Goal: Contribute content: Add original content to the website for others to see

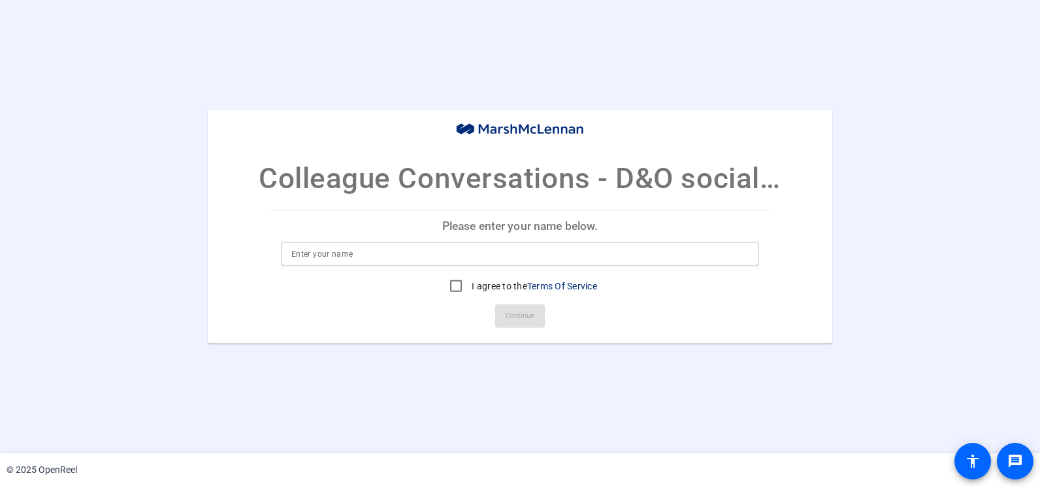
click at [331, 257] on input at bounding box center [519, 254] width 457 height 16
type input "[PERSON_NAME]"
click at [456, 287] on input "I agree to the Terms Of Service" at bounding box center [456, 286] width 26 height 26
checkbox input "true"
click at [538, 320] on span at bounding box center [520, 315] width 50 height 31
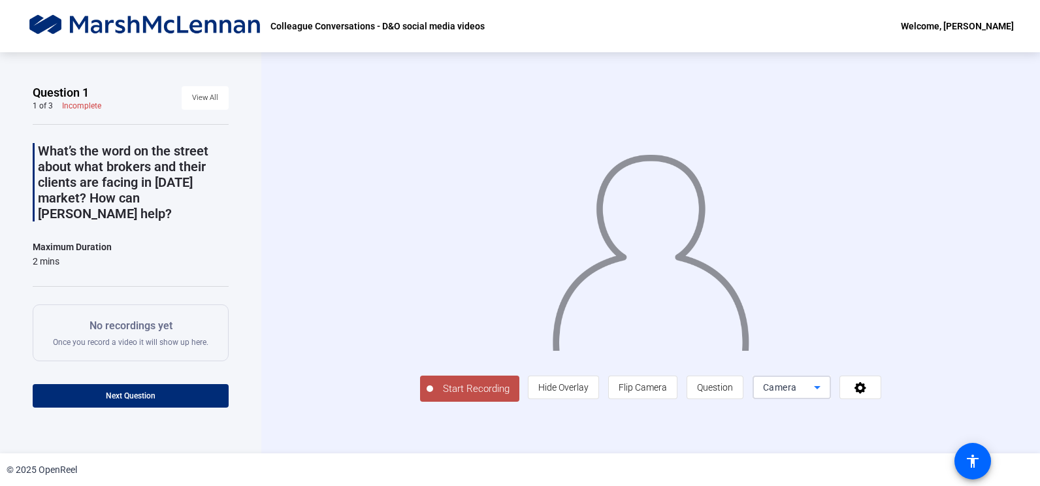
click at [814, 390] on icon at bounding box center [817, 387] width 16 height 16
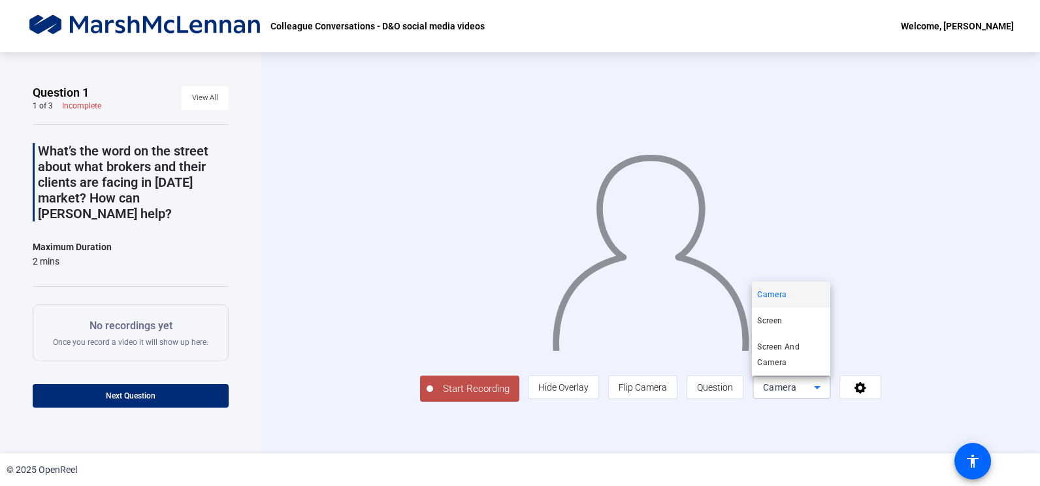
click at [934, 308] on div at bounding box center [520, 243] width 1040 height 486
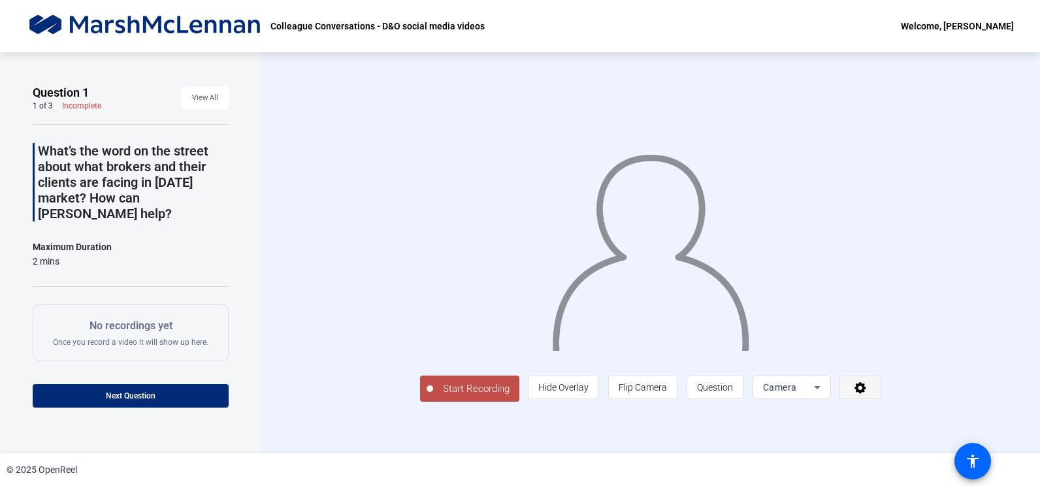
click at [871, 389] on span at bounding box center [860, 387] width 40 height 31
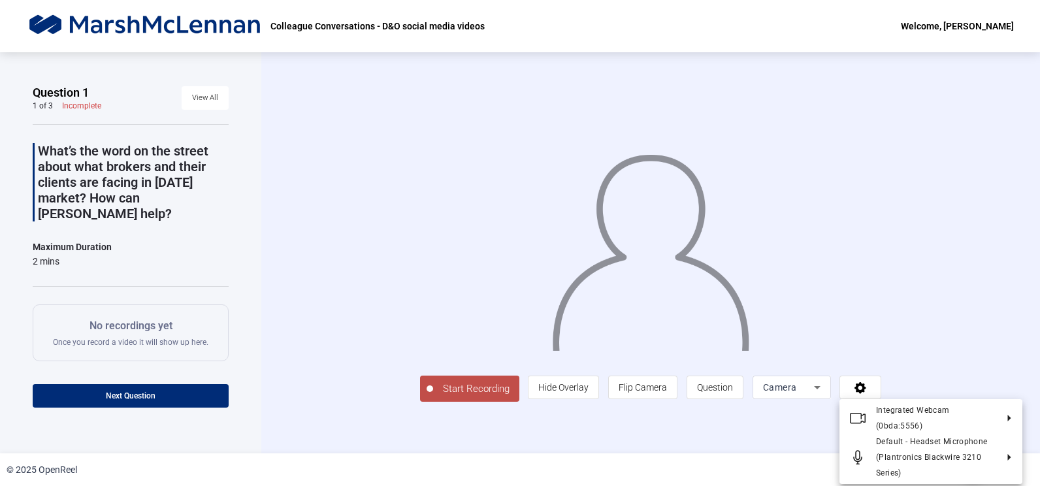
click at [947, 230] on div at bounding box center [520, 243] width 1040 height 486
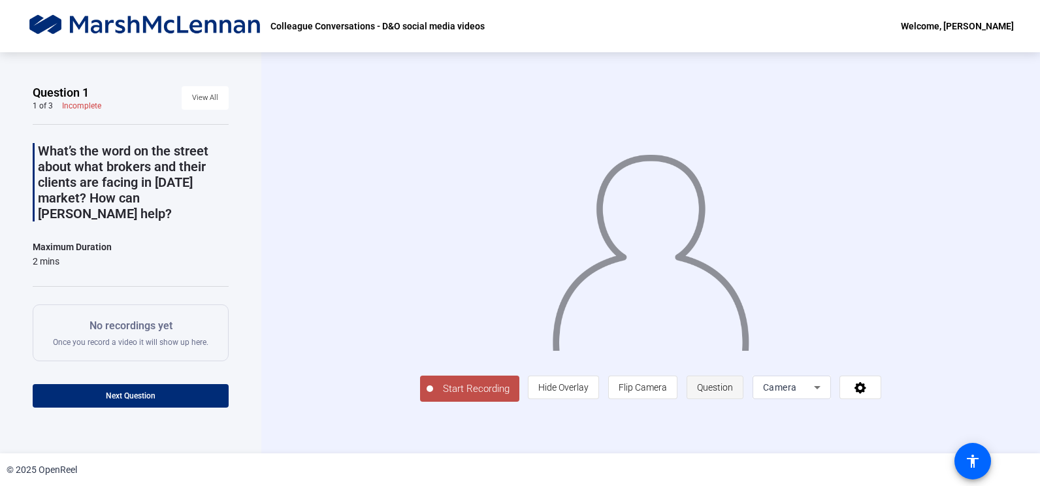
click at [723, 389] on span "Question" at bounding box center [715, 387] width 36 height 10
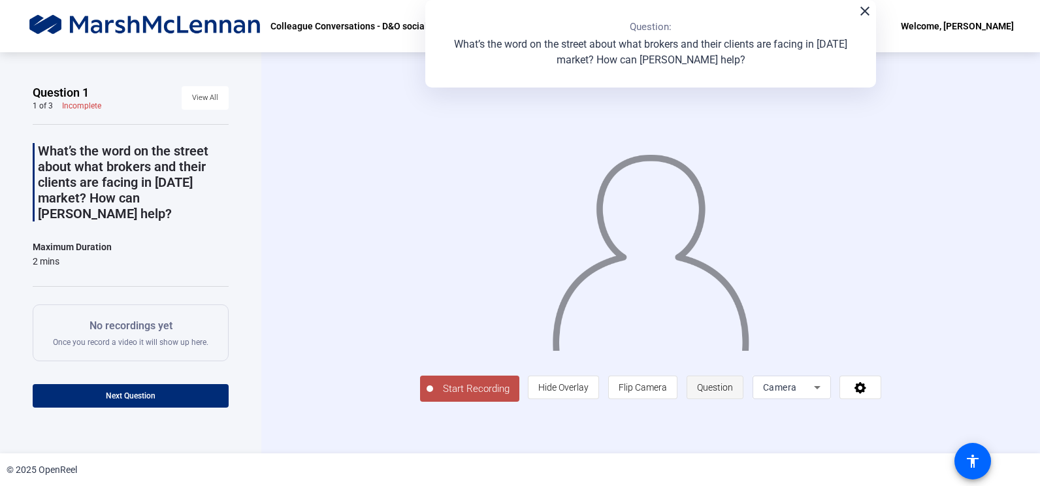
click at [723, 389] on span "Question" at bounding box center [715, 387] width 36 height 10
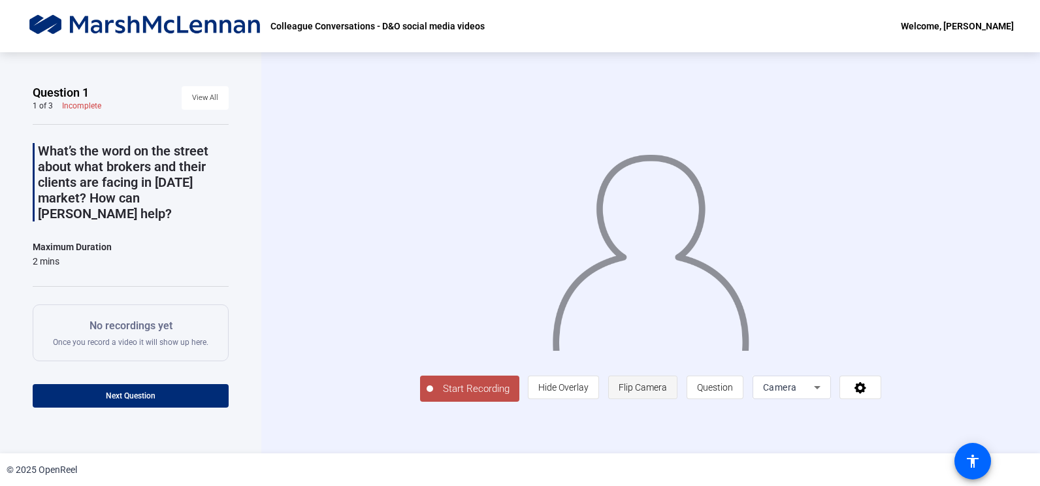
click at [636, 388] on span "Flip Camera" at bounding box center [642, 387] width 48 height 10
click at [558, 390] on span "Hide Overlay" at bounding box center [563, 387] width 50 height 10
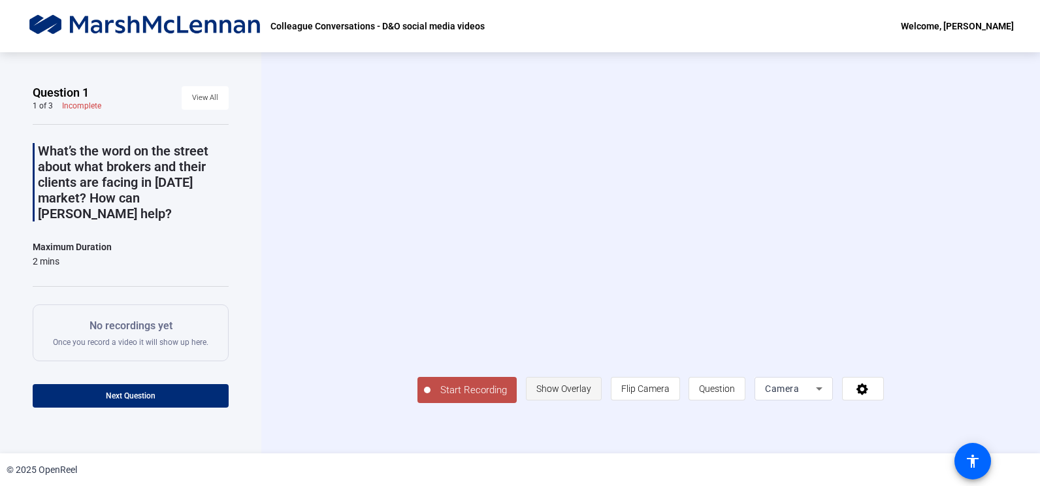
click at [558, 390] on span "Show Overlay" at bounding box center [563, 388] width 55 height 10
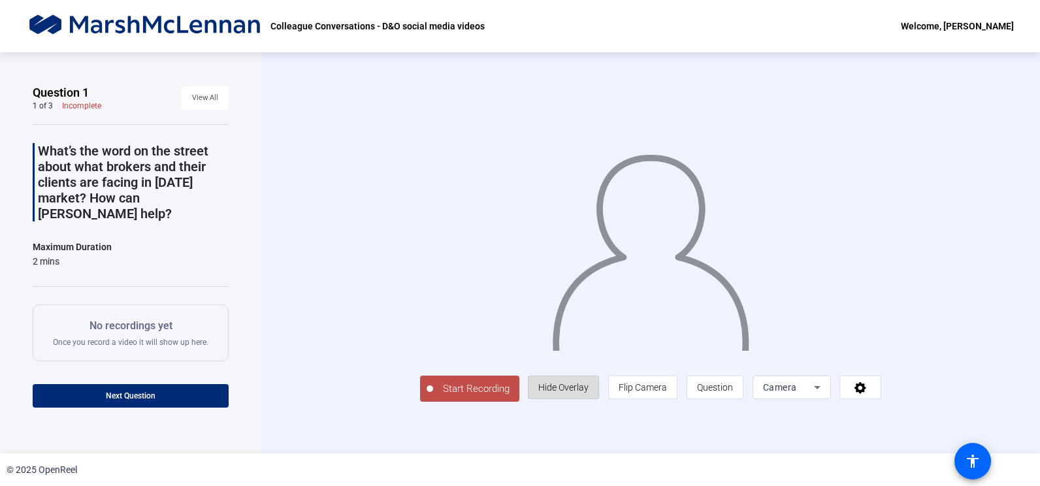
click at [558, 390] on span "Hide Overlay" at bounding box center [563, 387] width 50 height 10
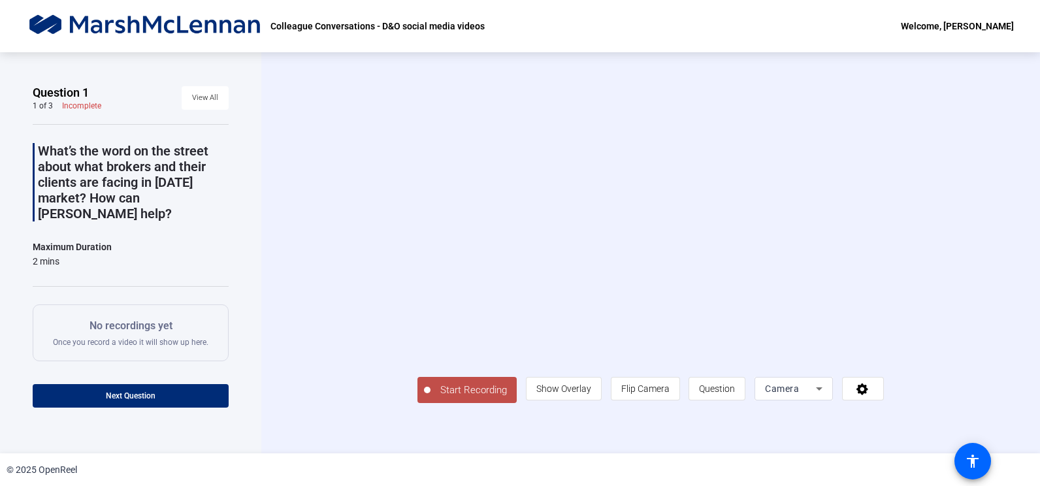
click at [930, 293] on div "Start Recording person Show Overlay flip Flip Camera question_mark Question Cam…" at bounding box center [649, 253] width 661 height 300
click at [723, 389] on span "Question" at bounding box center [717, 388] width 36 height 10
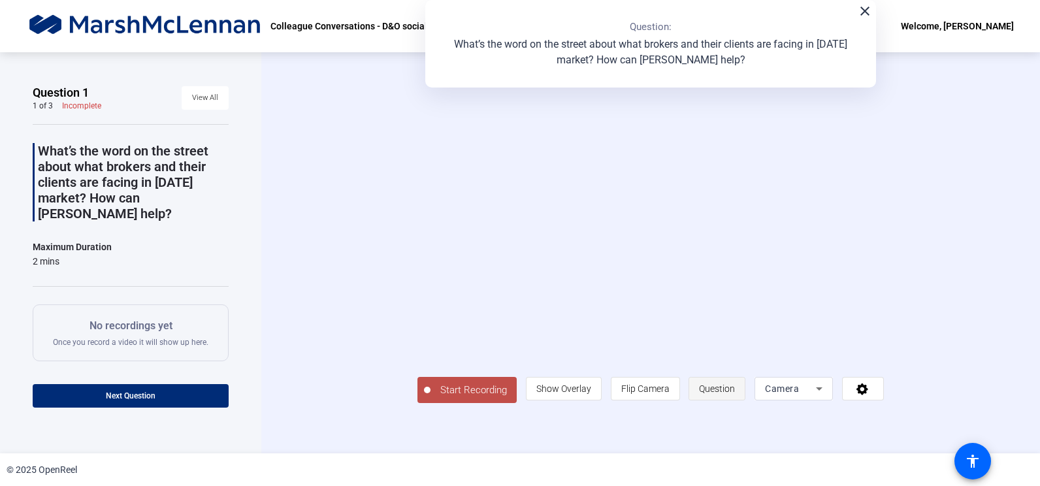
click at [723, 389] on span "Question" at bounding box center [717, 388] width 36 height 10
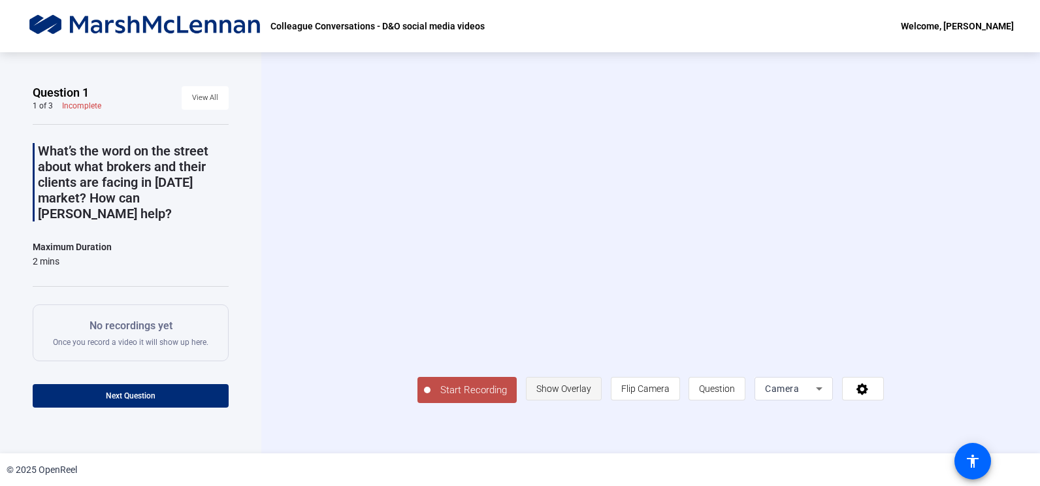
click at [561, 397] on span "Show Overlay" at bounding box center [563, 388] width 55 height 25
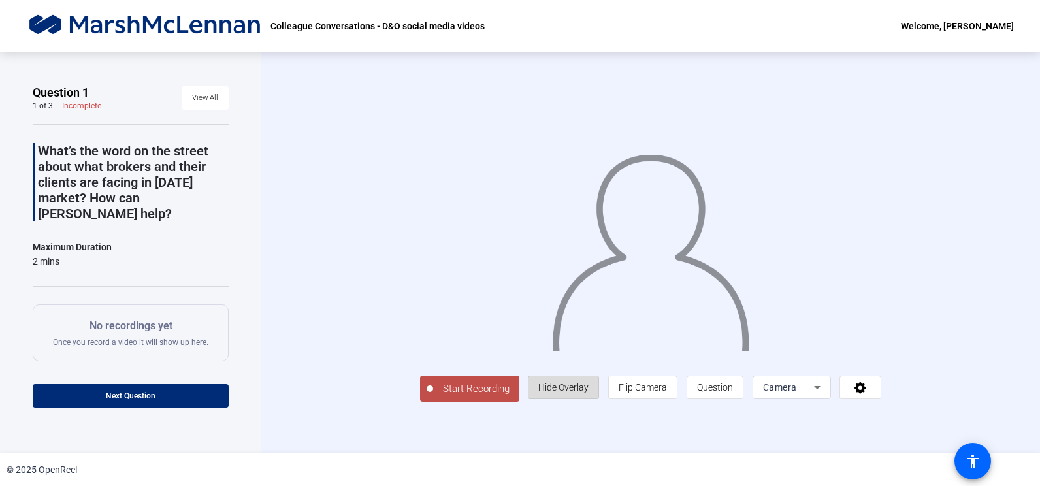
click at [561, 397] on span "Hide Overlay" at bounding box center [563, 387] width 50 height 25
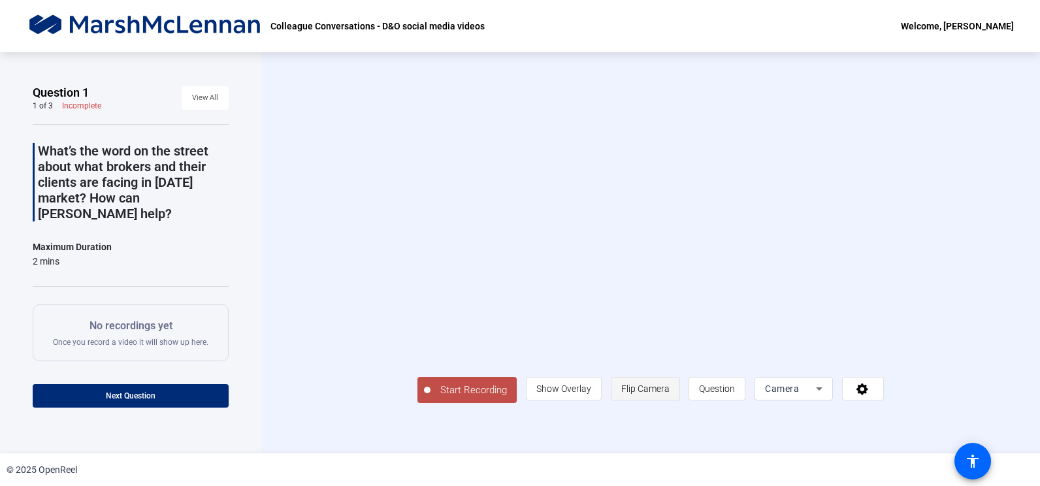
click at [656, 389] on span "Flip Camera" at bounding box center [645, 388] width 48 height 10
click at [812, 390] on icon at bounding box center [819, 389] width 16 height 16
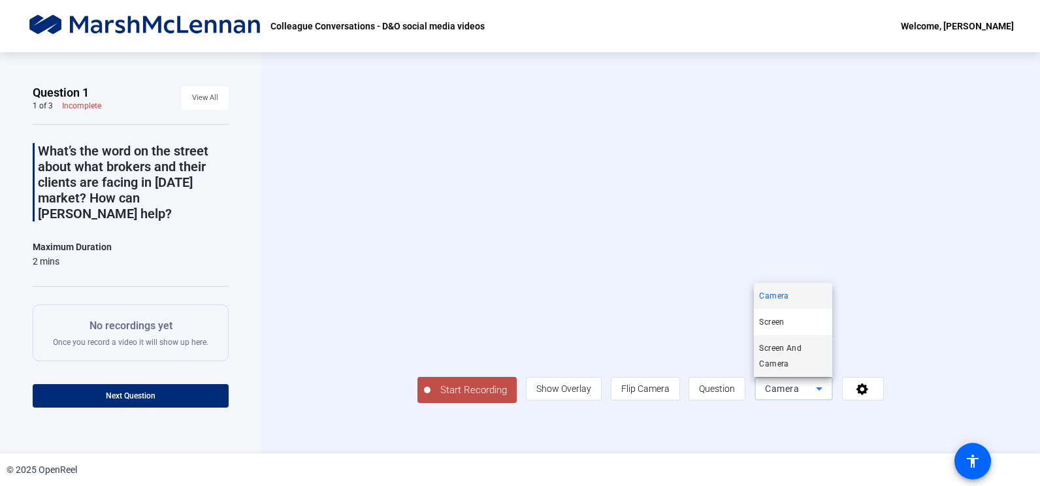
click at [801, 349] on span "Screen And Camera" at bounding box center [793, 355] width 68 height 31
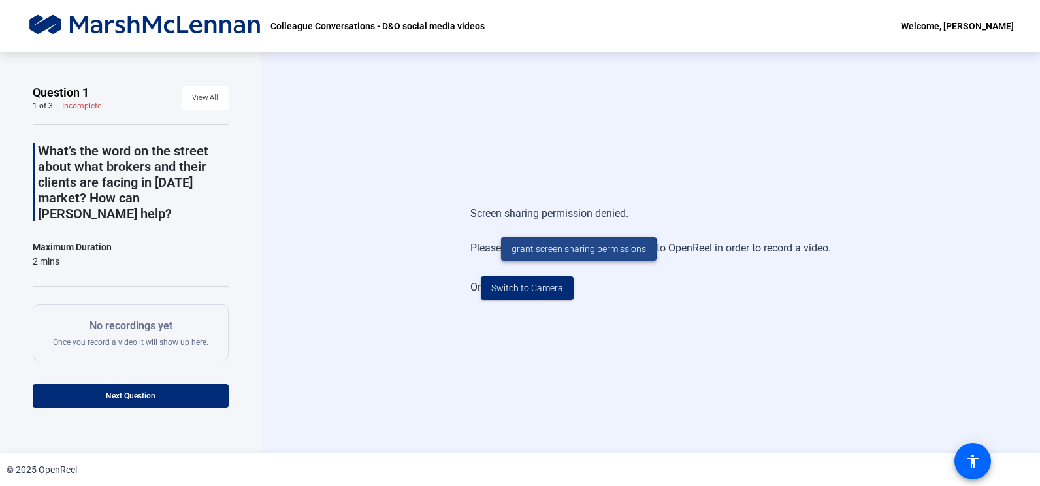
click at [576, 250] on span "grant screen sharing permissions" at bounding box center [578, 249] width 135 height 14
click at [534, 284] on span "Switch to Camera" at bounding box center [527, 288] width 72 height 14
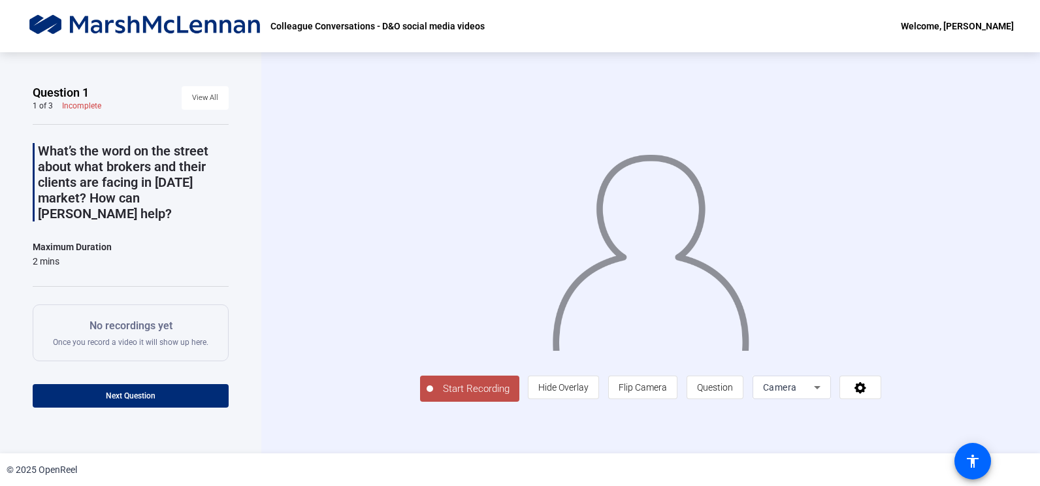
scroll to position [15, 0]
click at [667, 392] on span "Flip Camera" at bounding box center [642, 387] width 48 height 10
click at [588, 392] on span "Hide Overlay" at bounding box center [563, 387] width 50 height 10
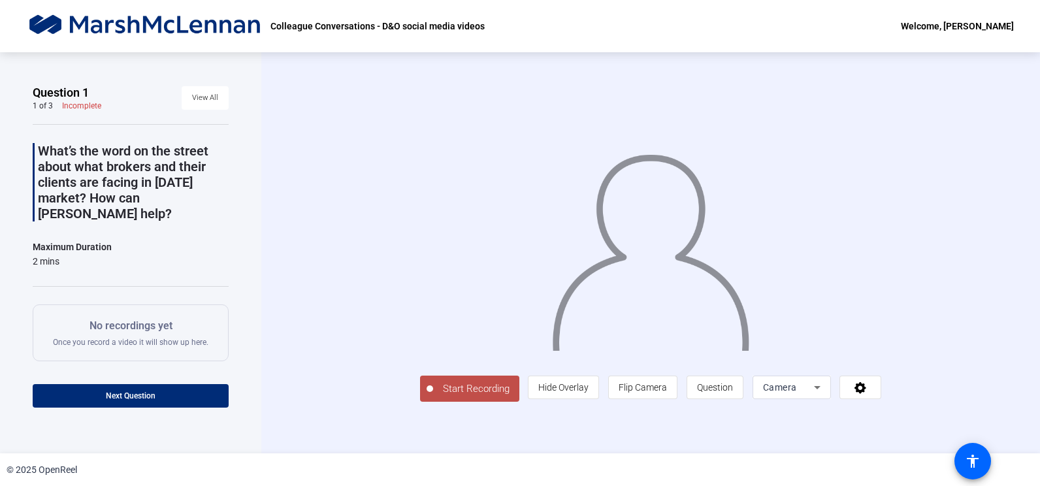
click at [825, 395] on icon at bounding box center [817, 387] width 16 height 16
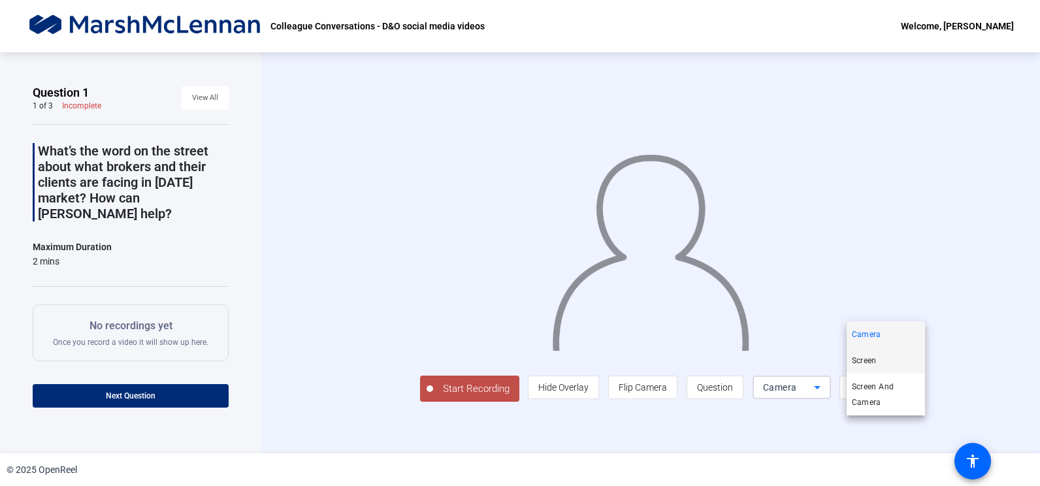
click at [861, 361] on span "Screen" at bounding box center [863, 361] width 25 height 16
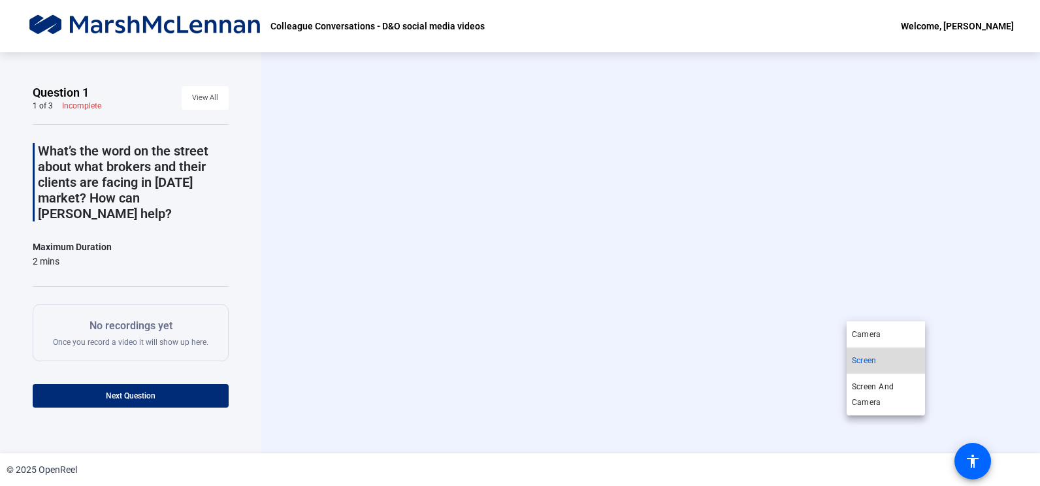
scroll to position [0, 0]
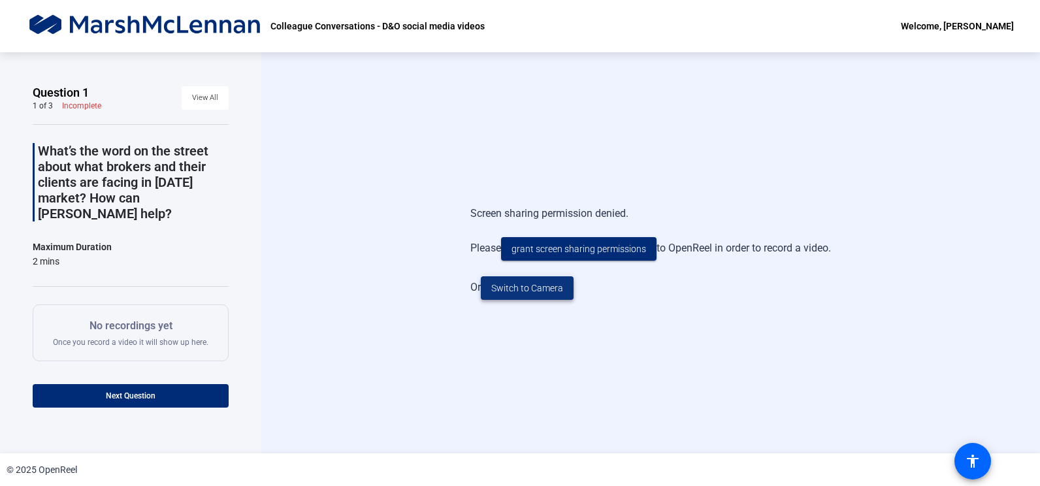
click at [539, 293] on span "Switch to Camera" at bounding box center [527, 288] width 72 height 14
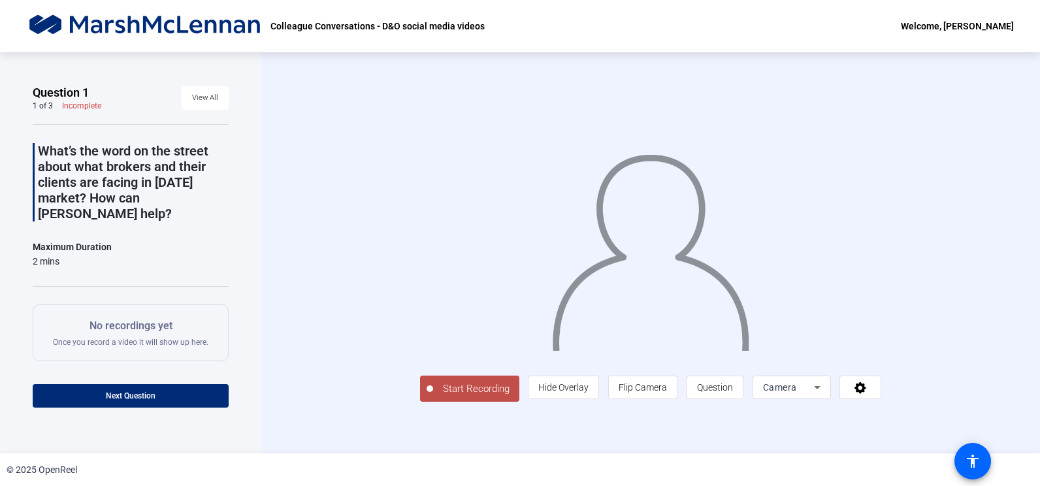
scroll to position [15, 0]
click at [814, 395] on div "Camera" at bounding box center [788, 387] width 51 height 16
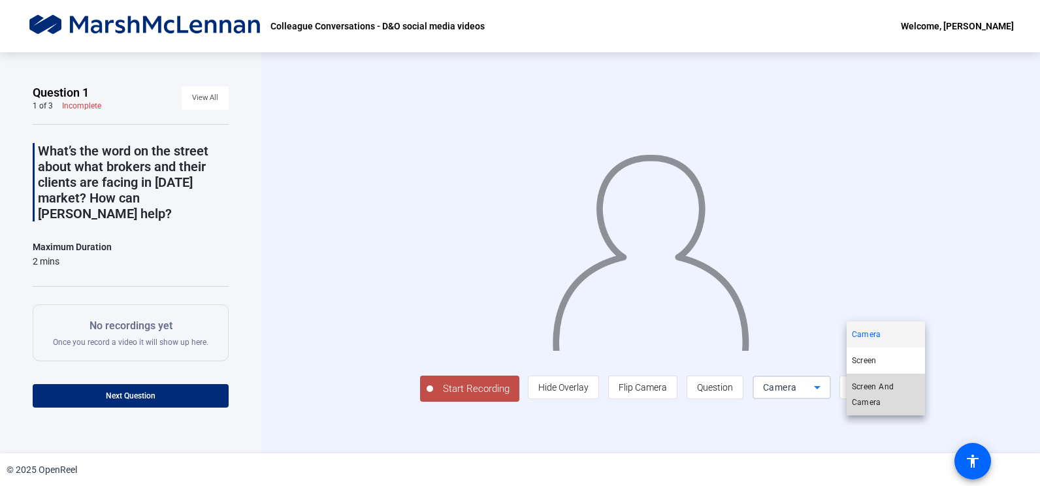
click at [872, 402] on span "Screen And Camera" at bounding box center [885, 394] width 68 height 31
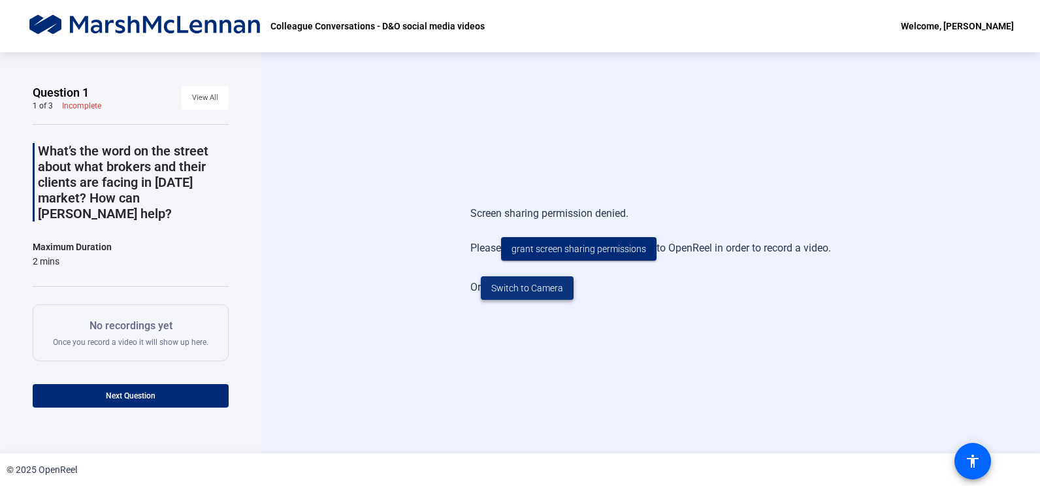
click at [556, 291] on span "Switch to Camera" at bounding box center [527, 288] width 72 height 14
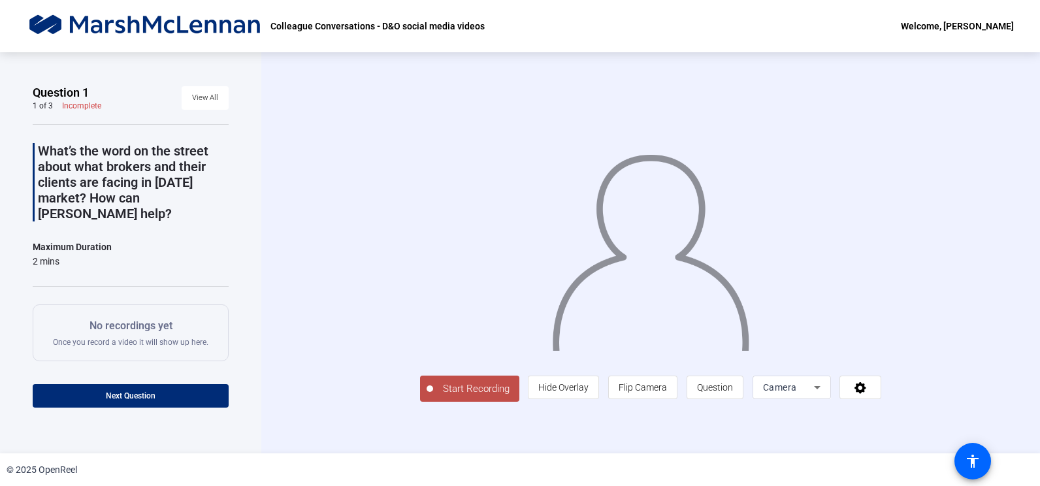
scroll to position [15, 0]
click at [868, 394] on icon at bounding box center [860, 387] width 15 height 13
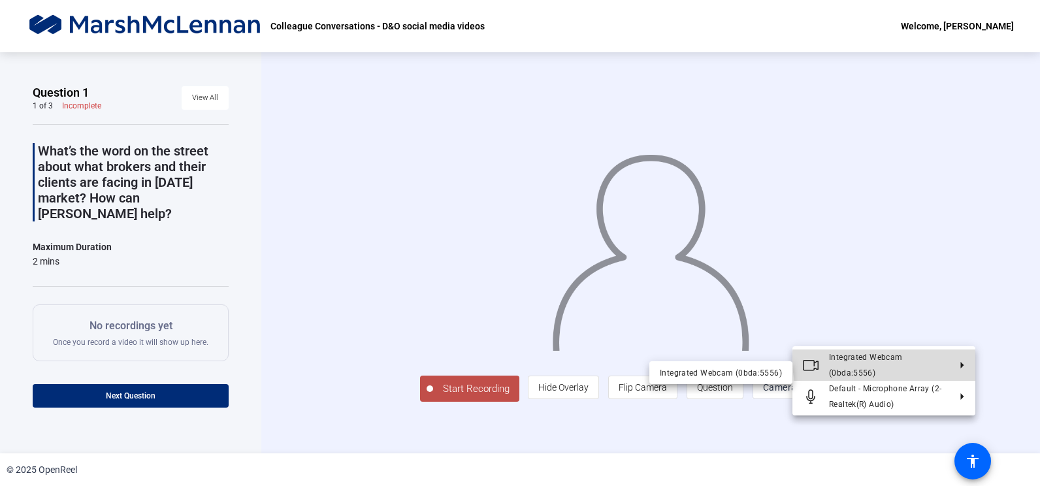
click at [959, 368] on icon at bounding box center [957, 365] width 16 height 7
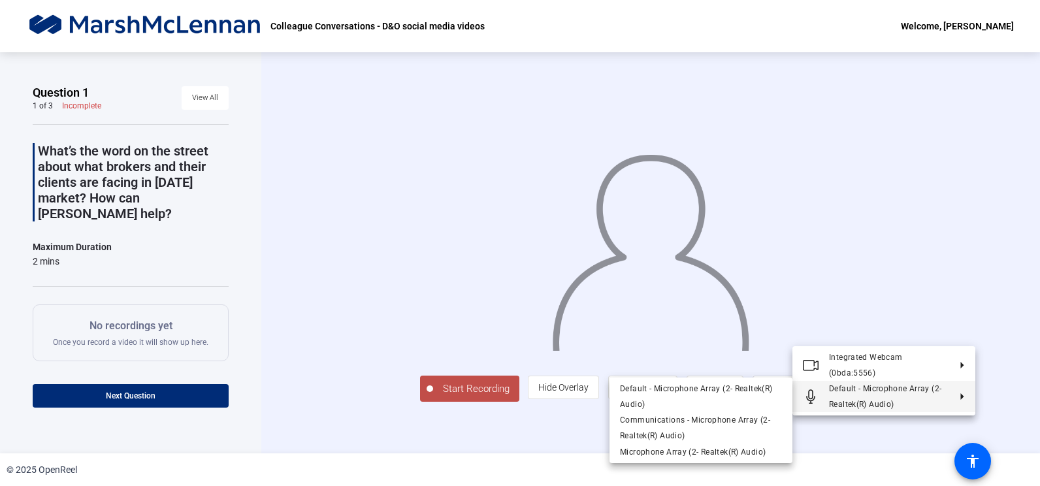
drag, startPoint x: 483, startPoint y: 418, endPoint x: 490, endPoint y: 417, distance: 7.3
click at [484, 417] on div at bounding box center [520, 243] width 1040 height 486
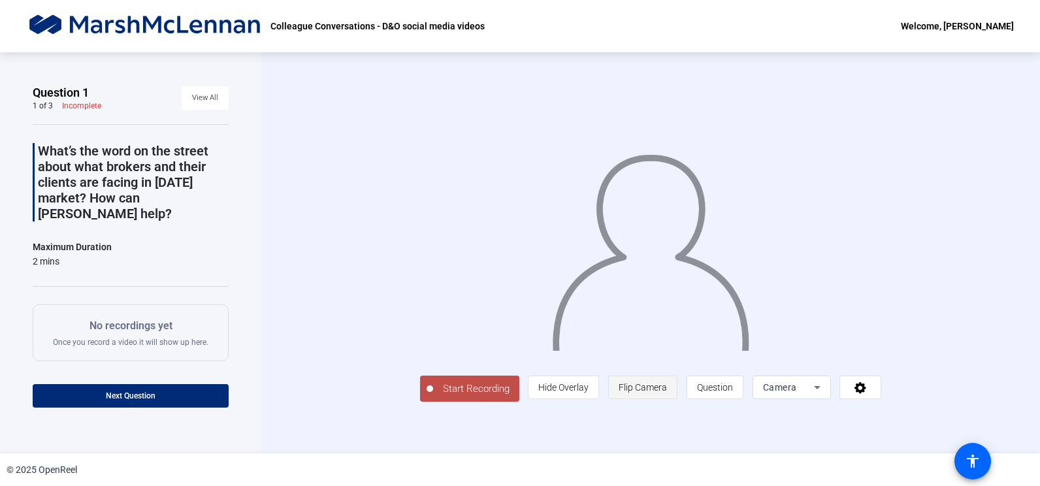
click at [667, 392] on span "Flip Camera" at bounding box center [642, 387] width 48 height 10
click at [433, 396] on span "Start Recording" at bounding box center [476, 388] width 86 height 15
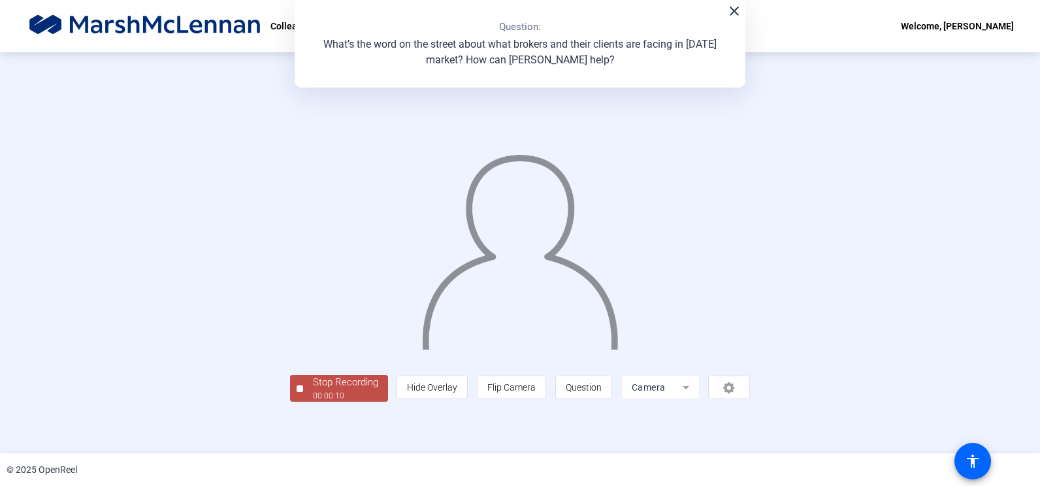
scroll to position [35, 0]
click at [313, 390] on div "Stop Recording" at bounding box center [345, 382] width 65 height 15
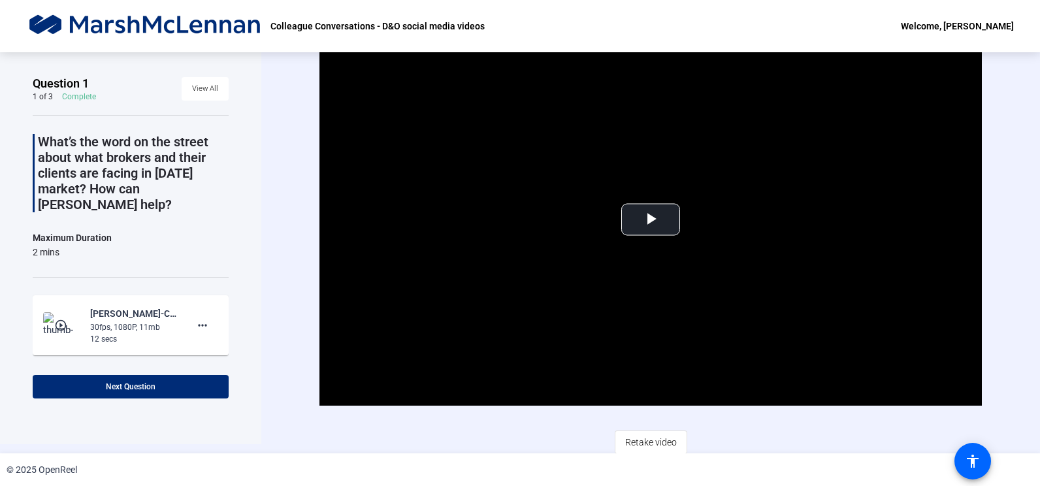
scroll to position [12, 0]
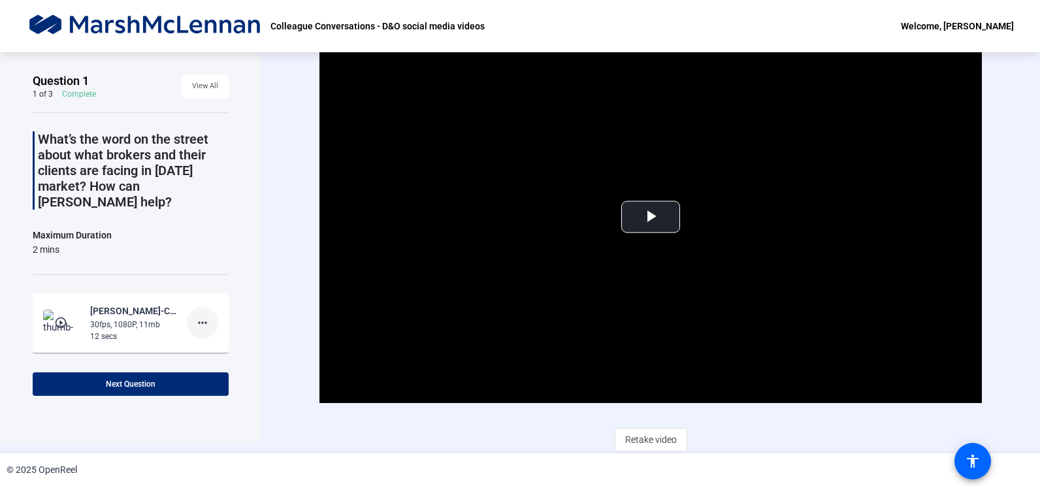
click at [195, 315] on mat-icon "more_horiz" at bounding box center [203, 323] width 16 height 16
click at [217, 334] on span "Delete clip" at bounding box center [217, 334] width 52 height 16
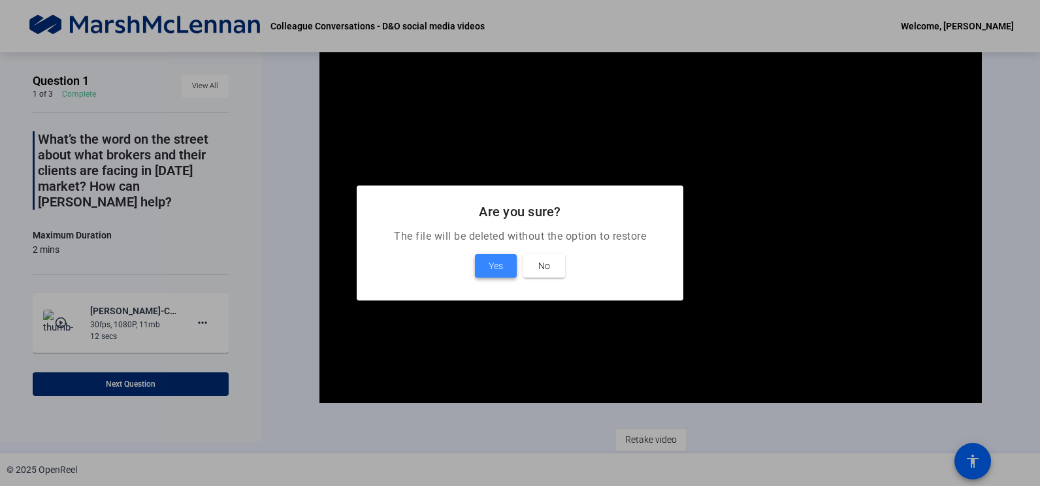
click at [502, 266] on span "Yes" at bounding box center [495, 266] width 14 height 16
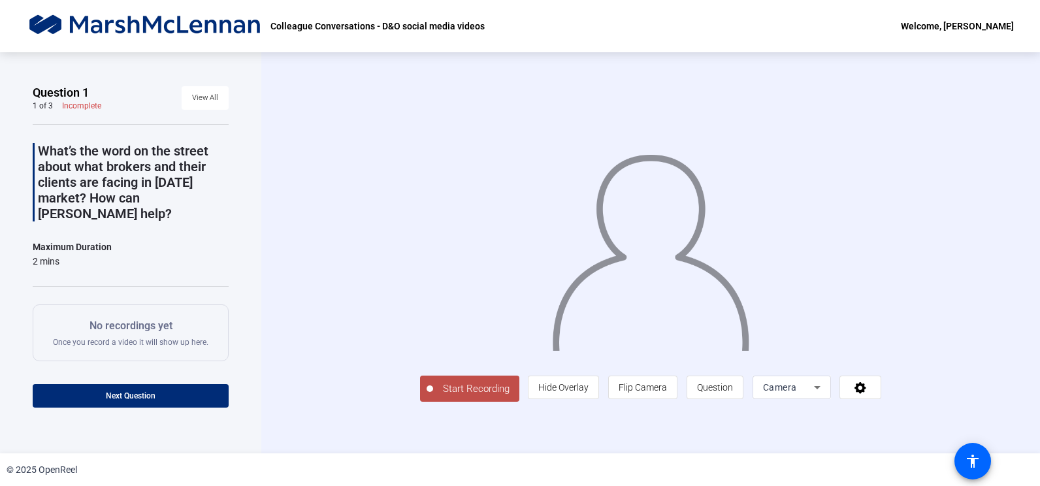
scroll to position [15, 0]
click at [433, 396] on span "Start Recording" at bounding box center [476, 388] width 86 height 15
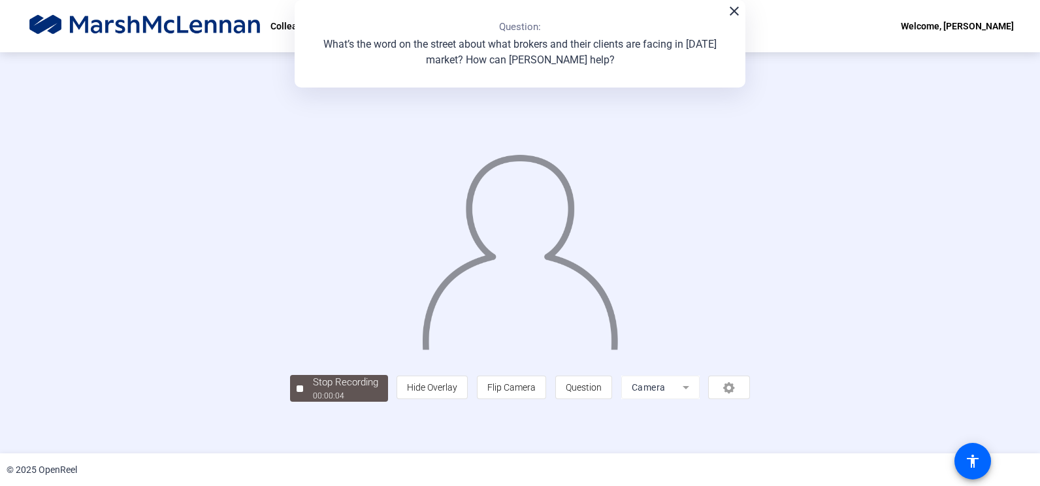
scroll to position [35, 0]
click at [290, 402] on button "Stop Recording 00:00:07" at bounding box center [339, 388] width 98 height 27
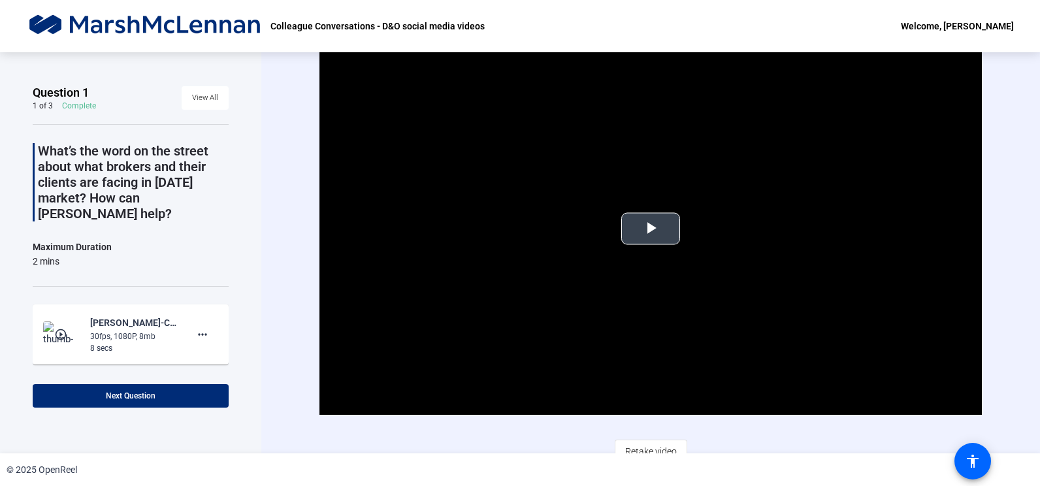
scroll to position [12, 0]
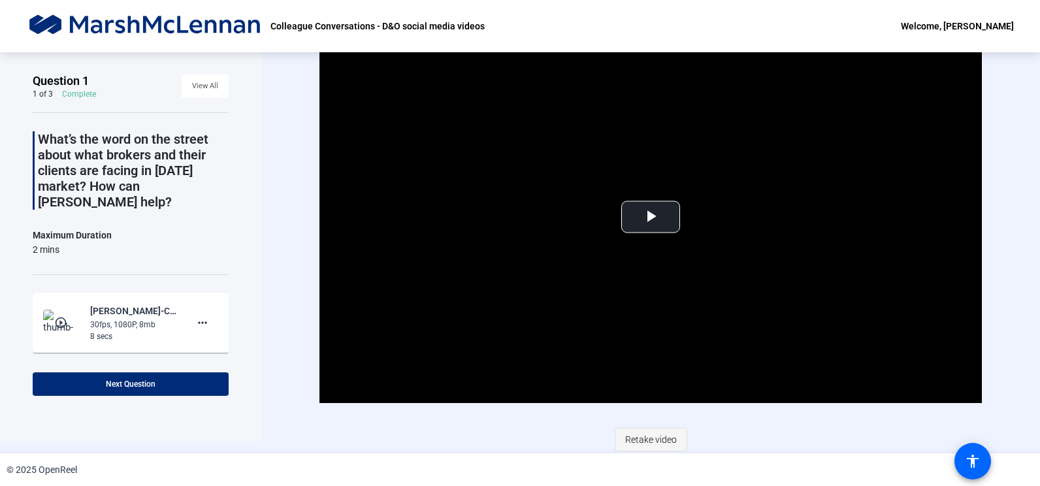
click at [652, 441] on span "Retake video" at bounding box center [651, 439] width 52 height 25
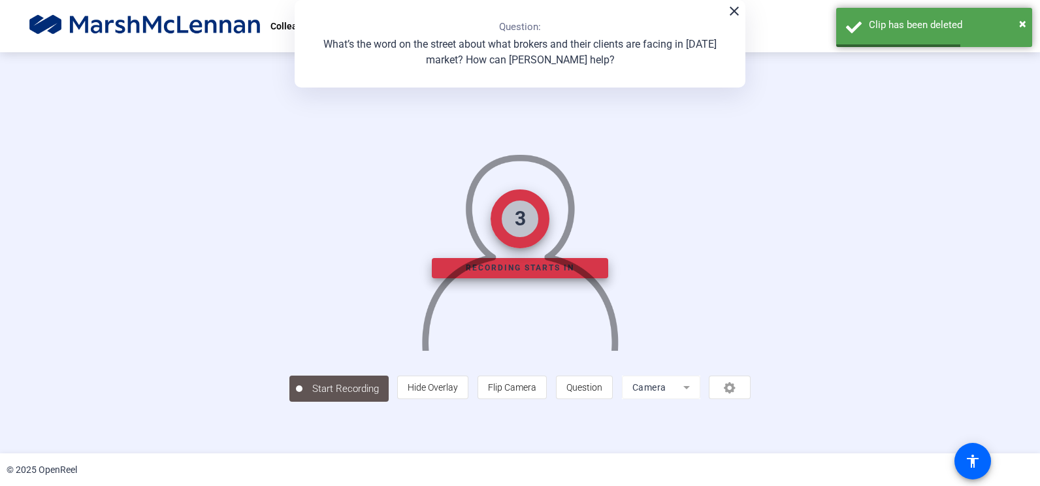
scroll to position [35, 0]
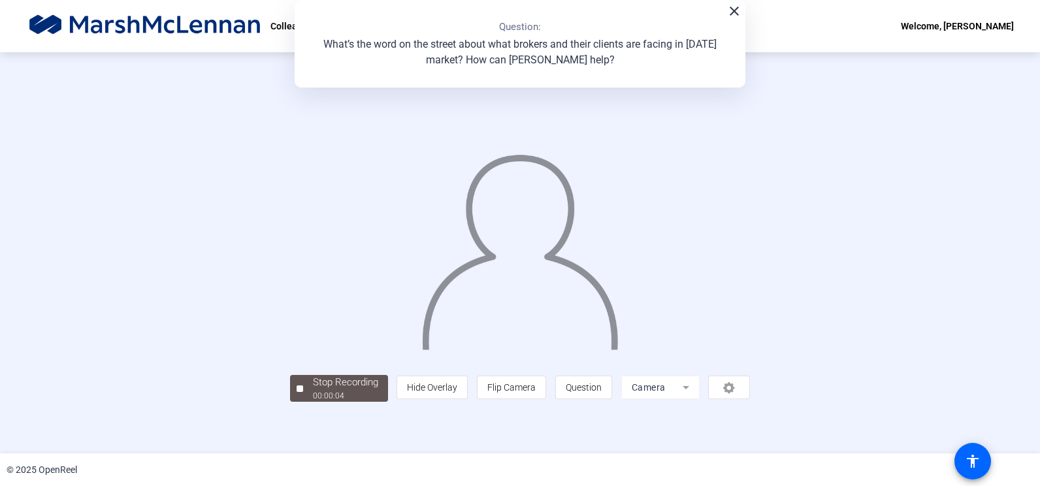
click at [311, 352] on div at bounding box center [520, 233] width 460 height 259
click at [296, 392] on div at bounding box center [299, 388] width 7 height 7
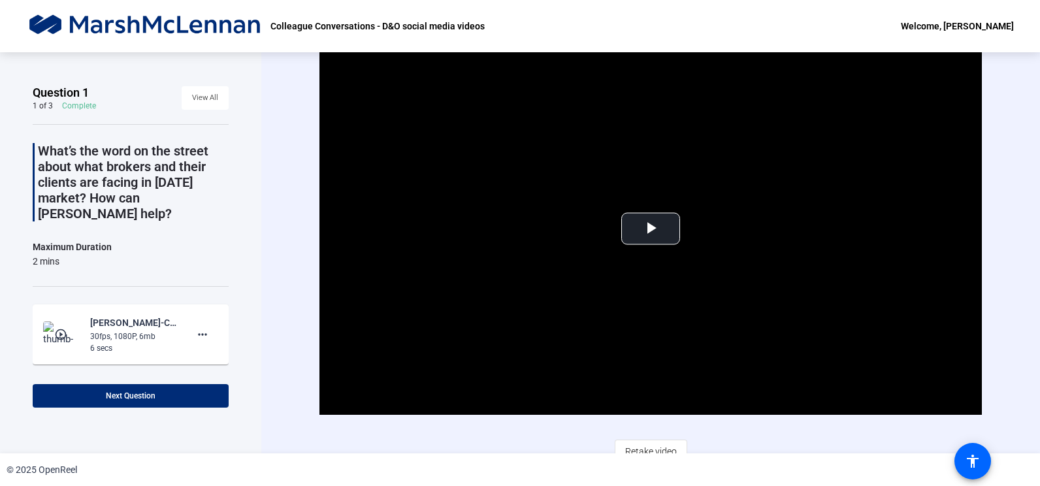
scroll to position [12, 0]
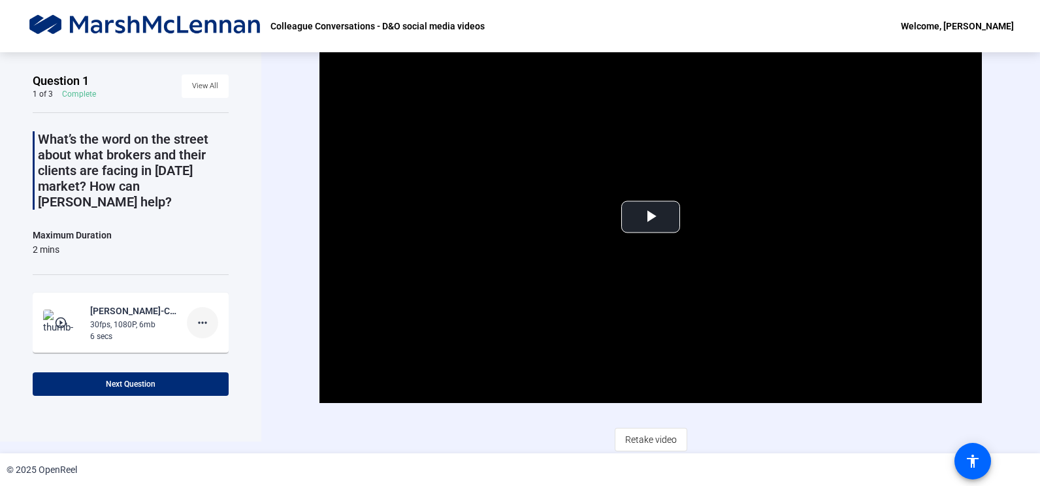
click at [195, 315] on mat-icon "more_horiz" at bounding box center [203, 323] width 16 height 16
click at [219, 334] on span "Delete clip" at bounding box center [217, 334] width 52 height 16
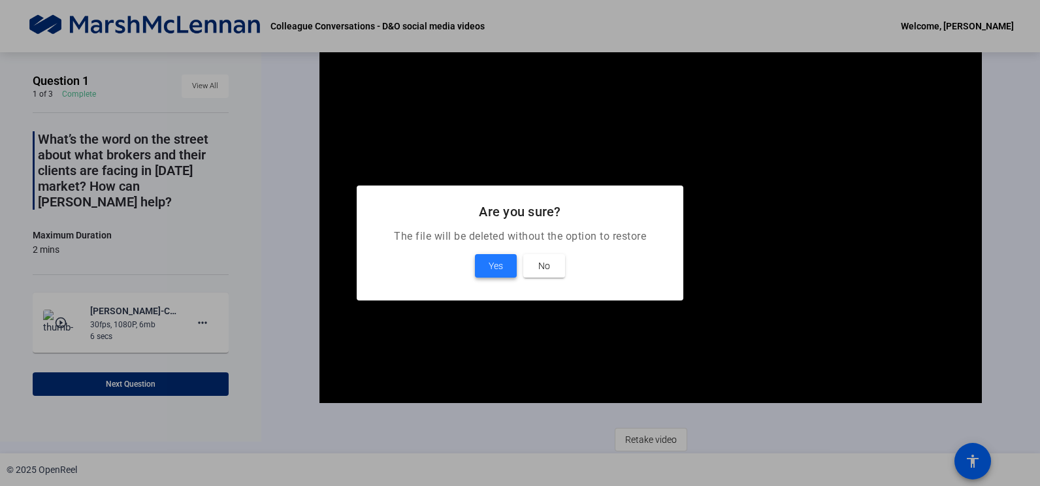
click at [484, 270] on span at bounding box center [496, 265] width 42 height 31
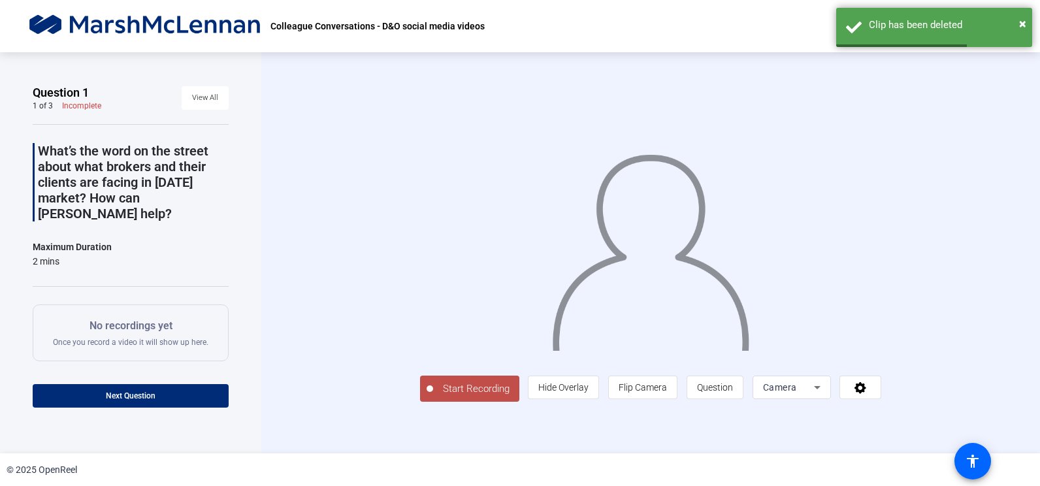
scroll to position [77, 0]
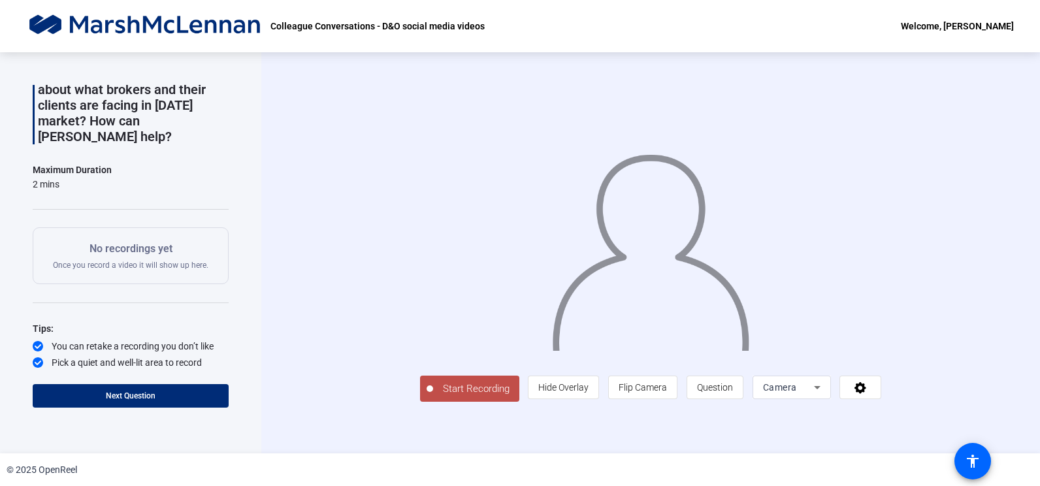
click at [433, 396] on span "Start Recording" at bounding box center [476, 388] width 86 height 15
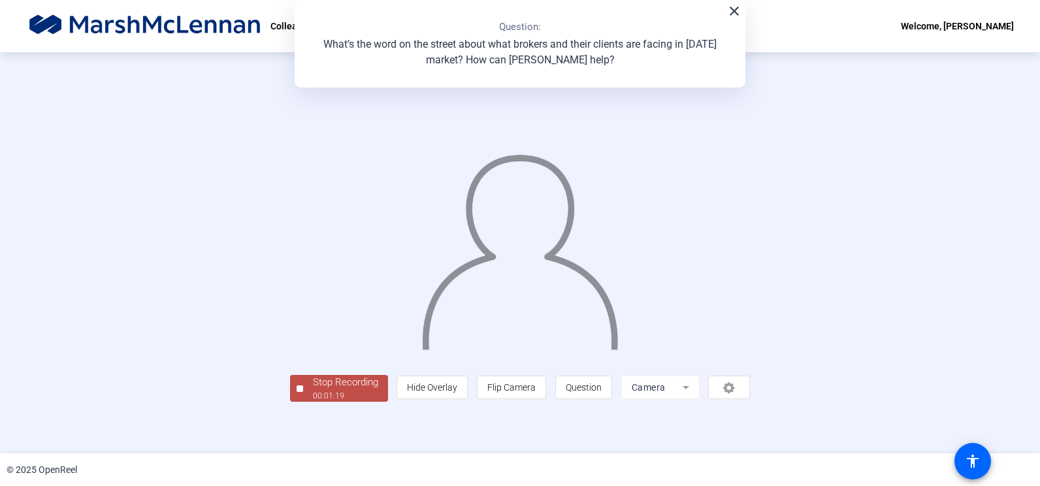
scroll to position [35, 0]
click at [313, 390] on div "Stop Recording" at bounding box center [345, 382] width 65 height 15
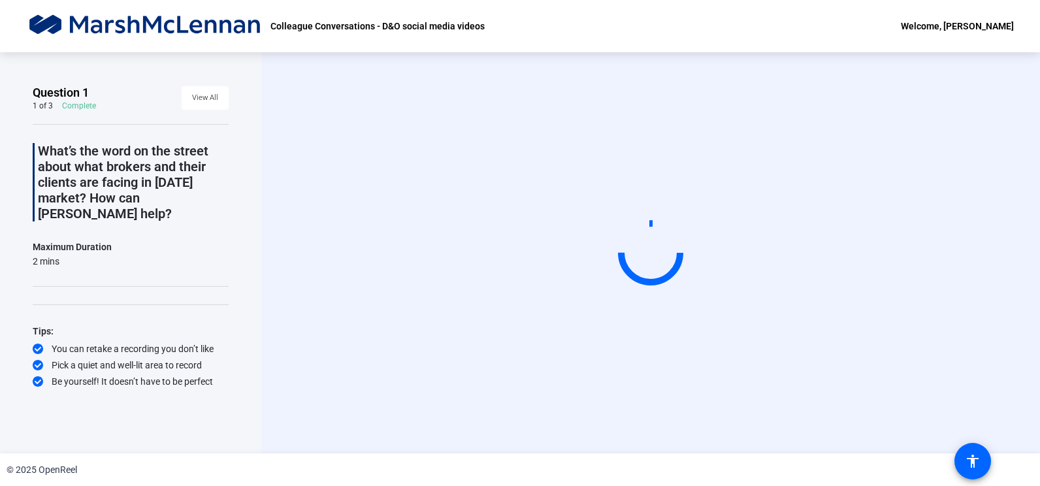
scroll to position [0, 0]
click at [300, 272] on div "Start Recording" at bounding box center [650, 252] width 778 height 401
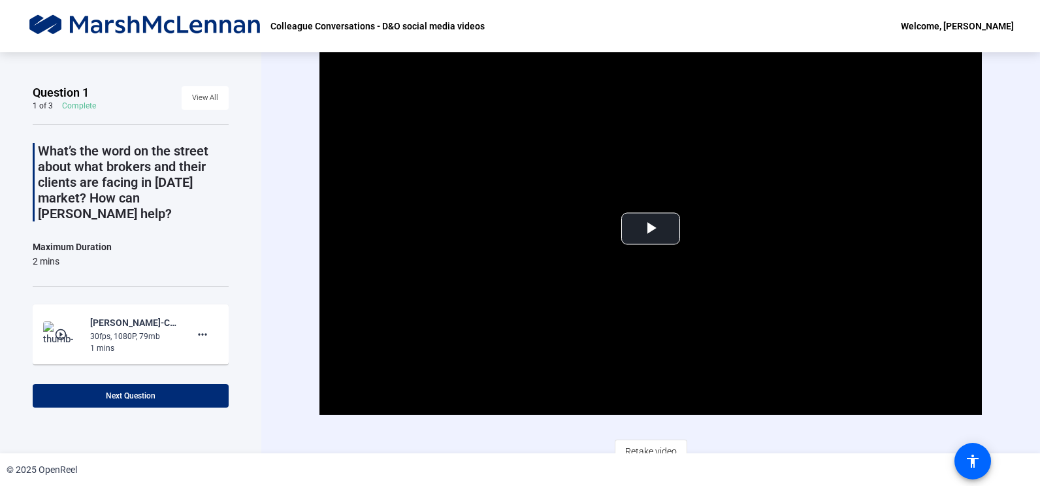
scroll to position [80, 0]
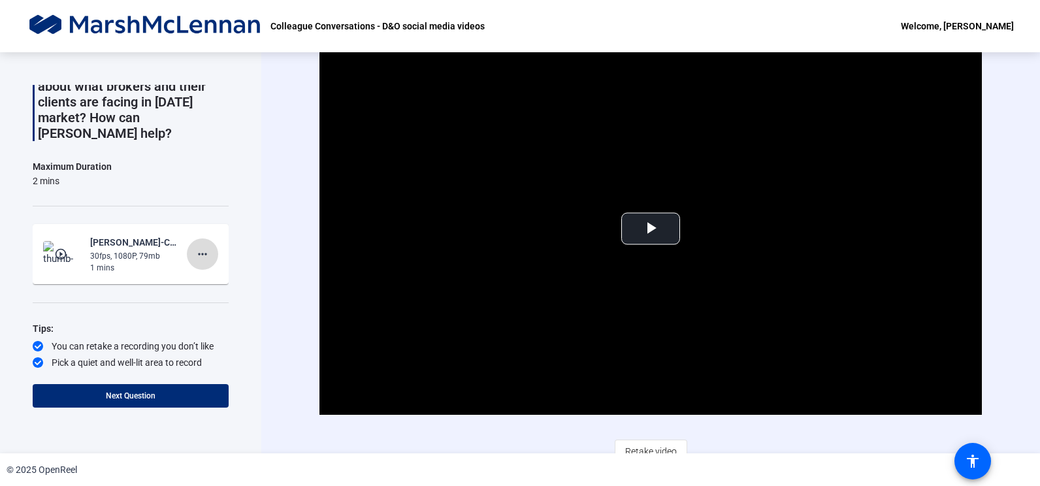
click at [197, 246] on mat-icon "more_horiz" at bounding box center [203, 254] width 16 height 16
click at [257, 221] on div at bounding box center [520, 243] width 1040 height 486
click at [650, 229] on span "Video Player" at bounding box center [650, 229] width 0 height 0
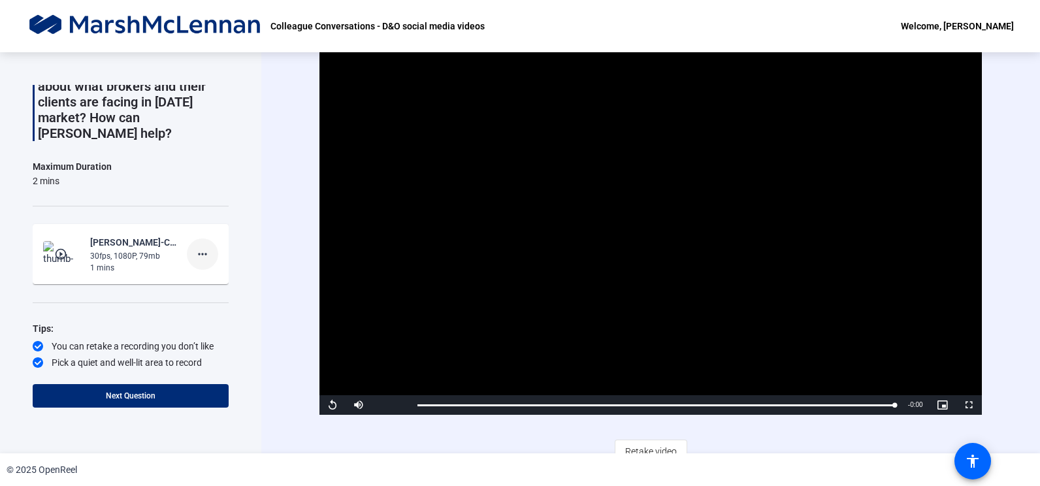
click at [201, 246] on mat-icon "more_horiz" at bounding box center [203, 254] width 16 height 16
click at [216, 287] on span "Retake" at bounding box center [217, 282] width 52 height 16
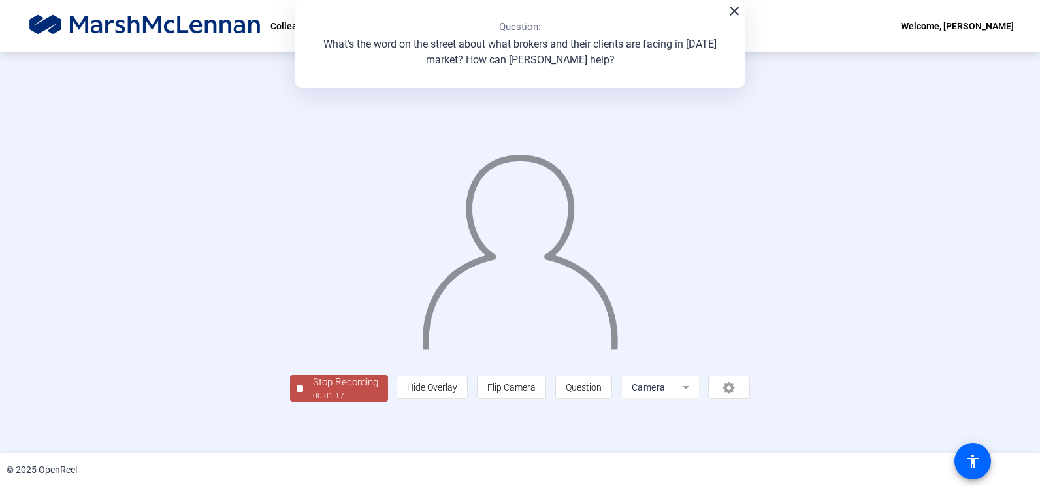
scroll to position [35, 0]
click at [313, 390] on div "Stop Recording" at bounding box center [345, 382] width 65 height 15
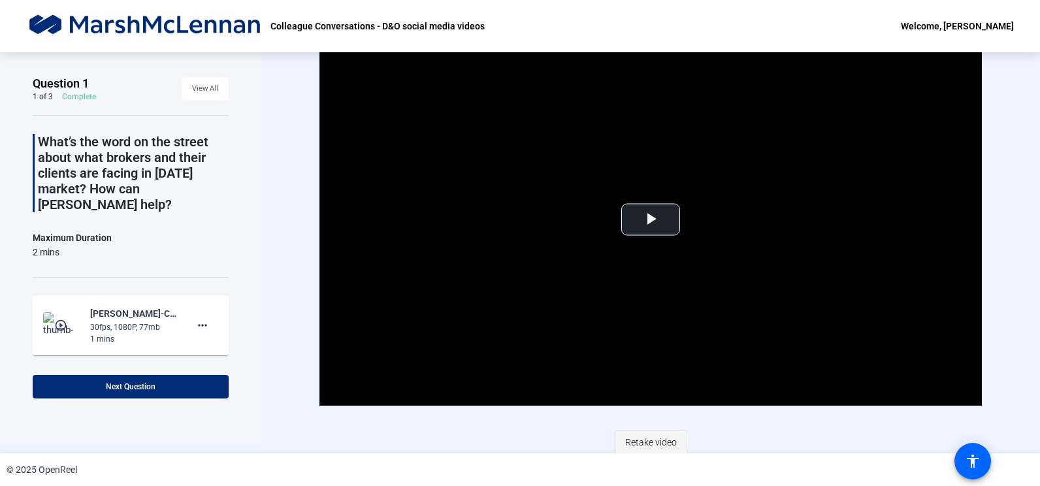
scroll to position [12, 0]
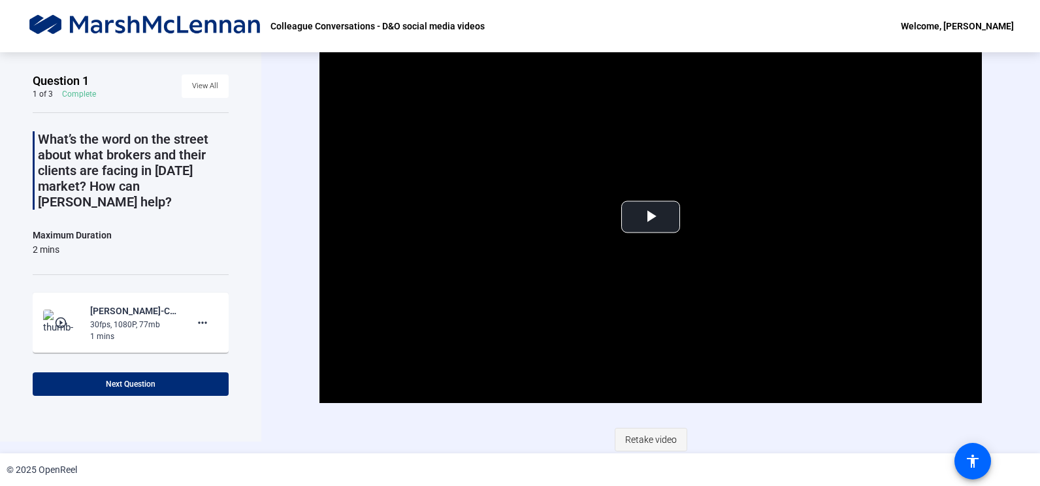
click at [644, 432] on span "Retake video" at bounding box center [651, 439] width 52 height 25
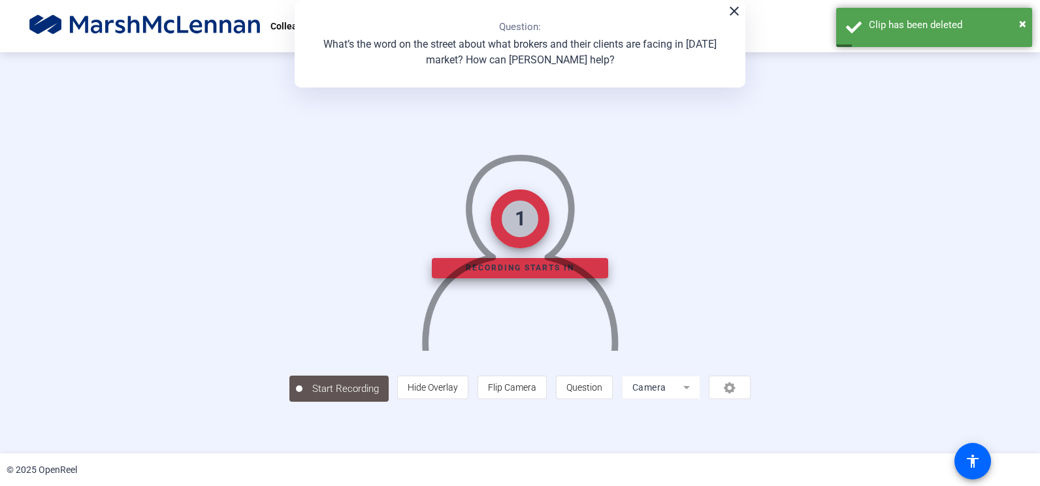
scroll to position [35, 0]
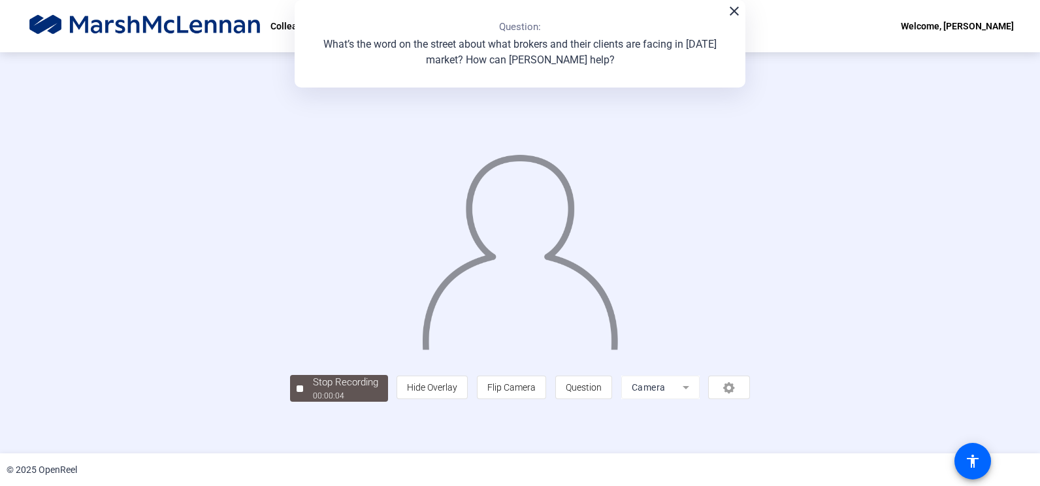
click at [290, 328] on div at bounding box center [520, 233] width 460 height 259
click at [296, 392] on div at bounding box center [299, 388] width 7 height 7
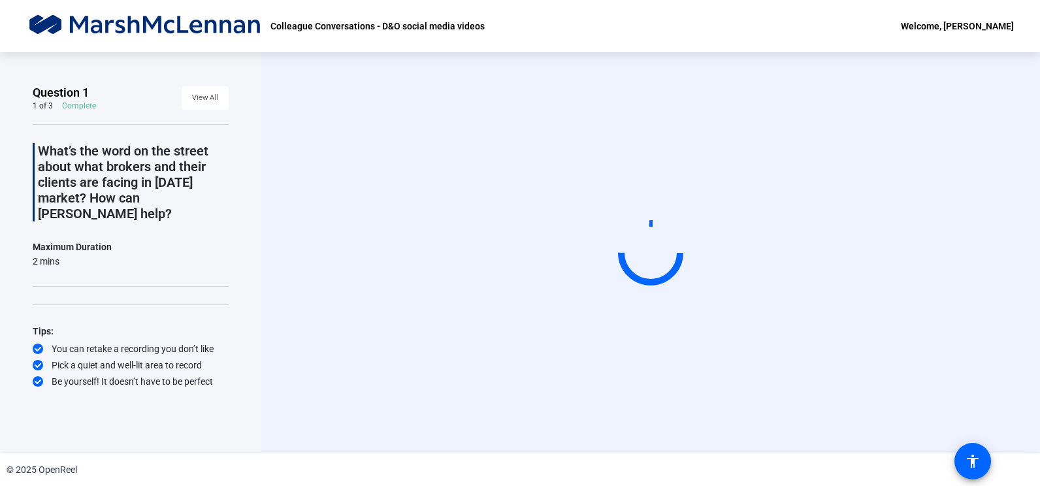
scroll to position [0, 0]
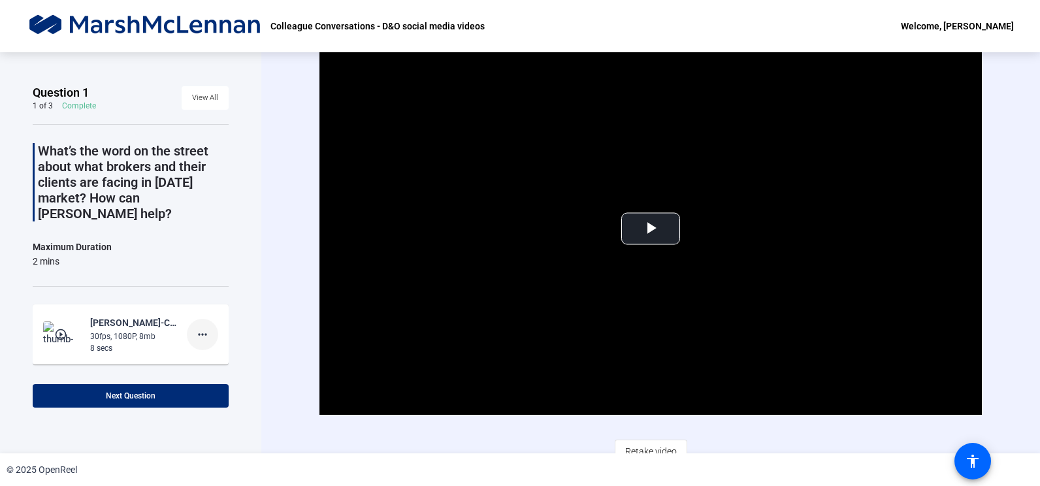
click at [195, 326] on mat-icon "more_horiz" at bounding box center [203, 334] width 16 height 16
click at [215, 362] on span "Retake" at bounding box center [217, 363] width 52 height 16
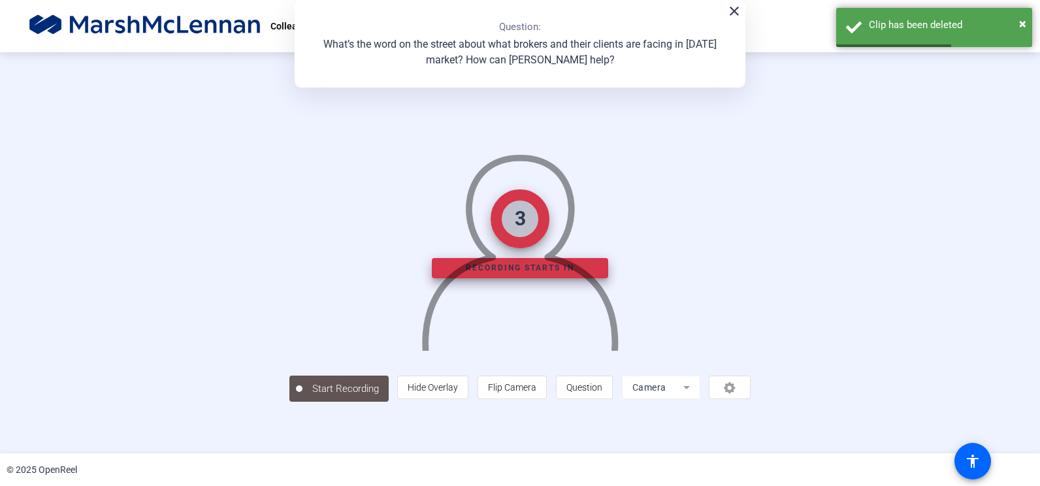
scroll to position [35, 0]
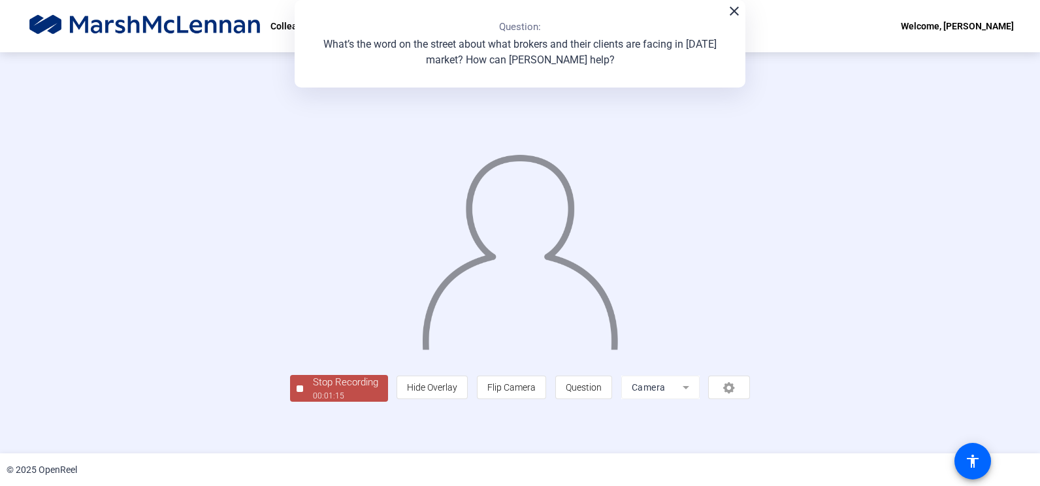
click at [303, 402] on span "Stop Recording 00:01:15" at bounding box center [345, 388] width 85 height 27
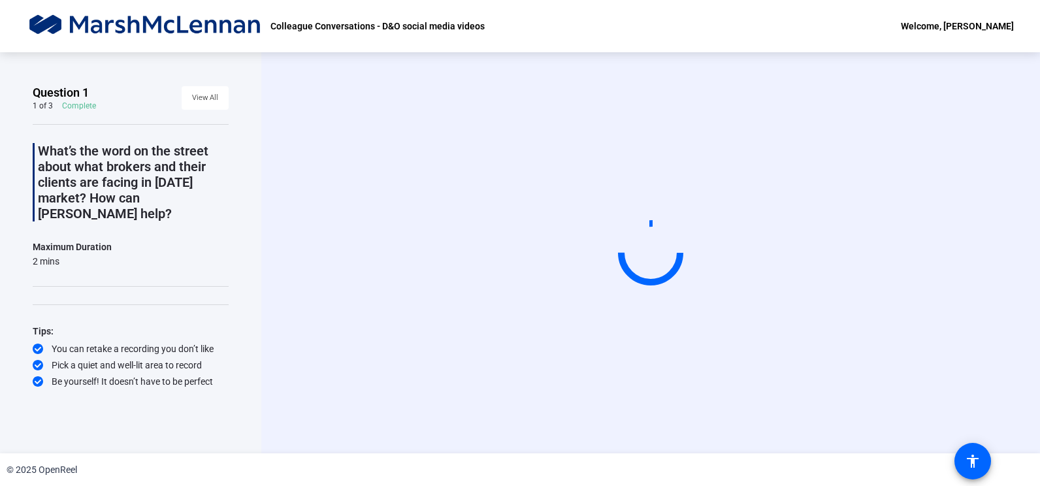
scroll to position [0, 0]
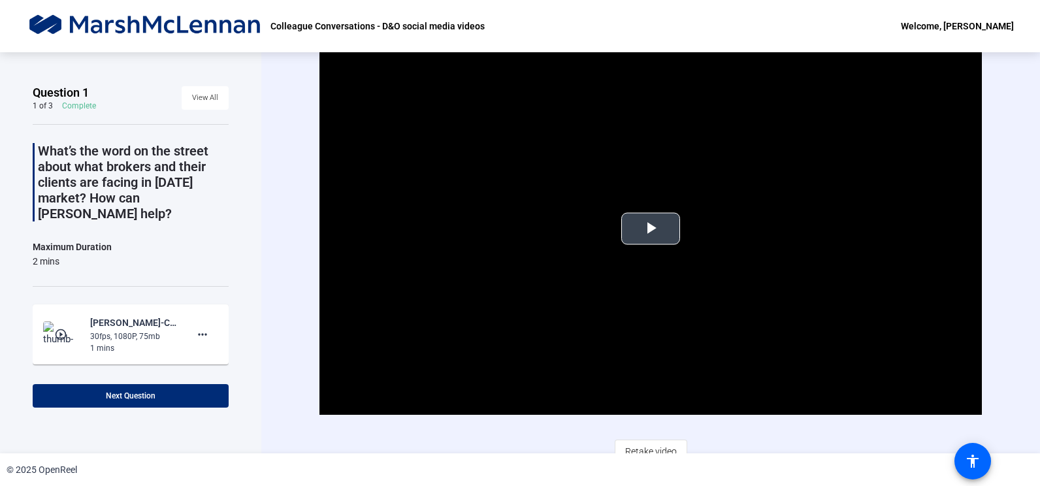
click at [650, 229] on span "Video Player" at bounding box center [650, 229] width 0 height 0
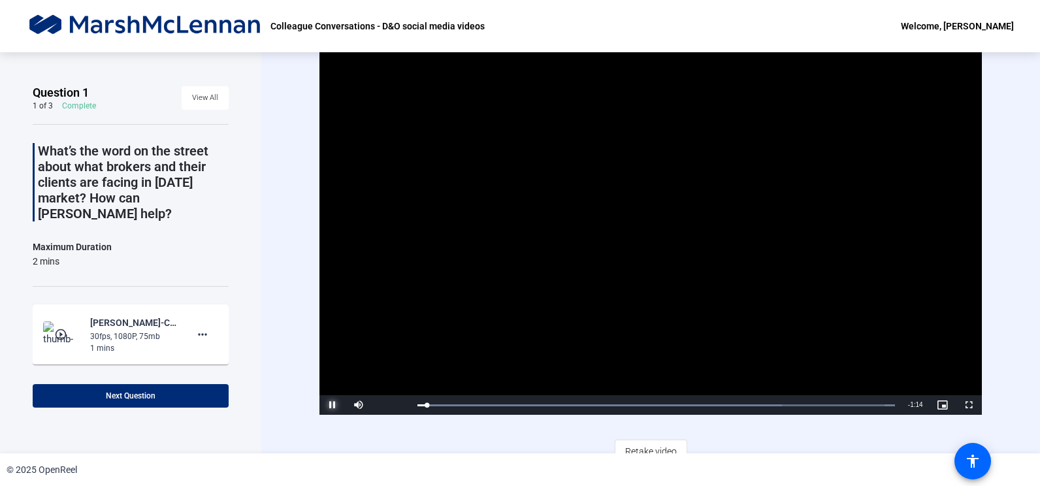
click at [336, 405] on span "Video Player" at bounding box center [332, 405] width 26 height 0
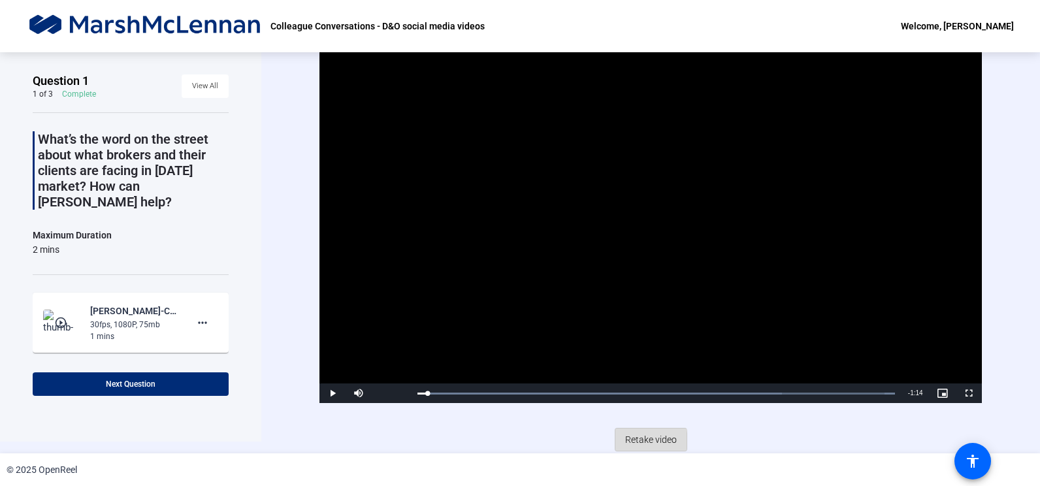
click at [629, 439] on span "Retake video" at bounding box center [651, 439] width 52 height 25
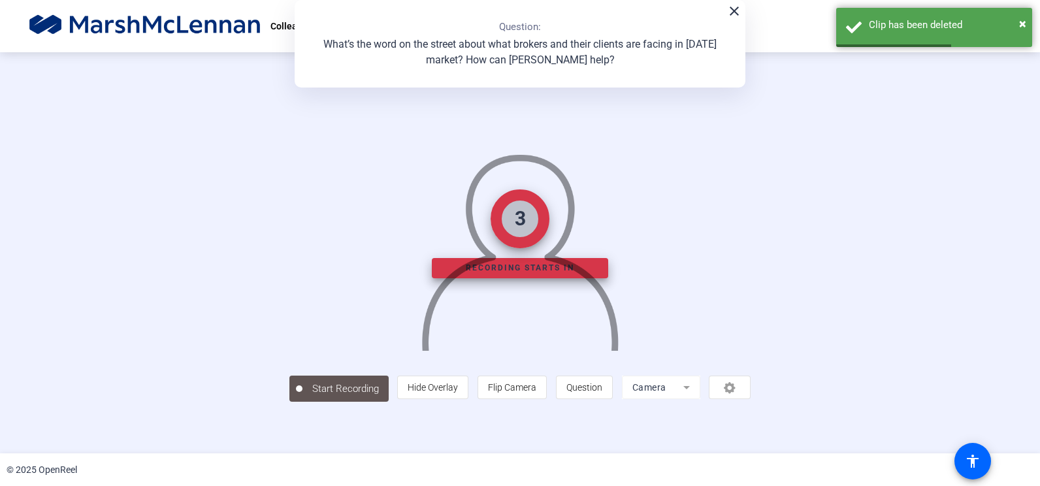
scroll to position [35, 0]
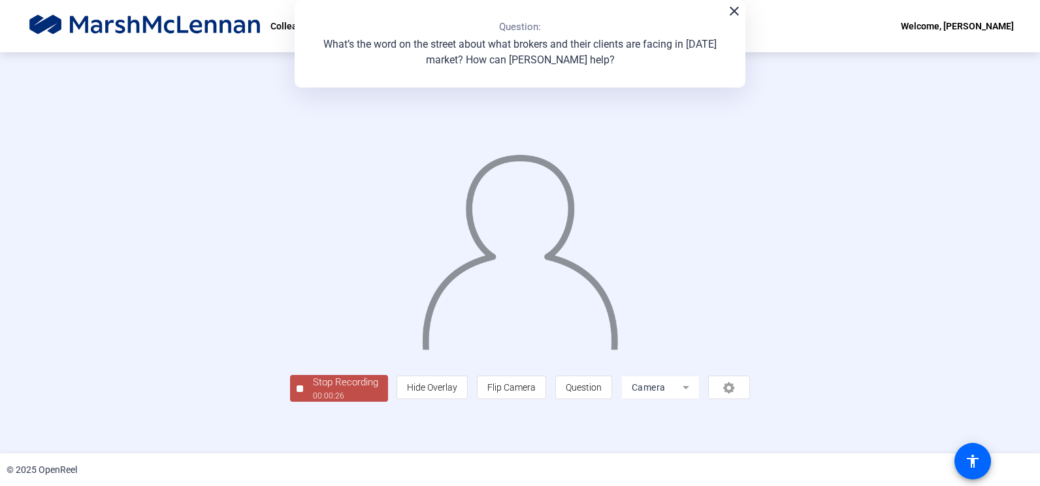
click at [296, 392] on div at bounding box center [299, 388] width 7 height 7
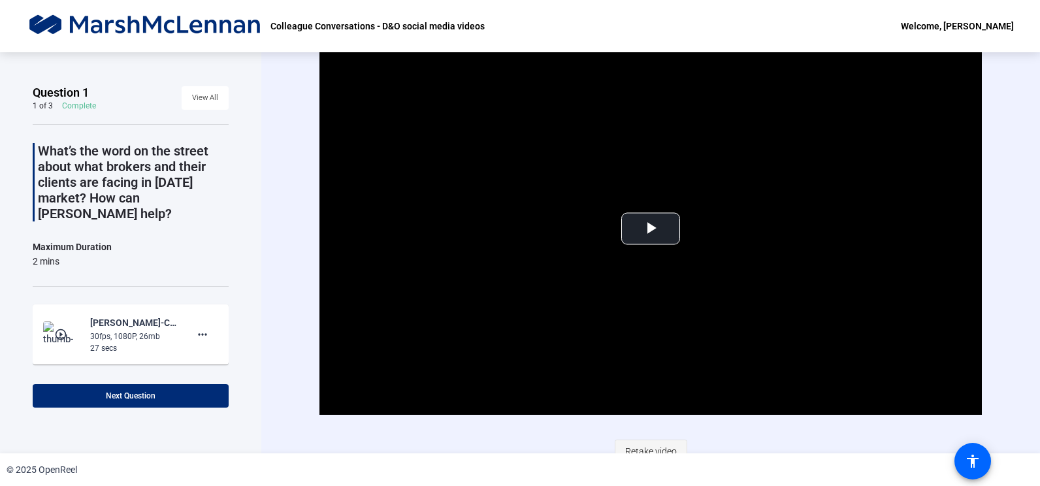
click at [642, 447] on span "Retake video" at bounding box center [651, 451] width 52 height 25
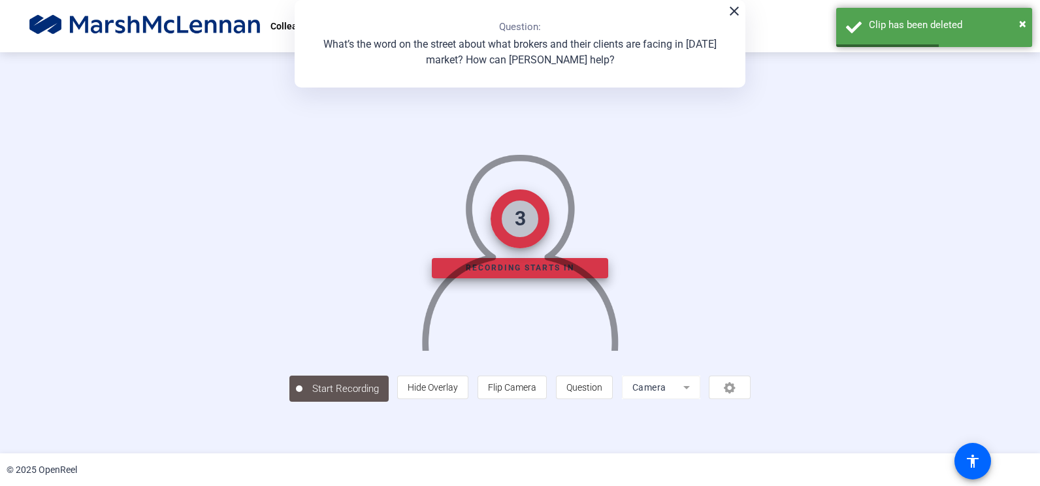
scroll to position [35, 0]
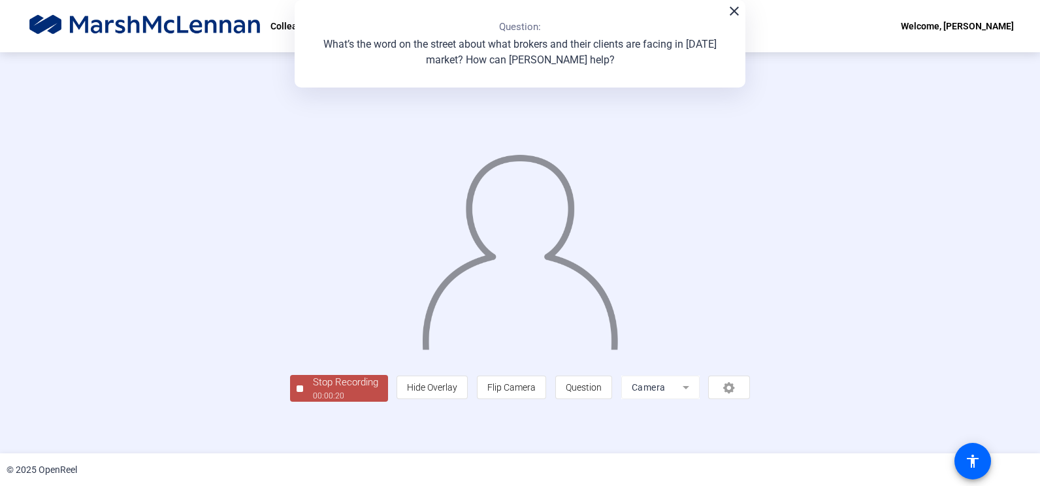
click at [296, 392] on div at bounding box center [299, 388] width 7 height 7
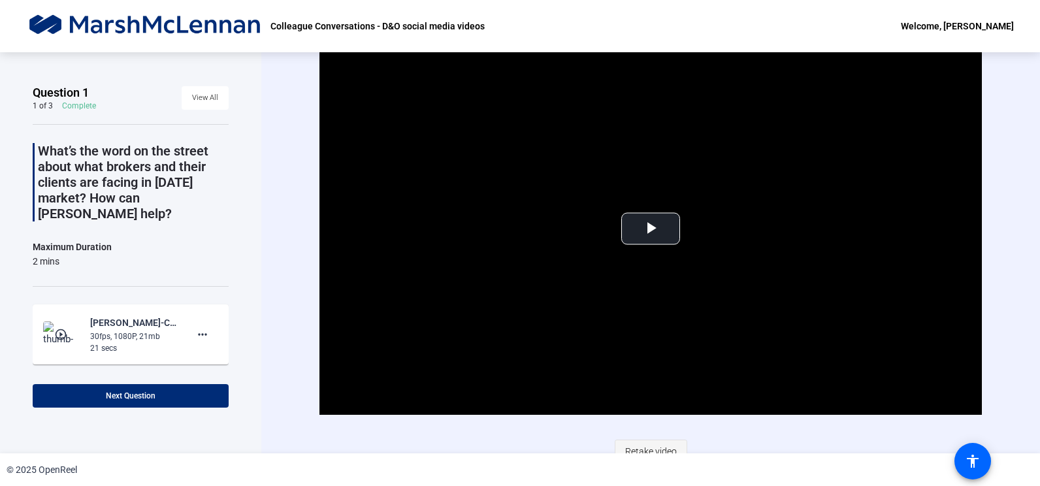
click at [652, 447] on span "Retake video" at bounding box center [651, 451] width 52 height 25
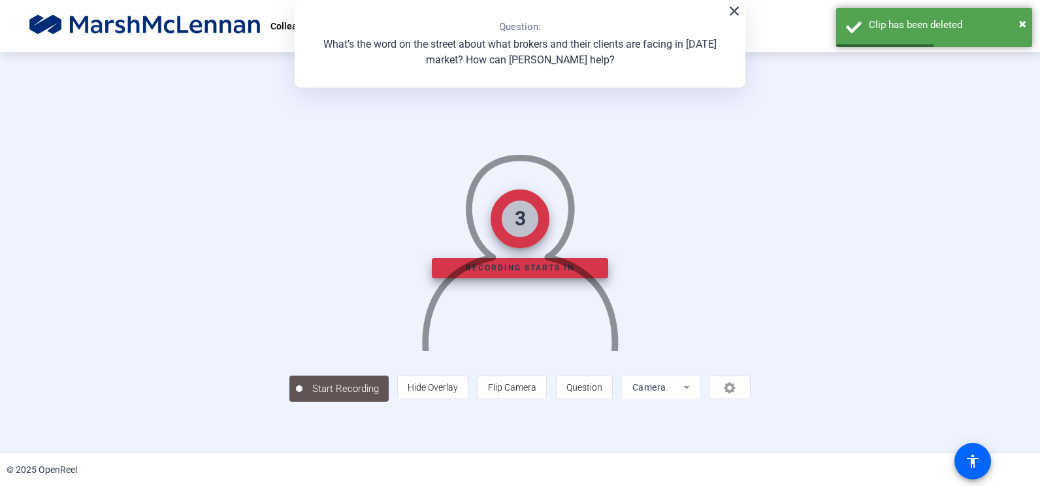
scroll to position [35, 0]
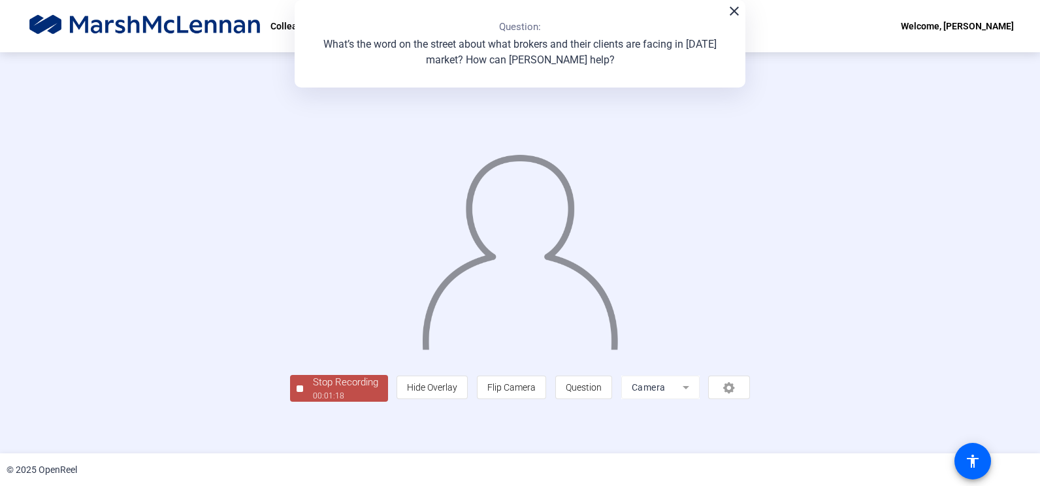
click at [296, 392] on div at bounding box center [299, 388] width 7 height 7
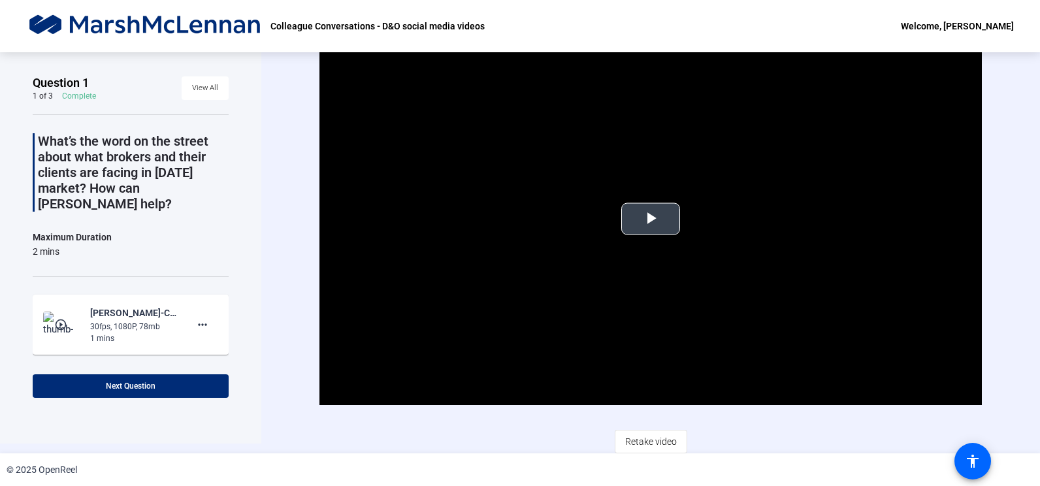
scroll to position [12, 0]
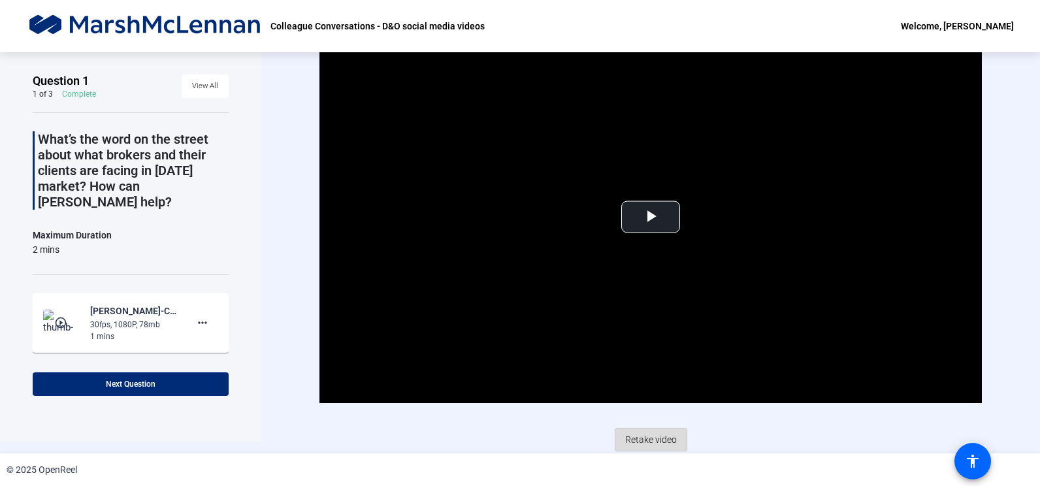
click at [642, 439] on span "Retake video" at bounding box center [651, 439] width 52 height 25
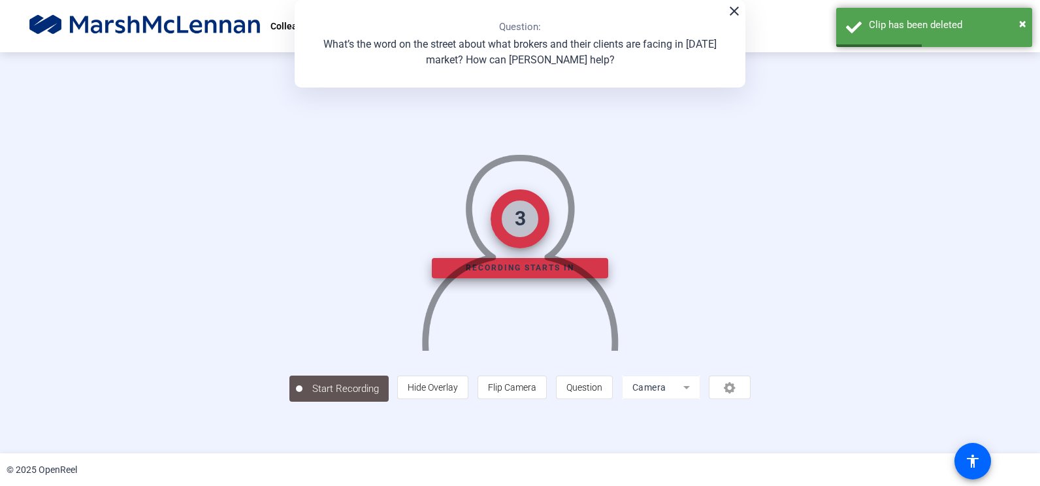
scroll to position [35, 0]
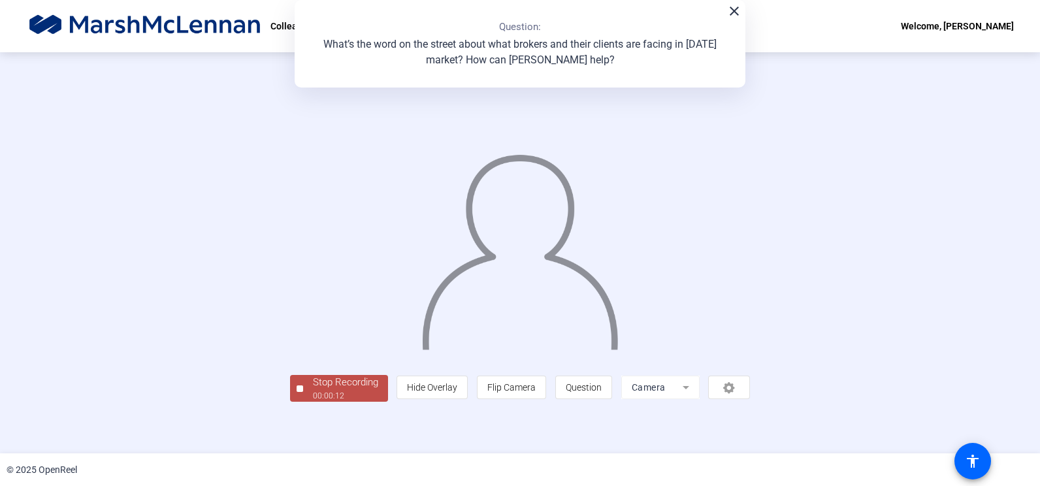
click at [296, 392] on div at bounding box center [299, 388] width 7 height 7
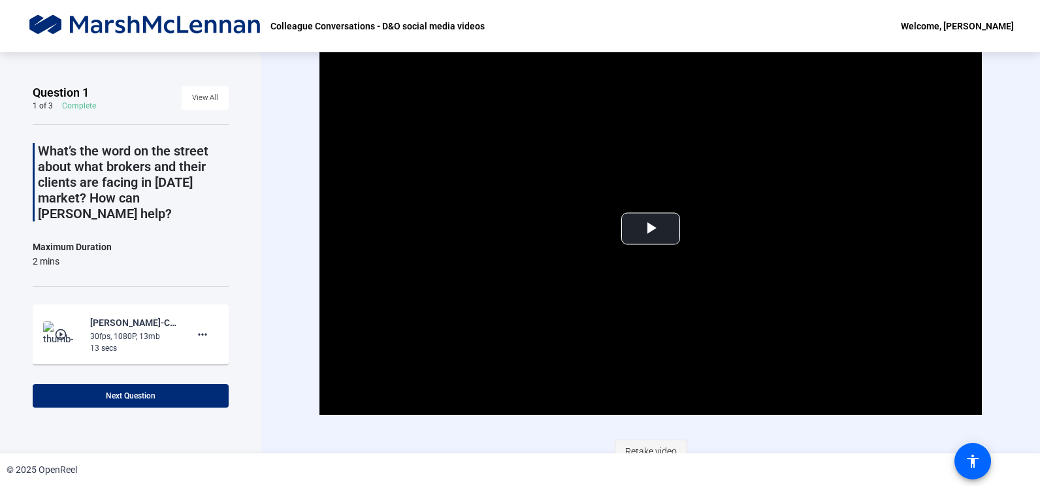
click at [665, 447] on span "Retake video" at bounding box center [651, 451] width 52 height 25
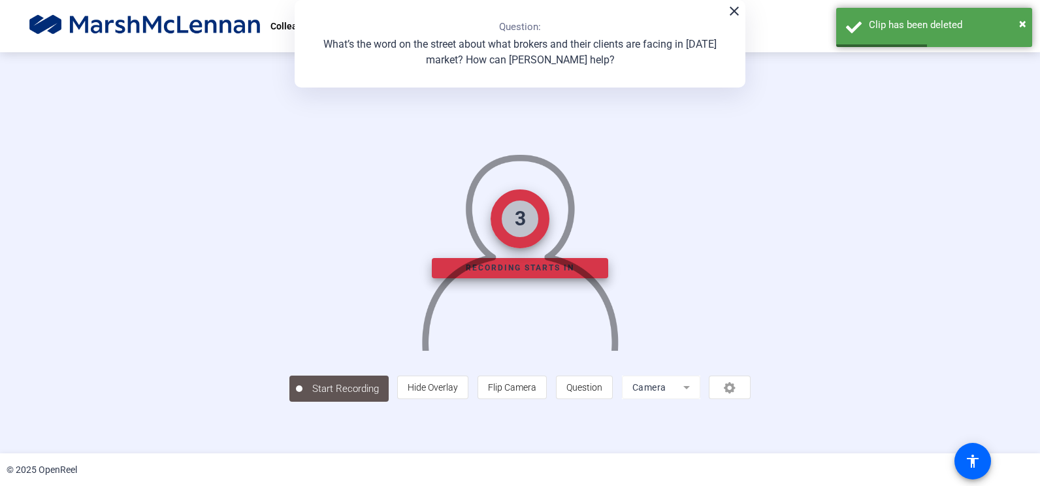
scroll to position [35, 0]
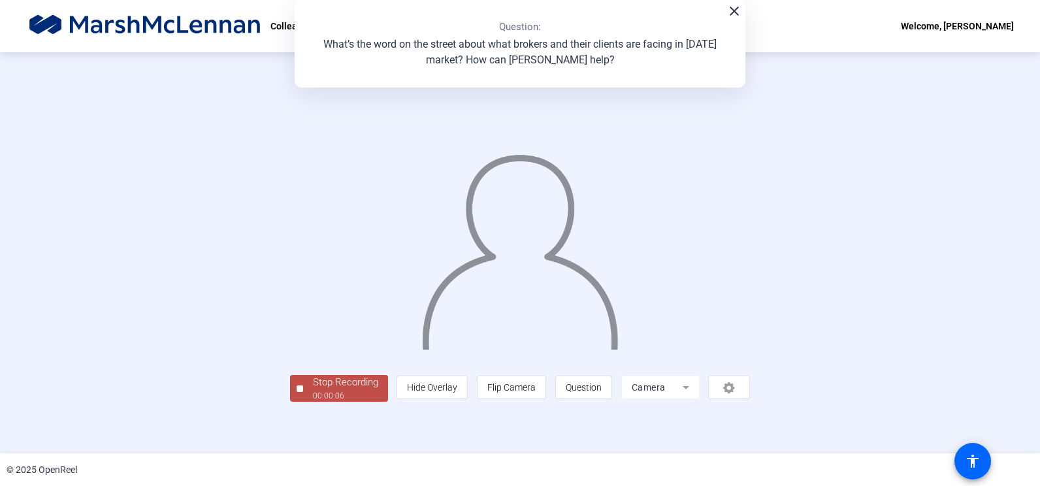
click at [296, 392] on div at bounding box center [299, 388] width 7 height 7
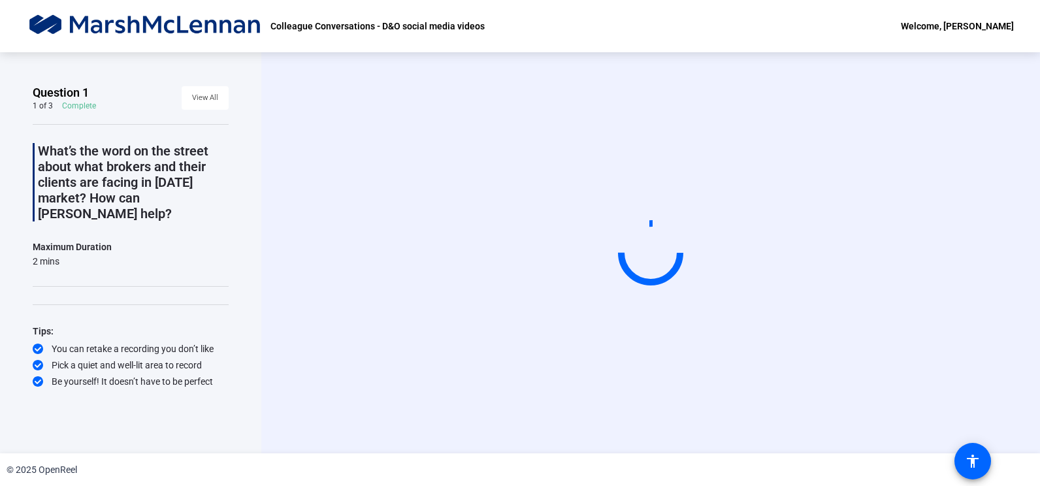
scroll to position [0, 0]
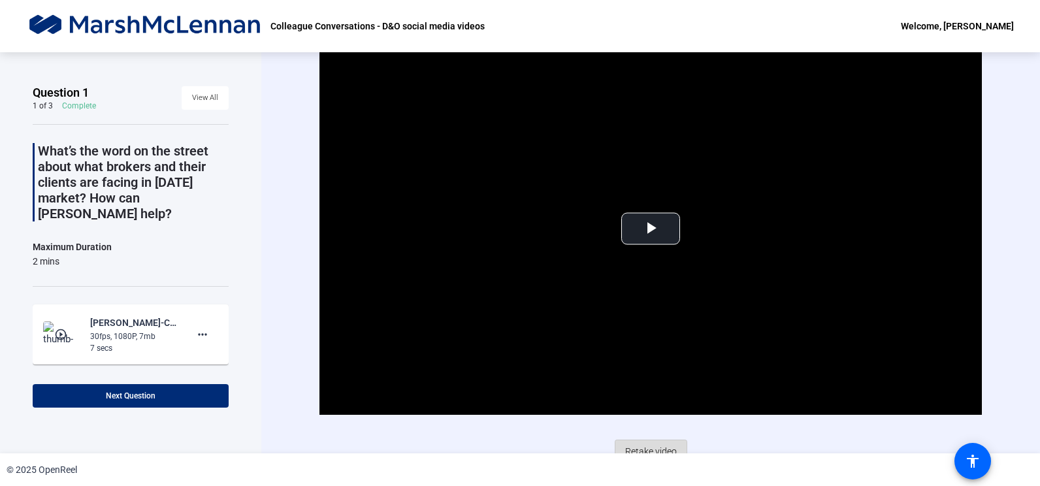
click at [629, 445] on span "Retake video" at bounding box center [651, 451] width 52 height 25
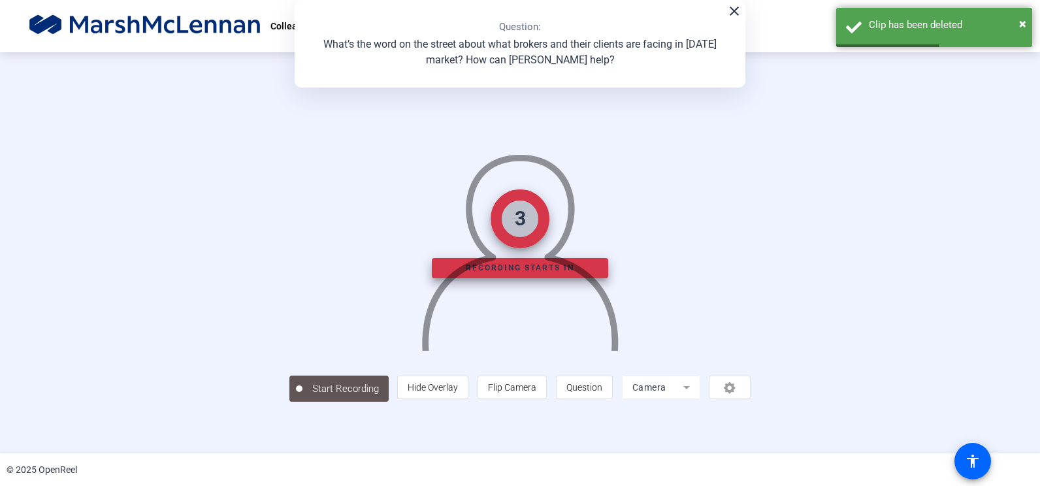
scroll to position [35, 0]
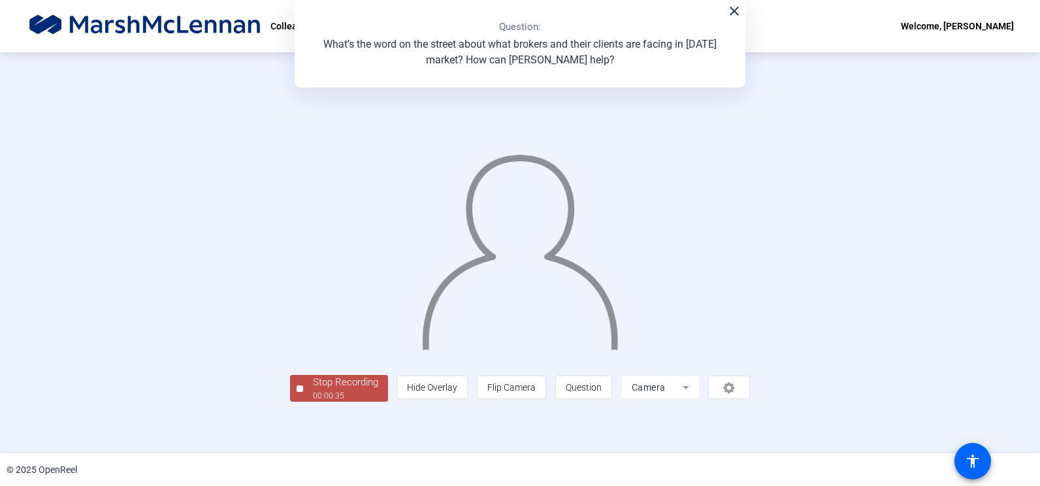
click at [296, 392] on div at bounding box center [299, 388] width 7 height 7
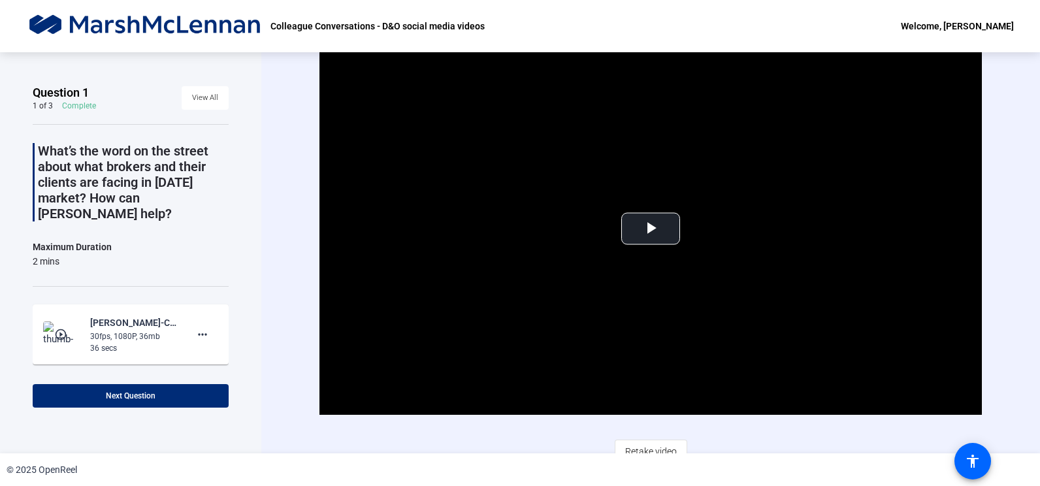
click at [661, 447] on span "Retake video" at bounding box center [651, 451] width 52 height 25
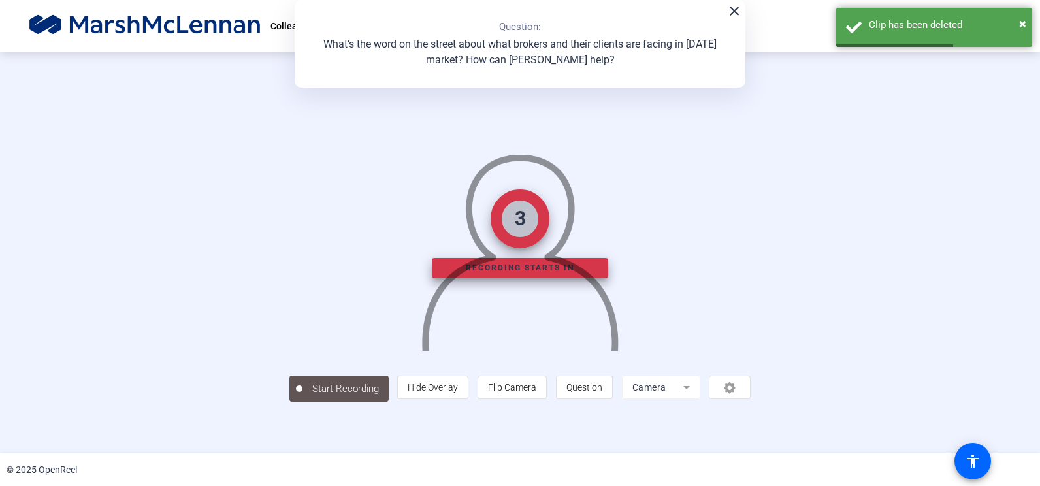
scroll to position [35, 0]
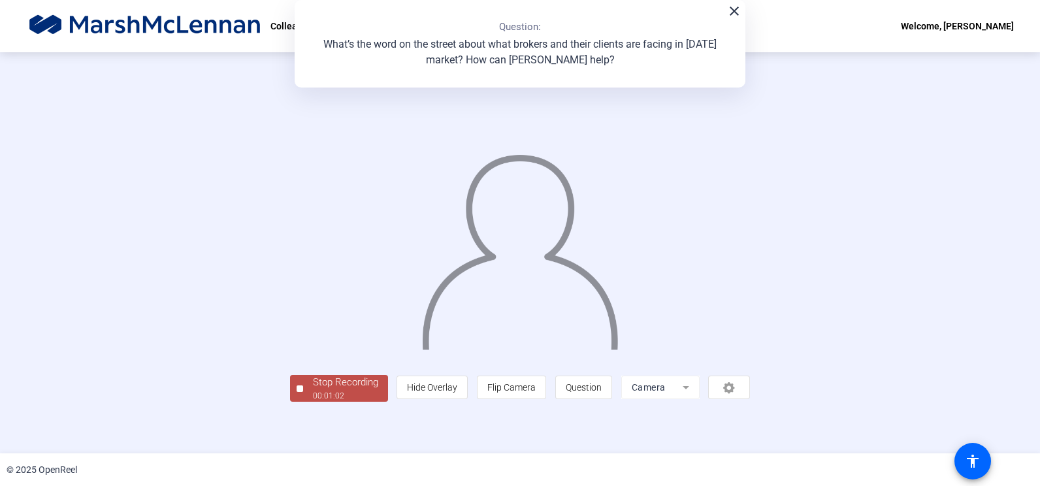
click at [296, 392] on div at bounding box center [299, 388] width 7 height 7
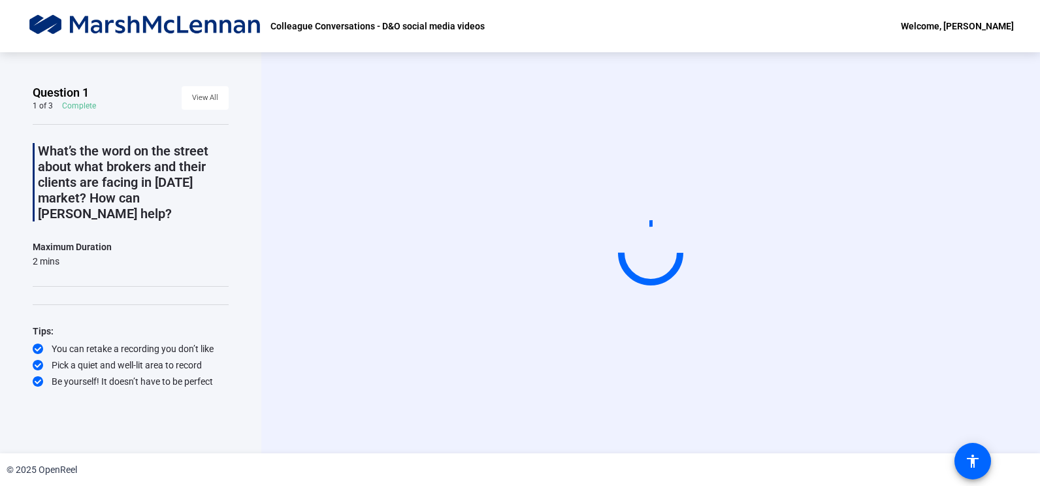
scroll to position [0, 0]
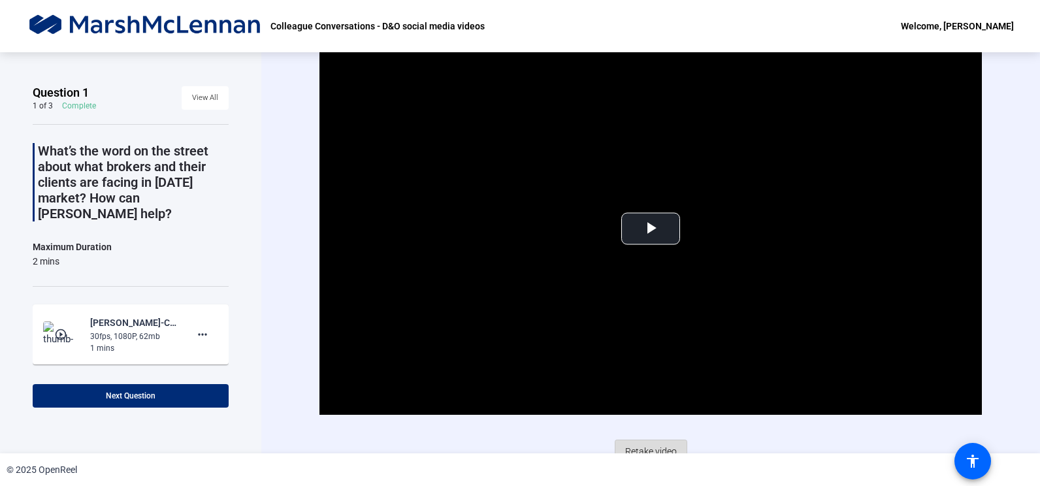
click at [659, 447] on span "Retake video" at bounding box center [651, 451] width 52 height 25
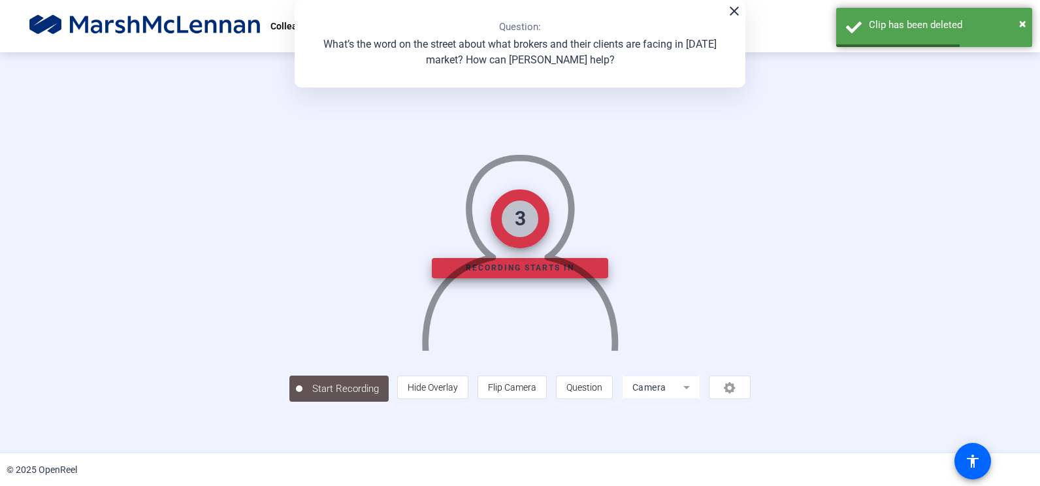
scroll to position [35, 0]
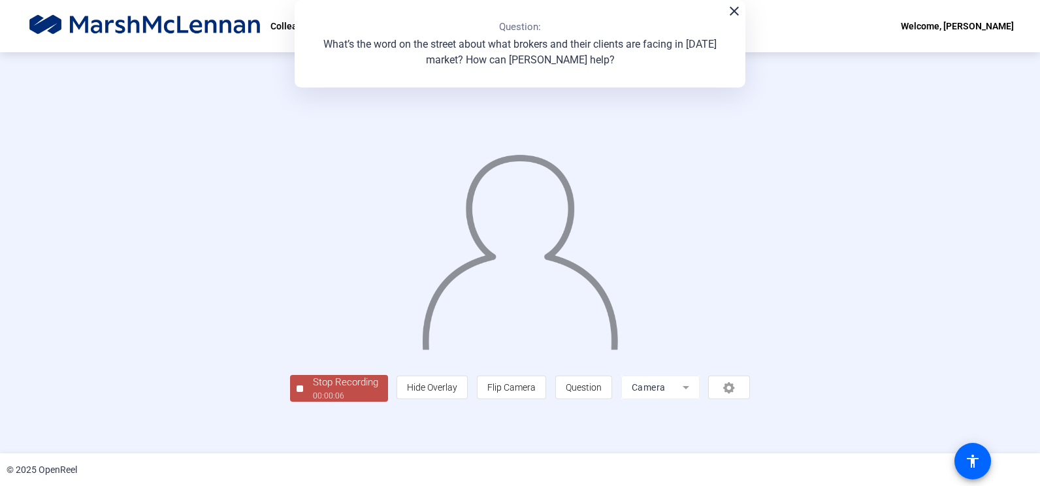
click at [296, 392] on div at bounding box center [299, 388] width 7 height 7
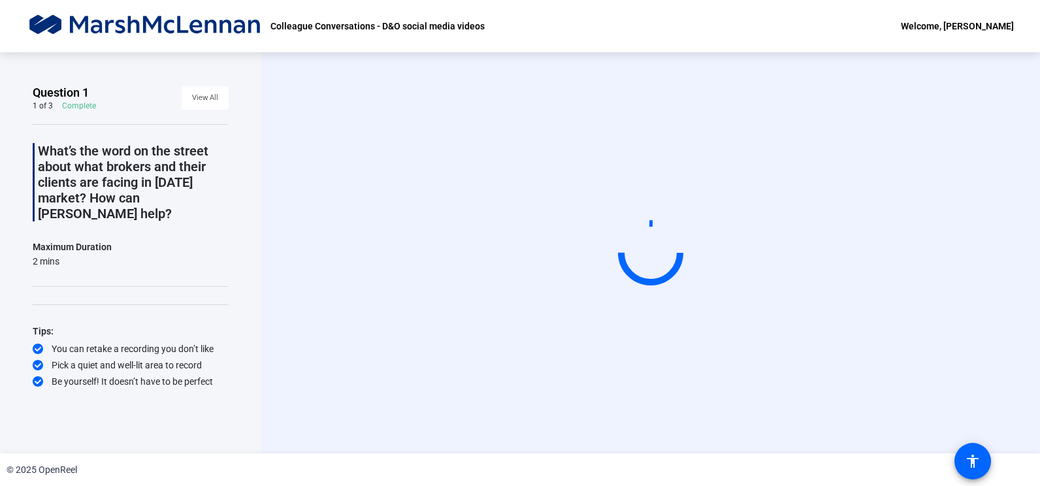
scroll to position [0, 0]
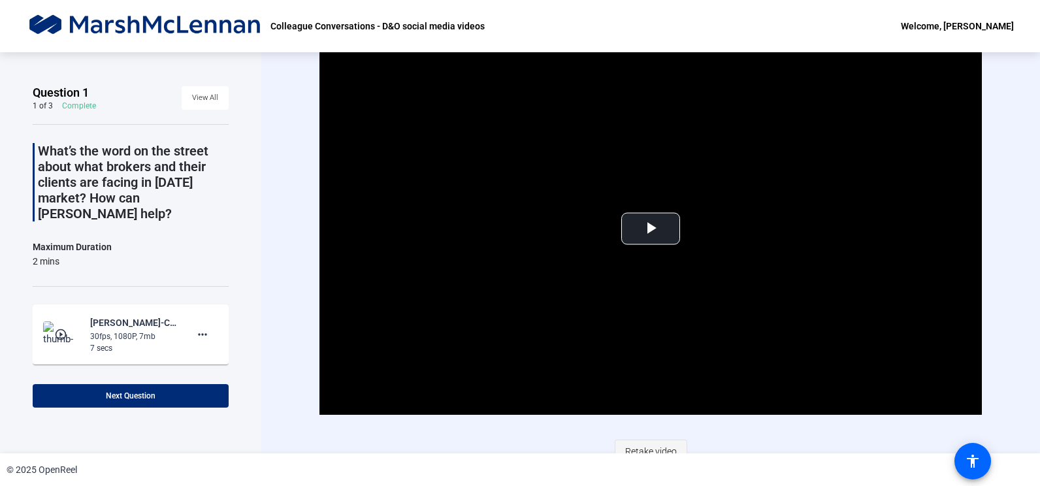
click at [636, 449] on span "Retake video" at bounding box center [651, 451] width 52 height 25
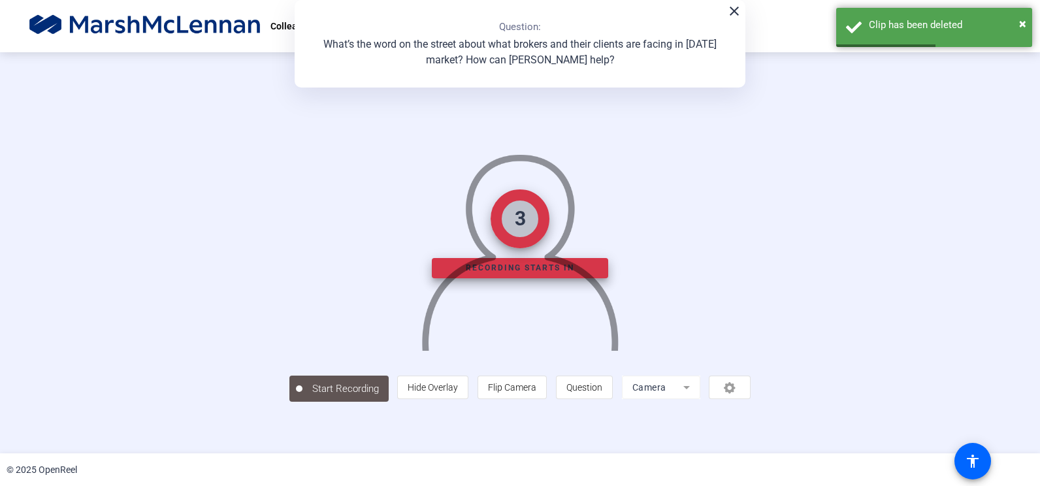
scroll to position [35, 0]
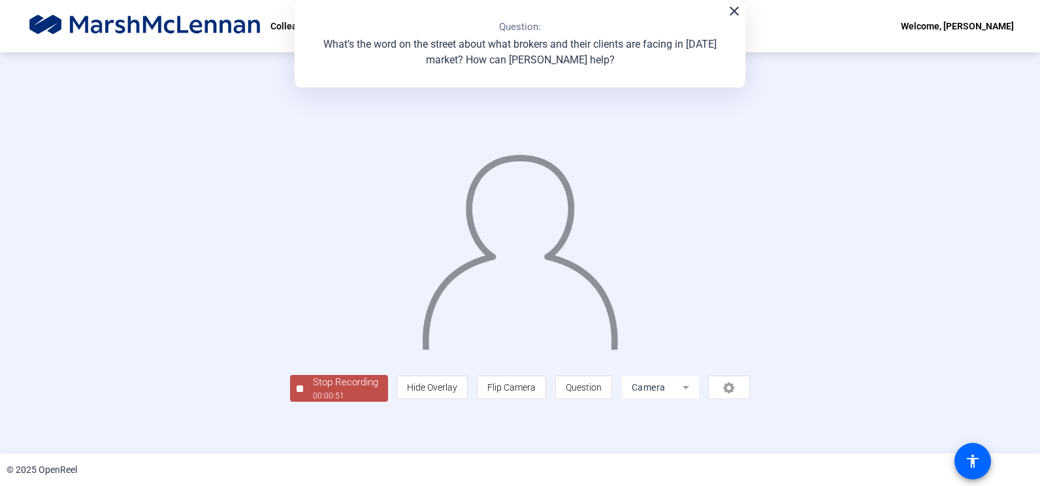
click at [290, 402] on button "Stop Recording 00:00:51" at bounding box center [339, 388] width 98 height 27
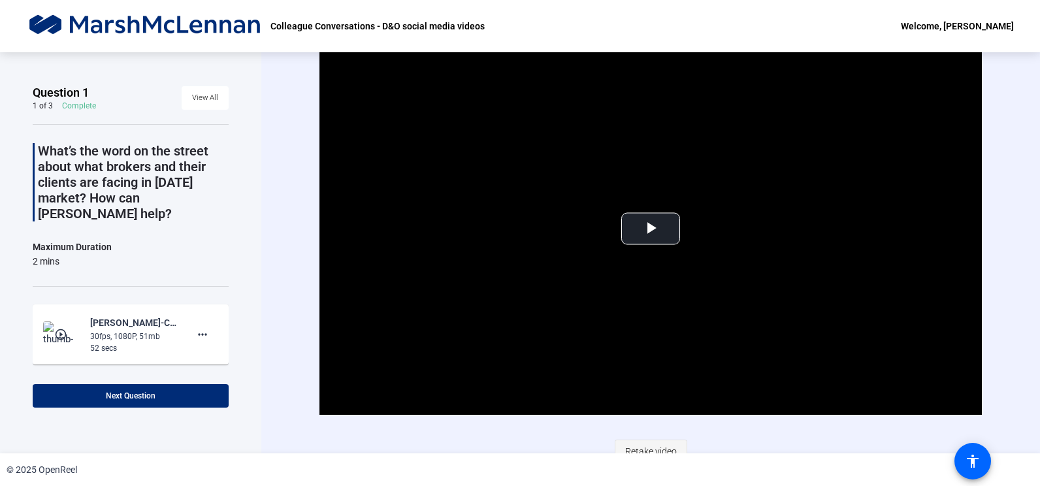
click at [659, 449] on span "Retake video" at bounding box center [651, 451] width 52 height 25
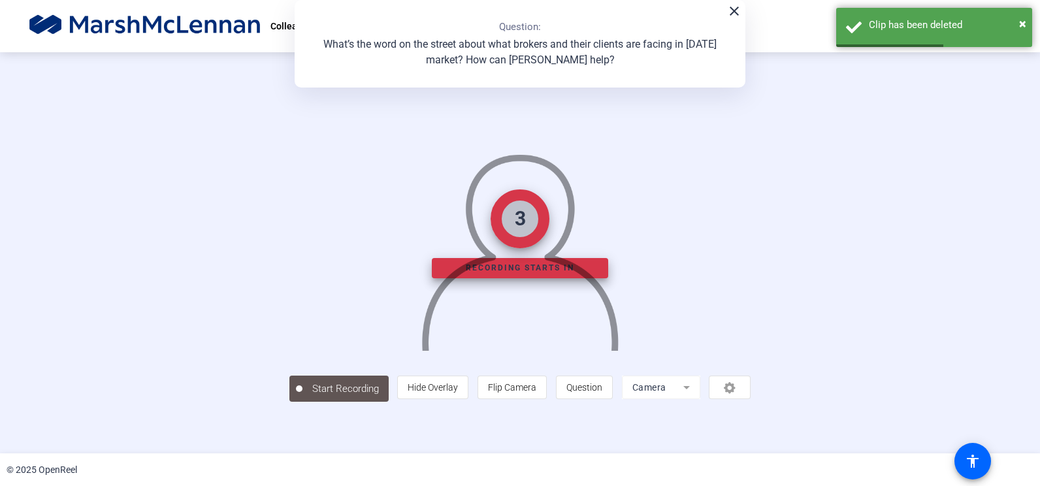
scroll to position [35, 0]
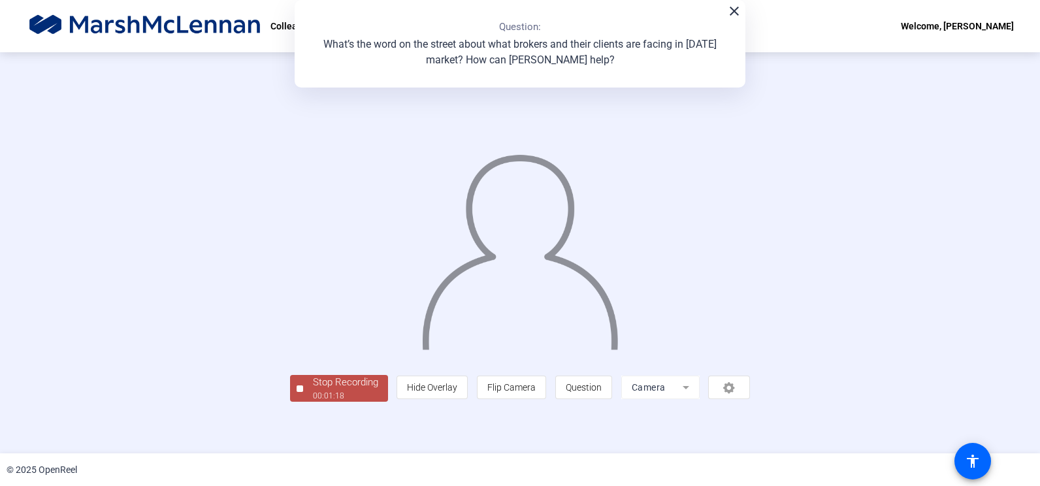
click at [296, 392] on div at bounding box center [299, 388] width 7 height 7
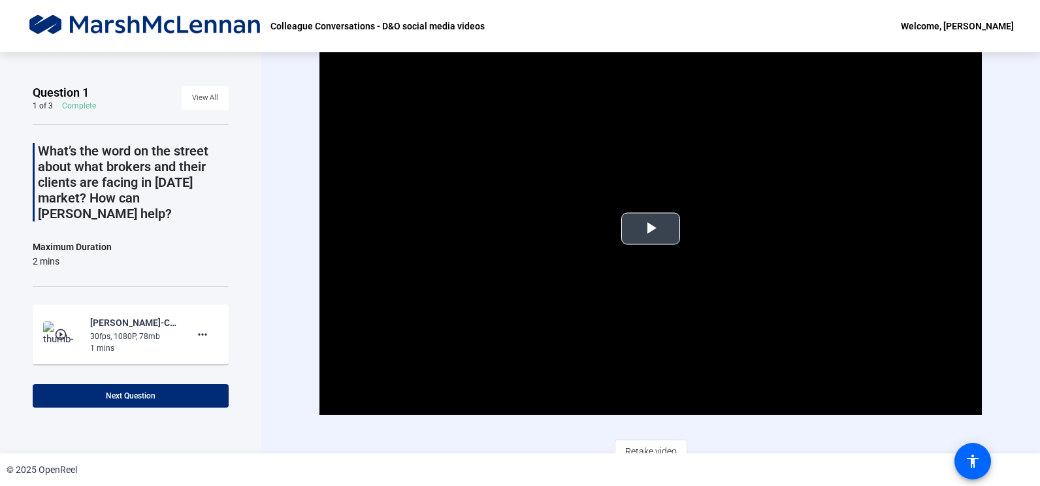
click at [650, 229] on span "Video Player" at bounding box center [650, 229] width 0 height 0
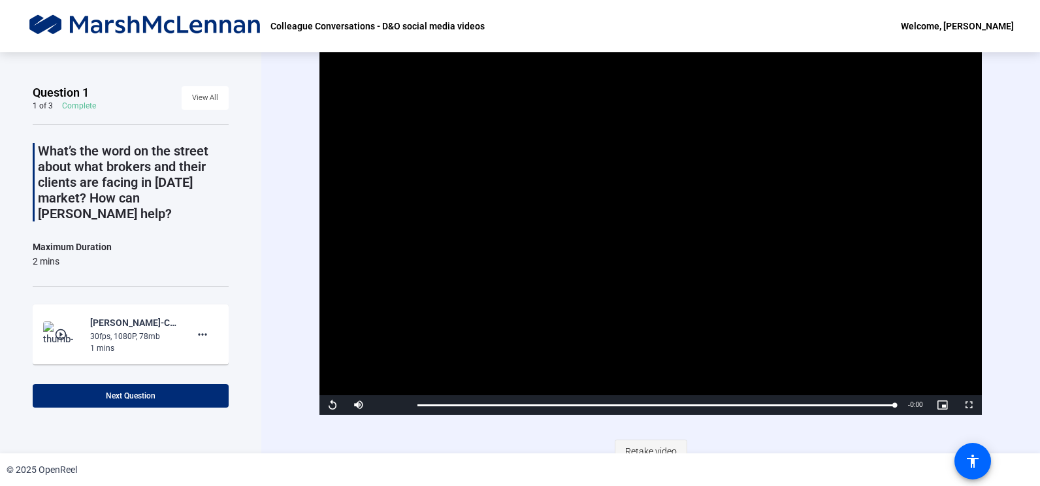
click at [637, 451] on span "Retake video" at bounding box center [651, 451] width 52 height 25
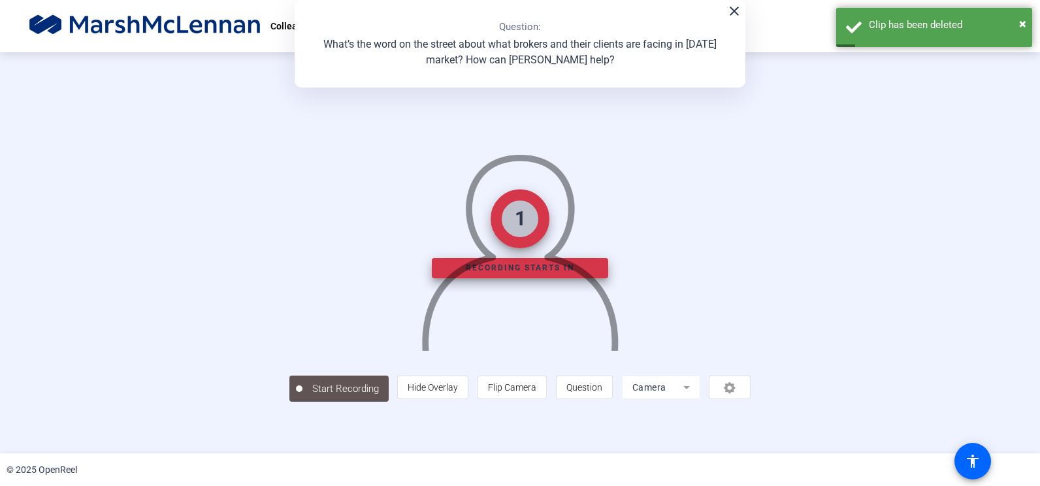
scroll to position [35, 0]
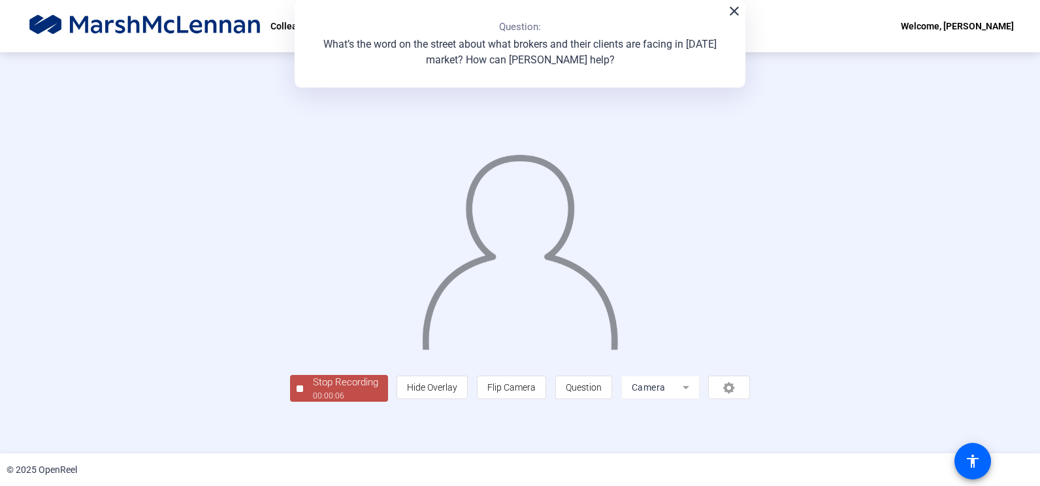
click at [296, 392] on div at bounding box center [299, 388] width 7 height 7
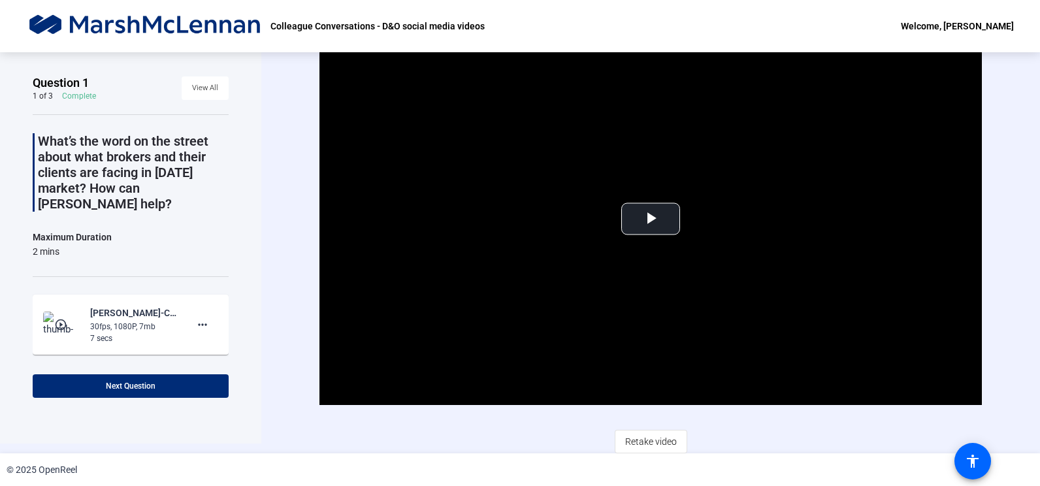
scroll to position [12, 0]
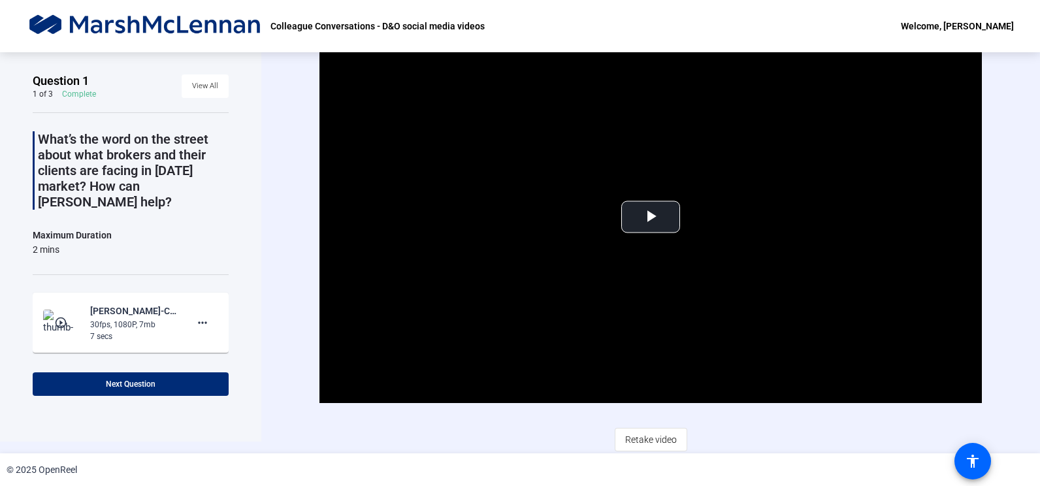
click at [545, 437] on div "Video Player is loading. Play Video Play Mute Current Time 0:00 / Duration 0:06…" at bounding box center [649, 241] width 661 height 420
click at [648, 439] on span "Retake video" at bounding box center [651, 439] width 52 height 25
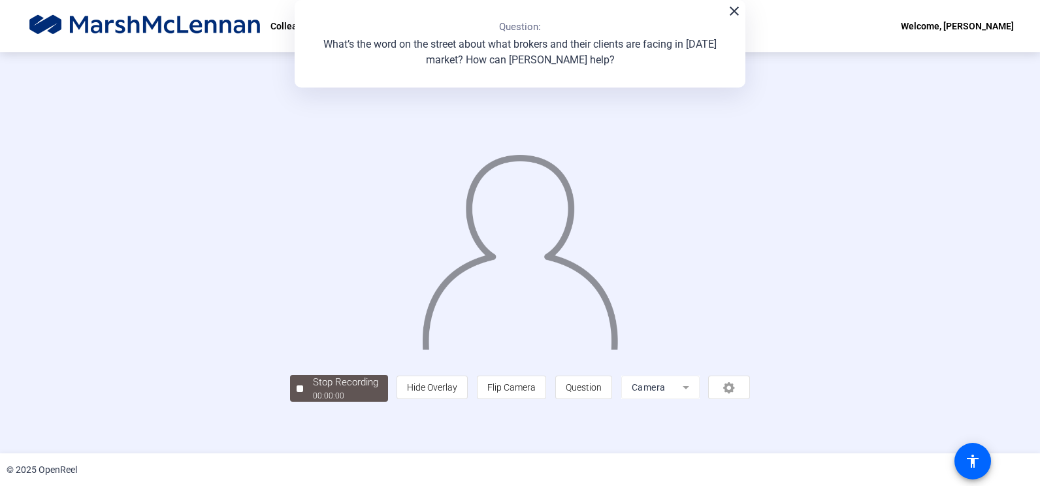
scroll to position [35, 0]
click at [296, 392] on div at bounding box center [299, 388] width 7 height 7
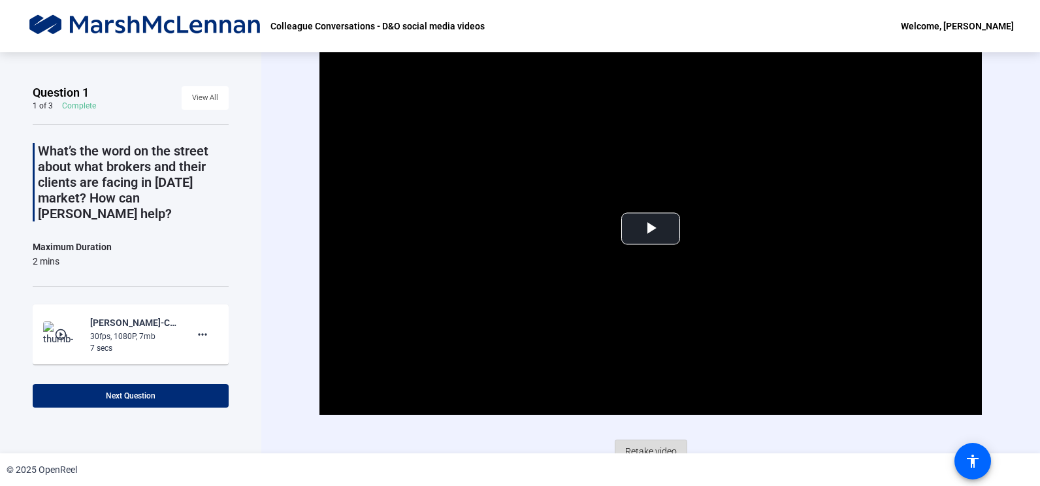
click at [644, 446] on span "Retake video" at bounding box center [651, 451] width 52 height 25
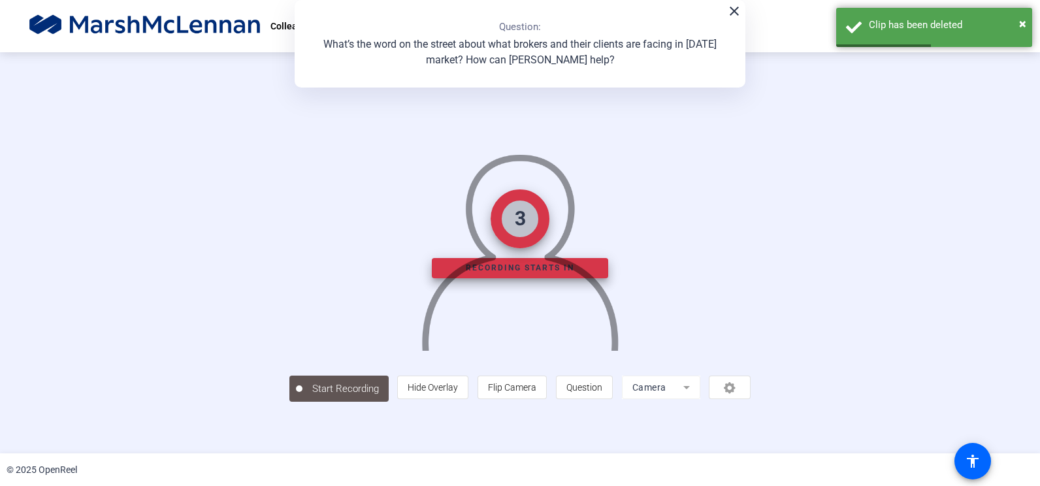
scroll to position [35, 0]
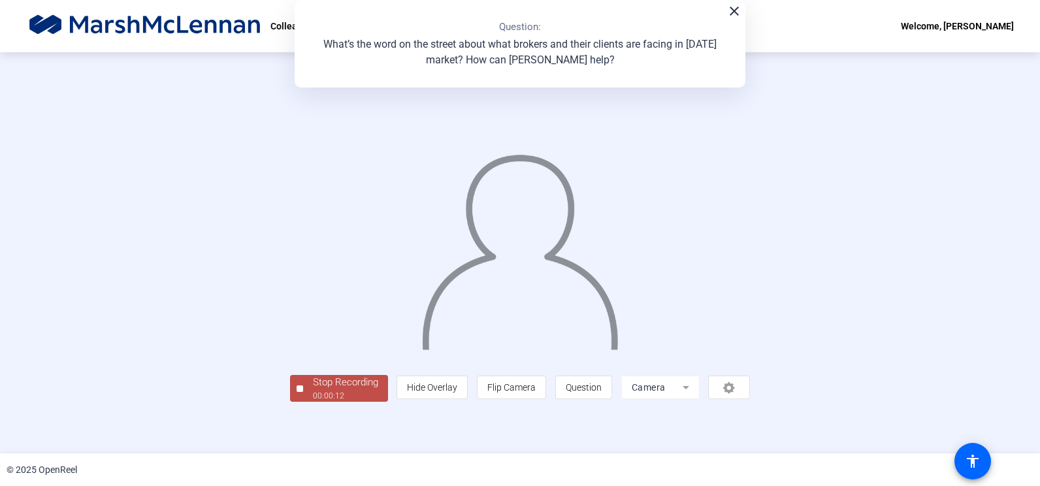
click at [296, 392] on div at bounding box center [299, 388] width 7 height 7
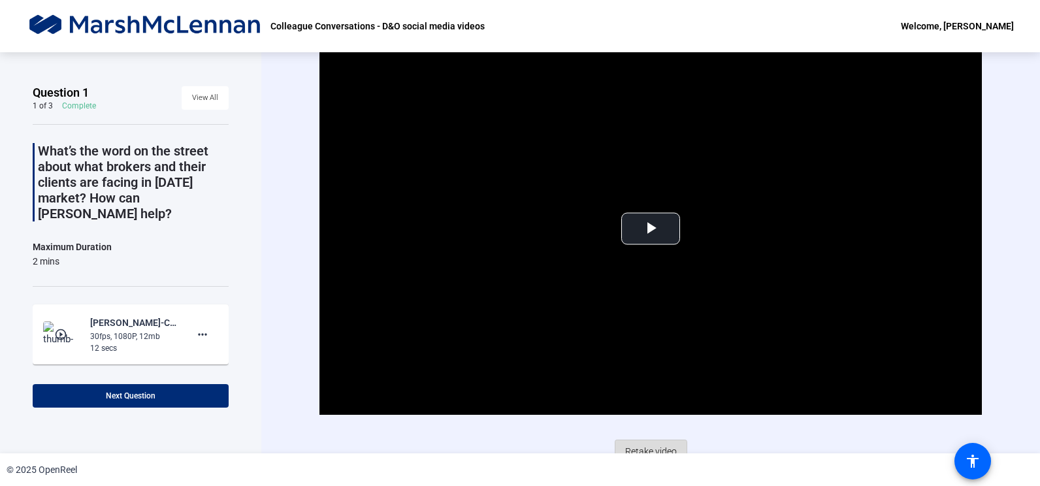
click at [644, 452] on span "Retake video" at bounding box center [651, 451] width 52 height 25
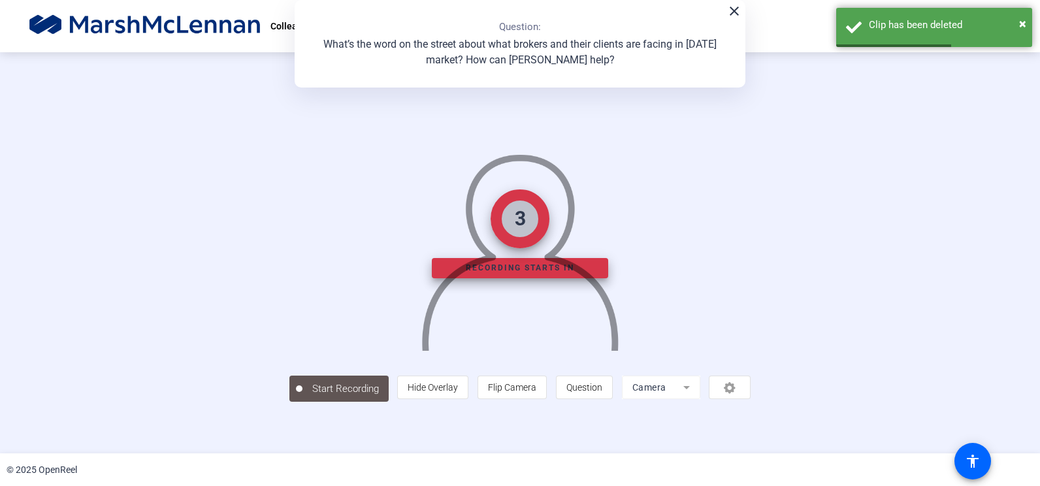
scroll to position [35, 0]
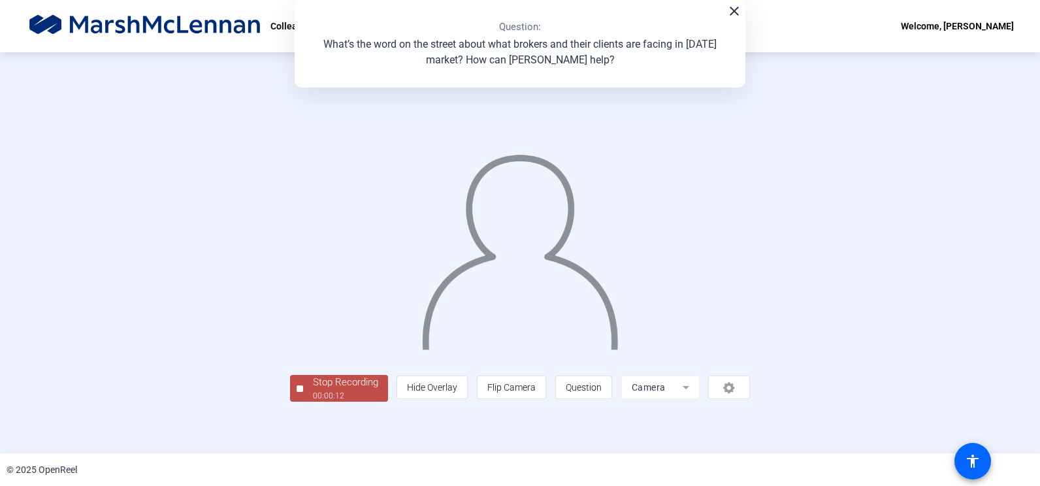
click at [296, 392] on div at bounding box center [299, 388] width 7 height 7
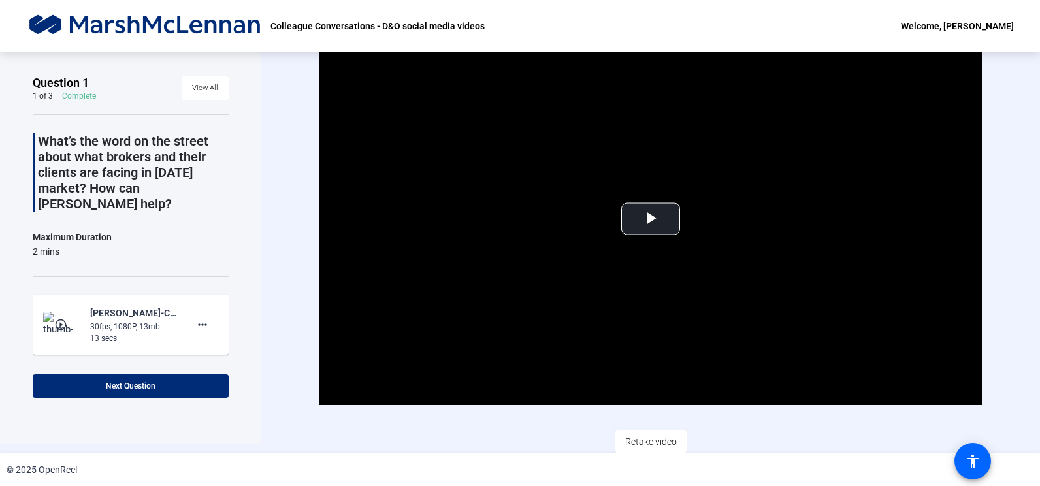
scroll to position [12, 0]
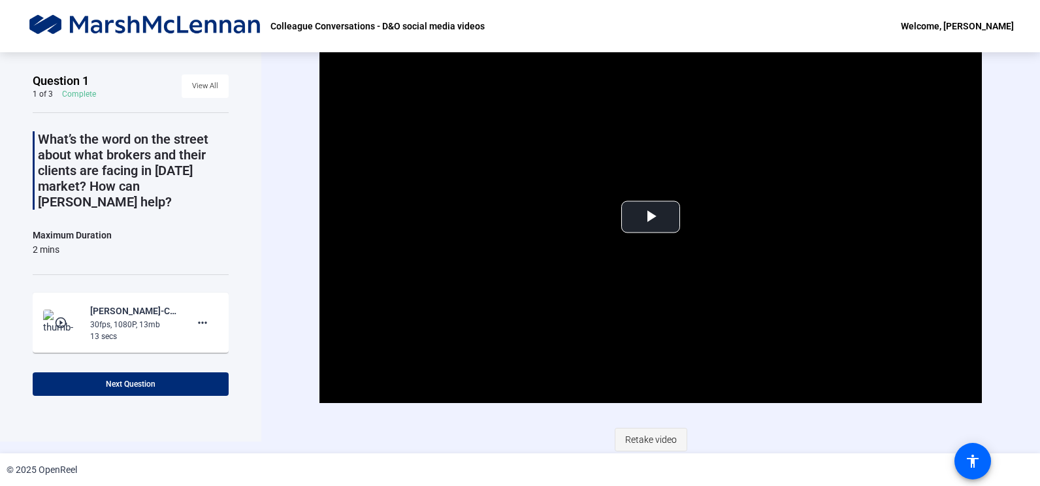
click at [639, 436] on span "Retake video" at bounding box center [651, 439] width 52 height 25
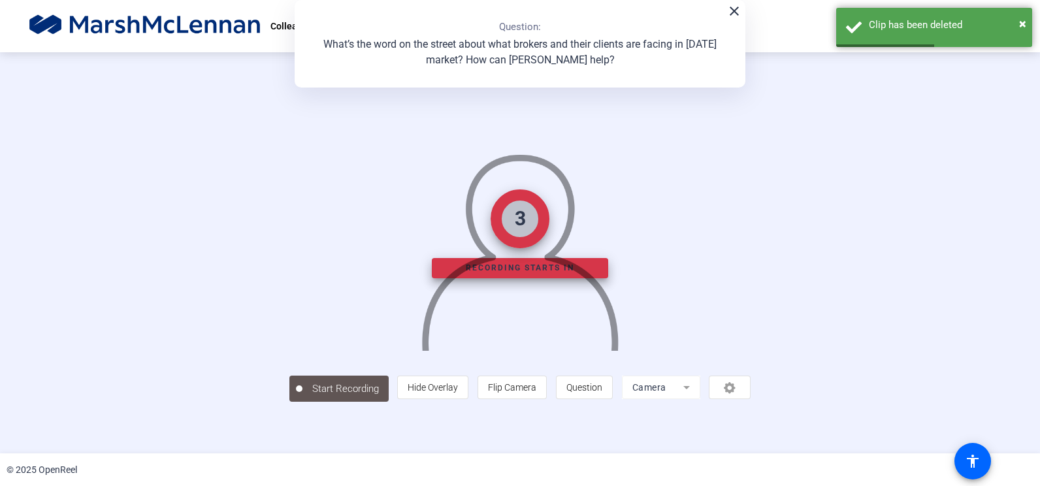
scroll to position [35, 0]
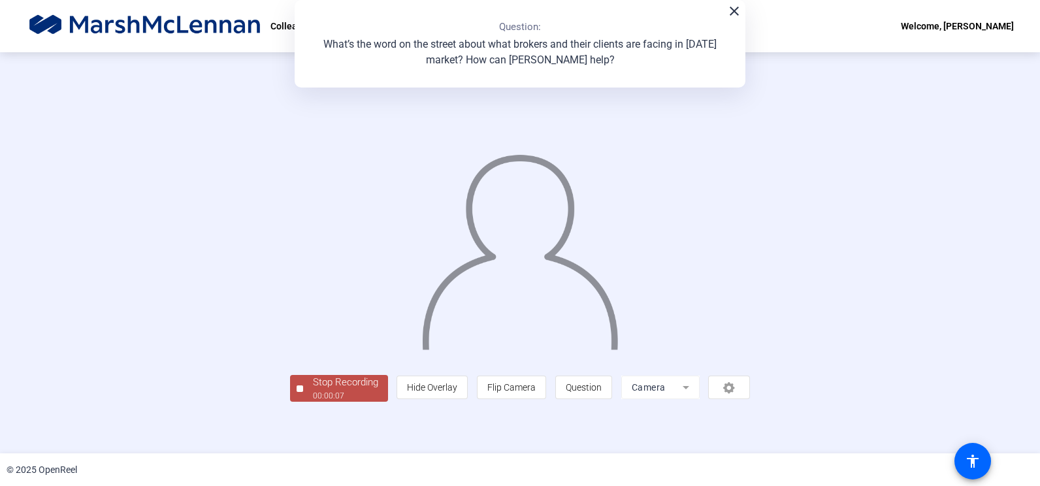
click at [50, 464] on div "© 2025 OpenReel" at bounding box center [42, 470] width 71 height 14
click at [303, 402] on span "Stop Recording 00:00:08" at bounding box center [345, 388] width 85 height 27
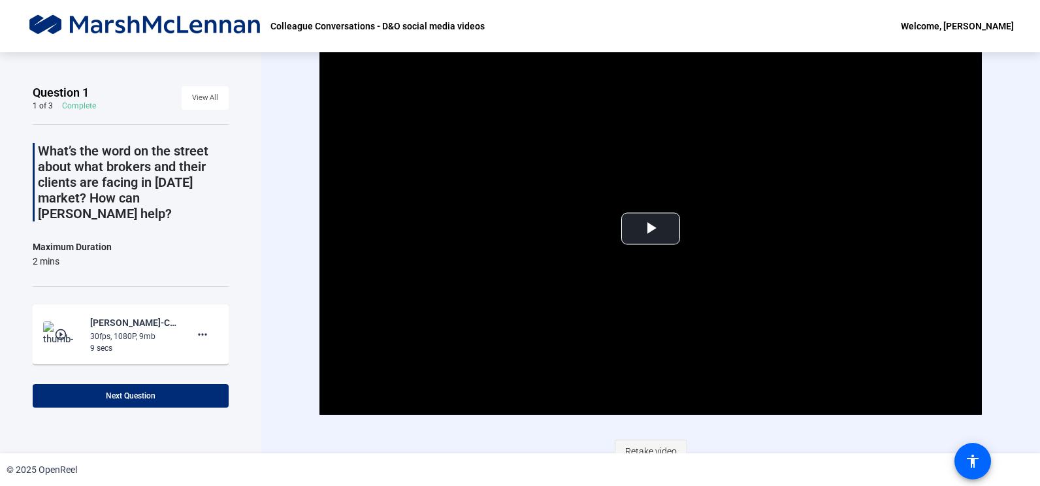
click at [643, 440] on span "Retake video" at bounding box center [651, 451] width 52 height 25
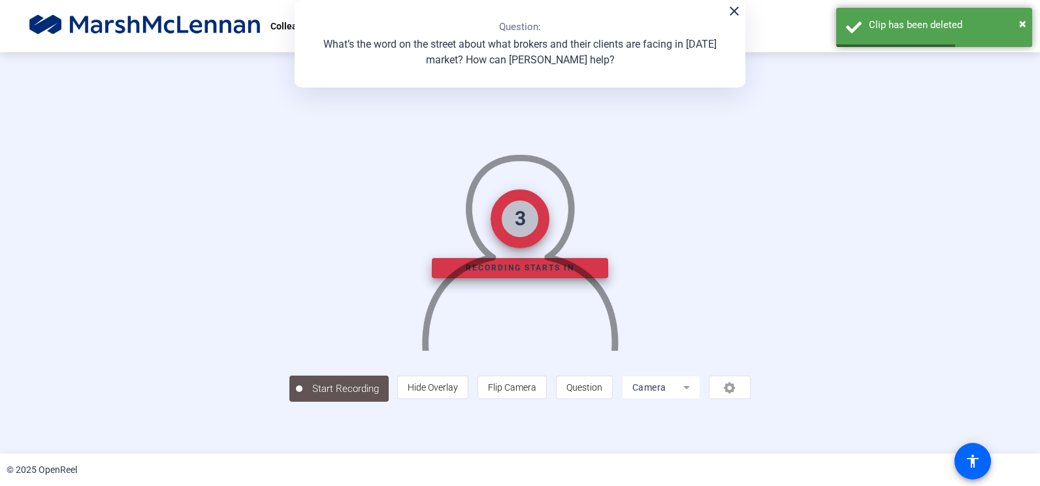
scroll to position [35, 0]
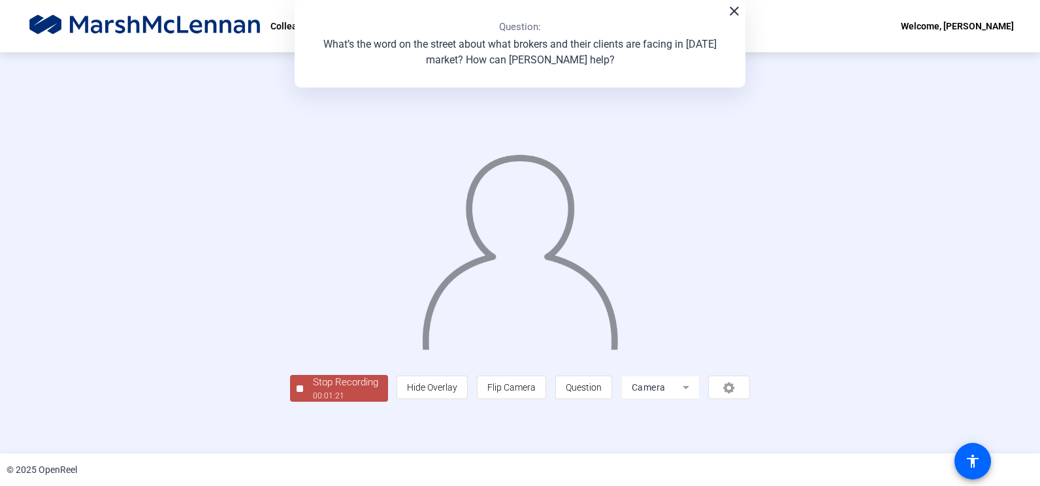
click at [296, 392] on div at bounding box center [299, 388] width 7 height 7
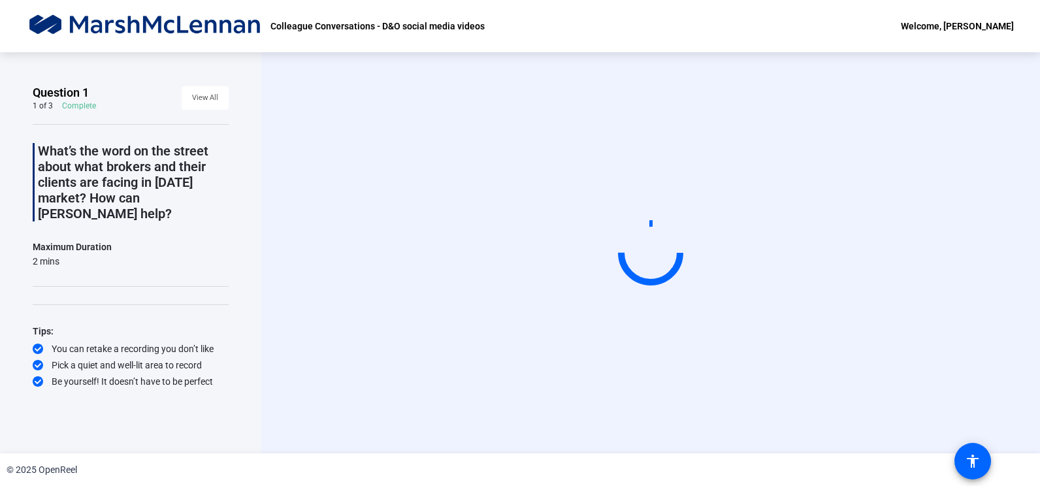
scroll to position [0, 0]
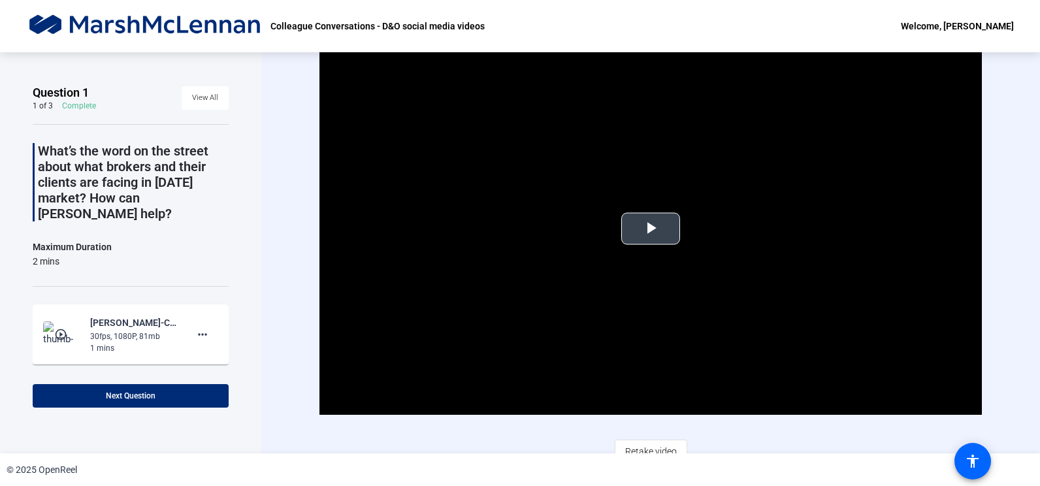
click at [650, 229] on span "Video Player" at bounding box center [650, 229] width 0 height 0
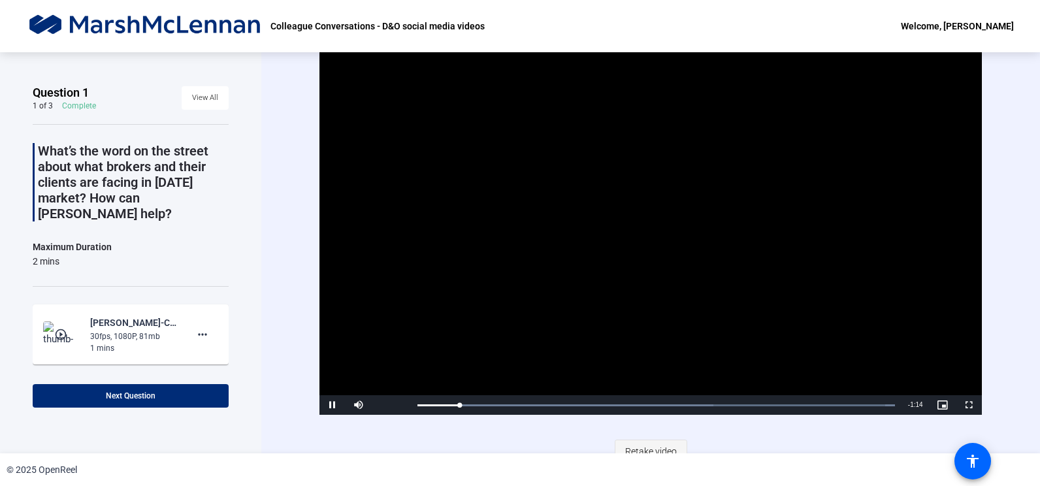
click at [653, 445] on span "Retake video" at bounding box center [651, 451] width 52 height 25
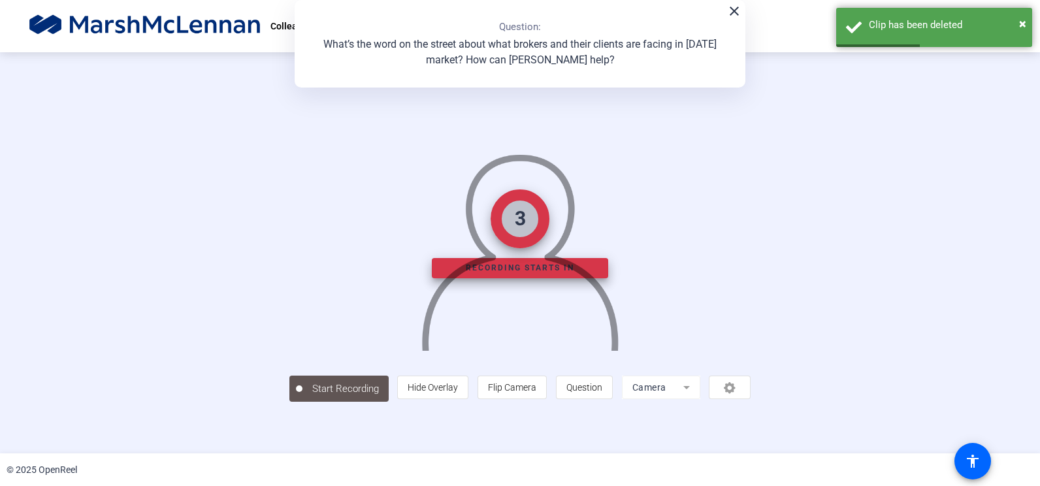
scroll to position [35, 0]
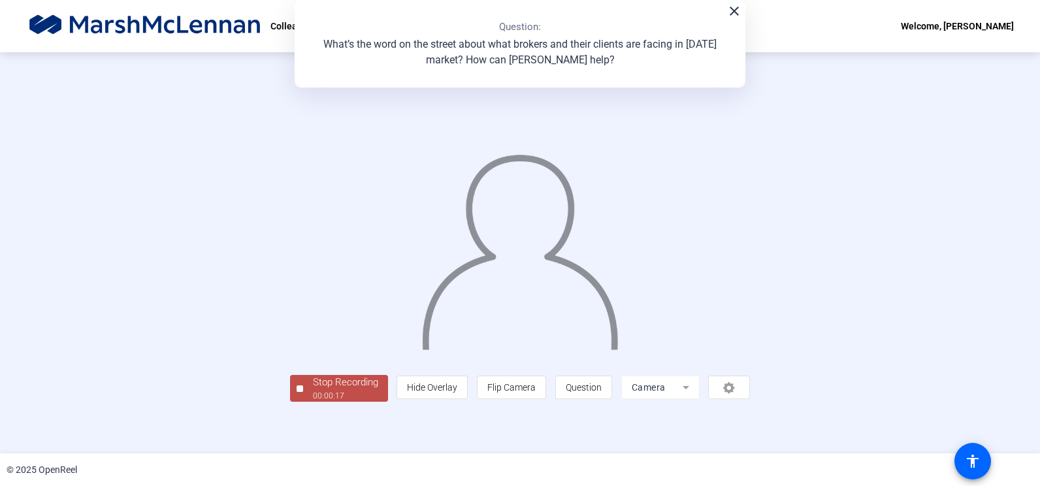
click at [313, 402] on div "00:00:17" at bounding box center [345, 396] width 65 height 12
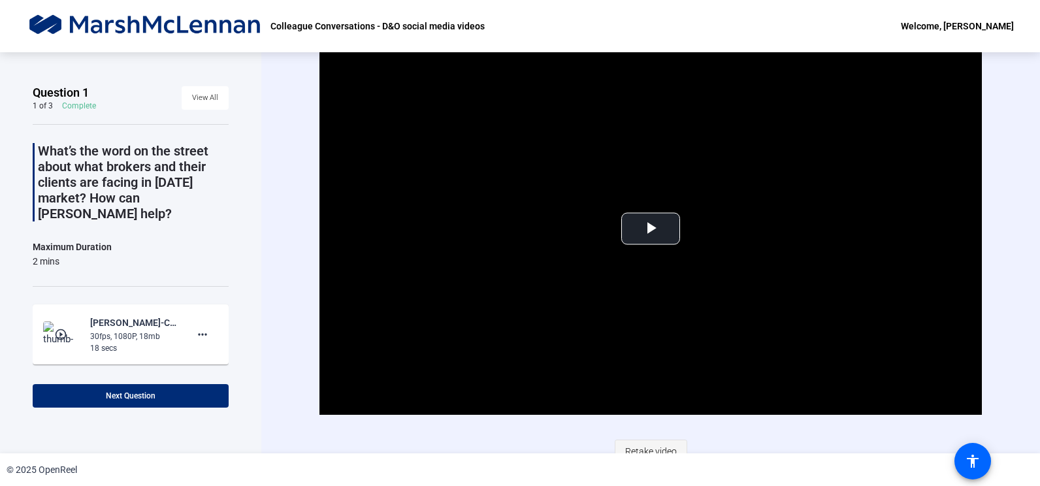
click at [663, 451] on span "Retake video" at bounding box center [651, 451] width 52 height 25
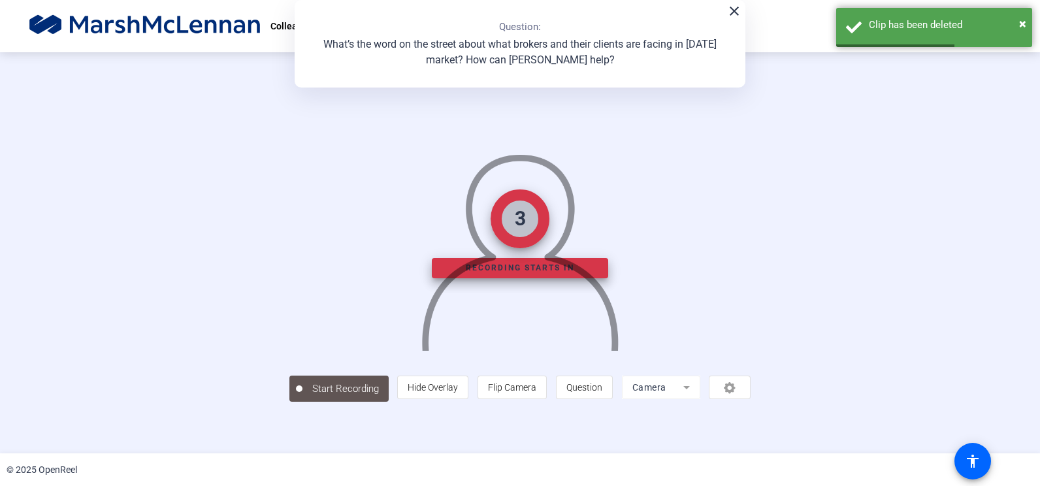
scroll to position [35, 0]
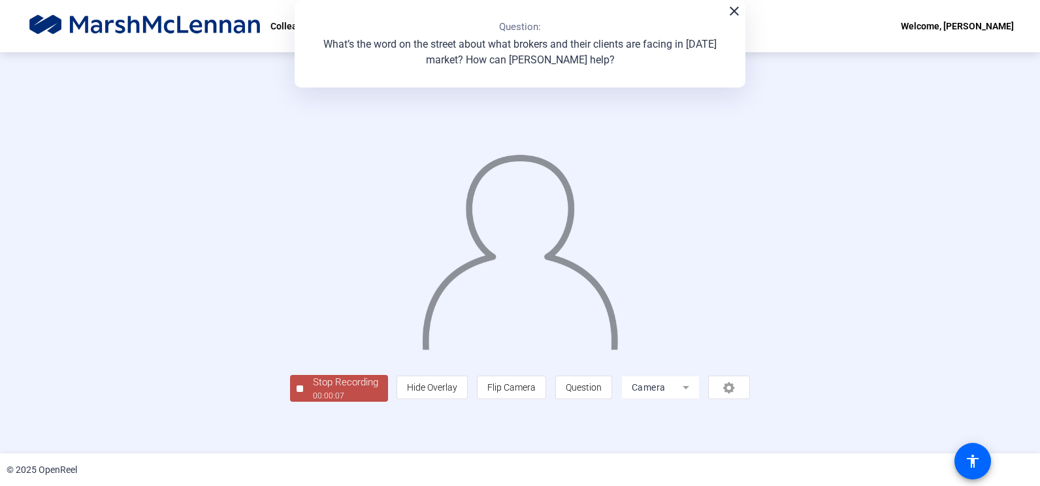
click at [313, 390] on div "Stop Recording" at bounding box center [345, 382] width 65 height 15
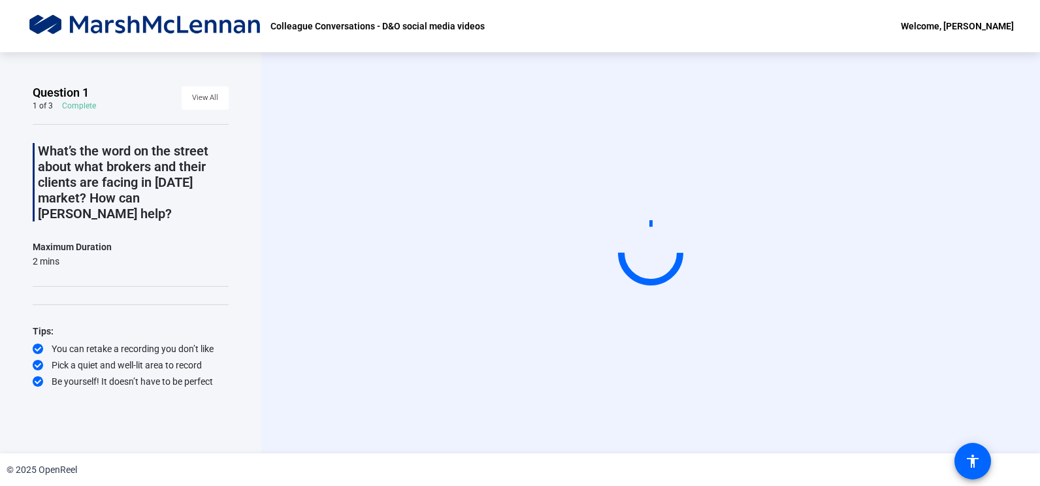
scroll to position [0, 0]
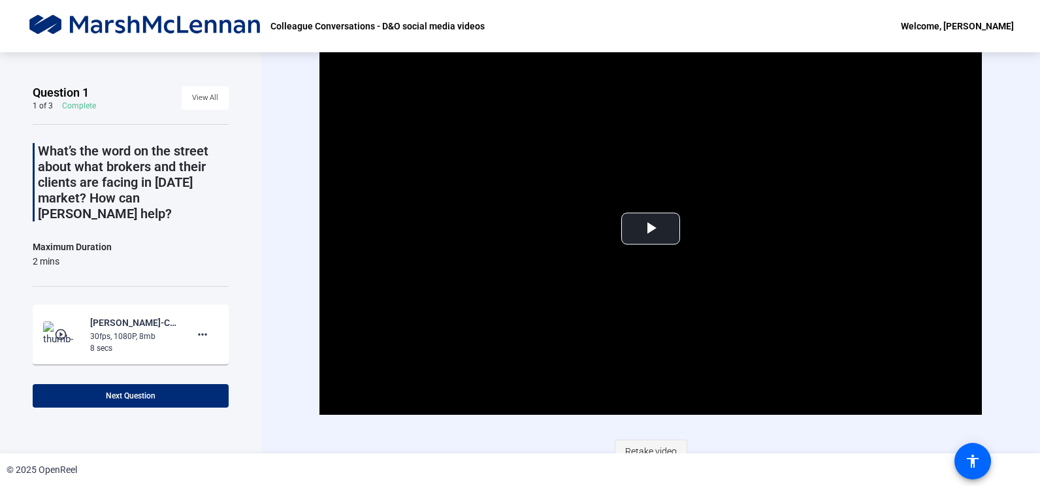
click at [653, 448] on span "Retake video" at bounding box center [651, 451] width 52 height 25
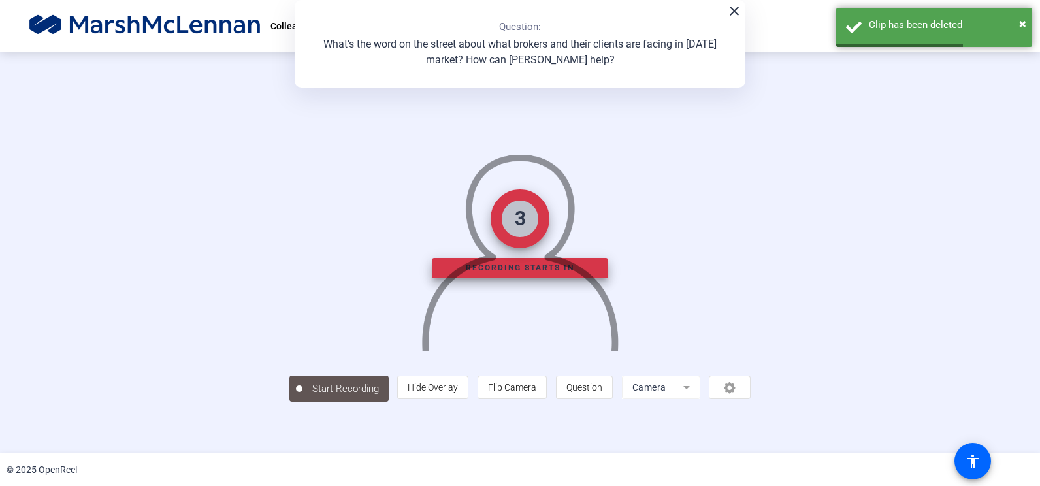
scroll to position [35, 0]
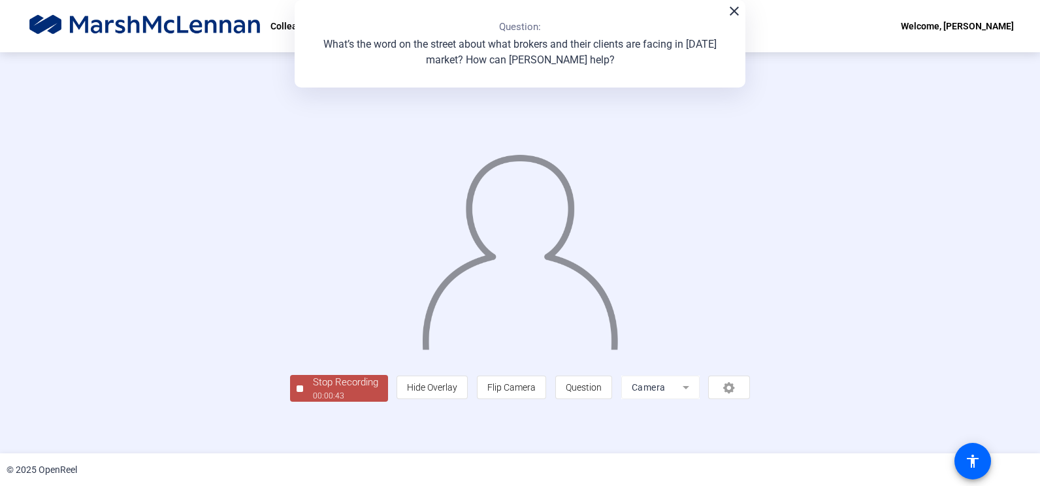
click at [313, 390] on div "Stop Recording" at bounding box center [345, 382] width 65 height 15
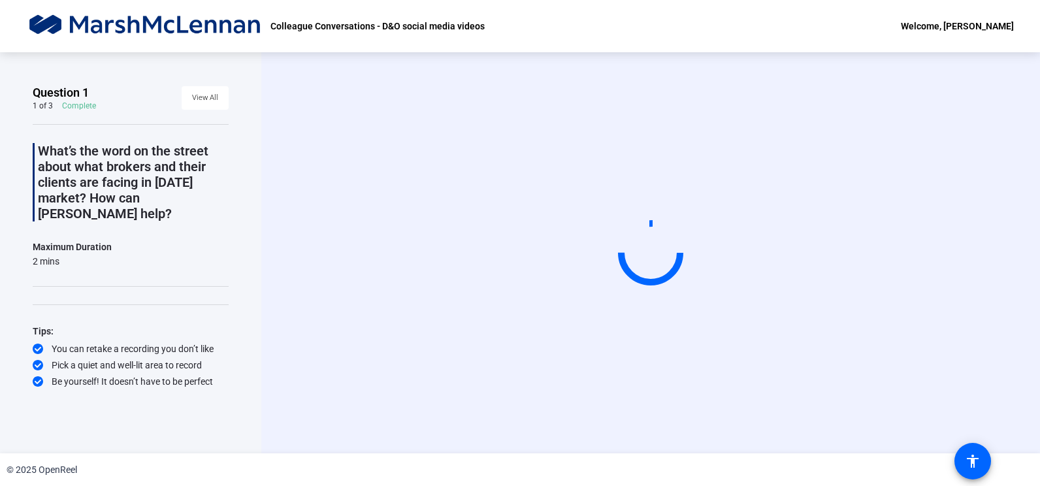
scroll to position [0, 0]
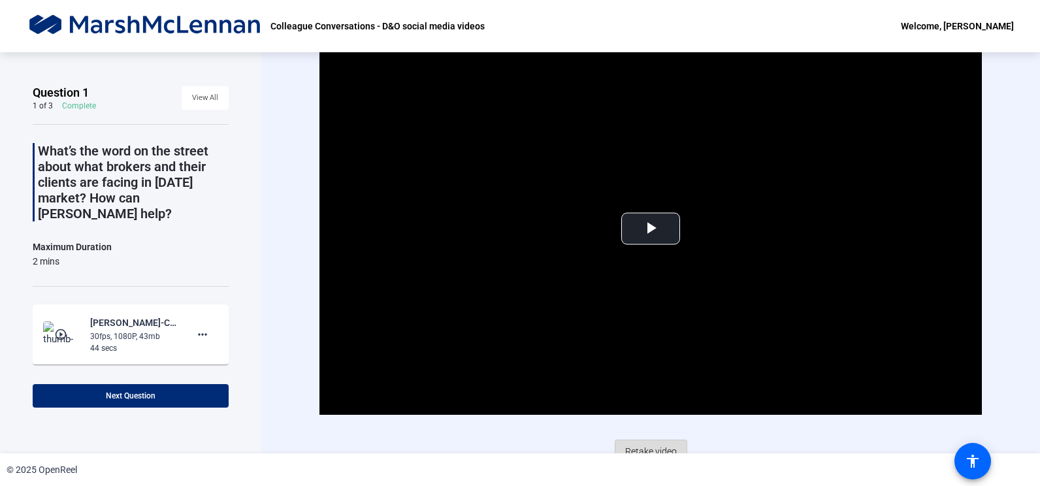
click at [646, 446] on span "Retake video" at bounding box center [651, 451] width 52 height 25
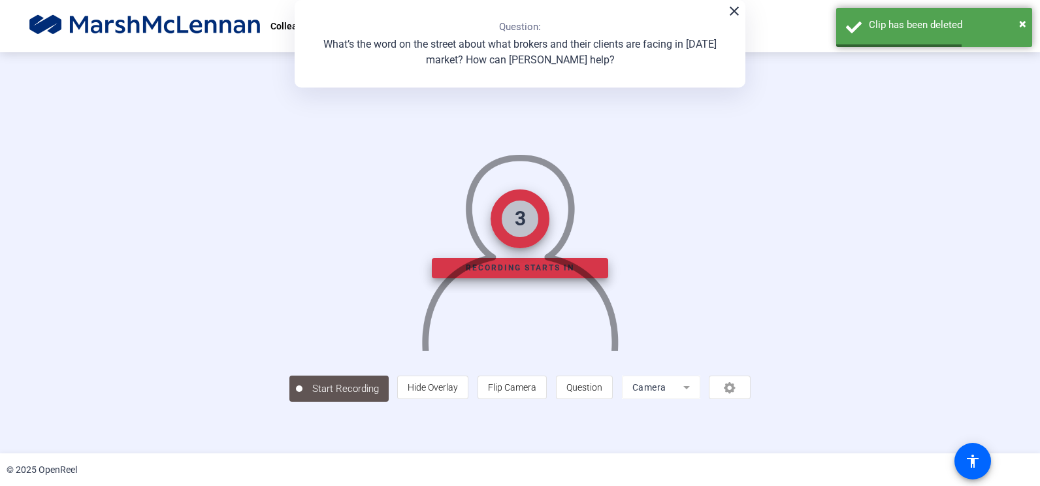
scroll to position [35, 0]
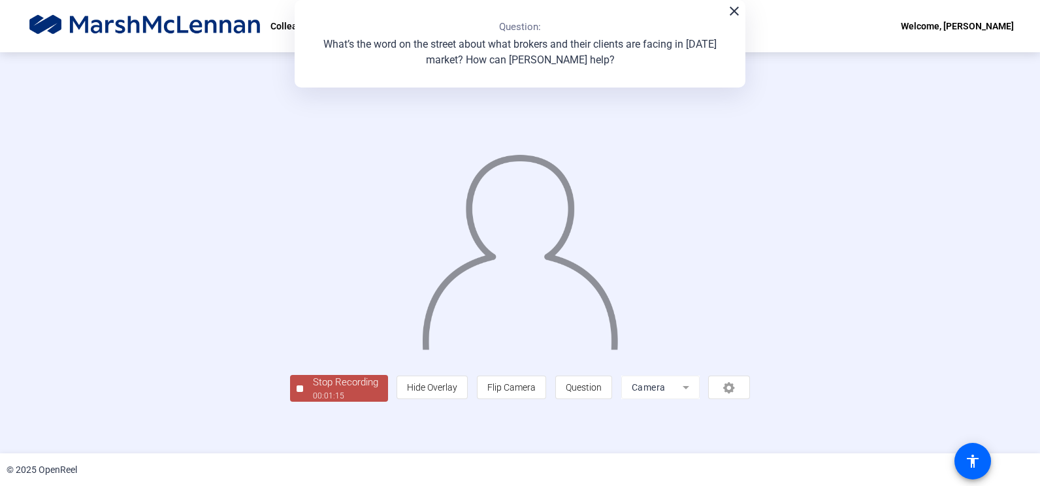
click at [484, 362] on div at bounding box center [520, 233] width 460 height 259
click at [313, 390] on div "Stop Recording" at bounding box center [345, 382] width 65 height 15
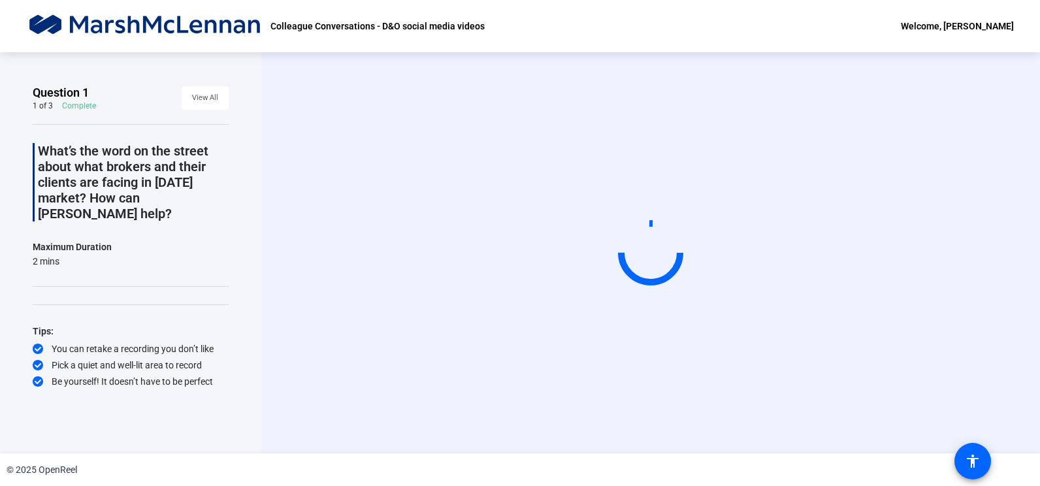
scroll to position [0, 0]
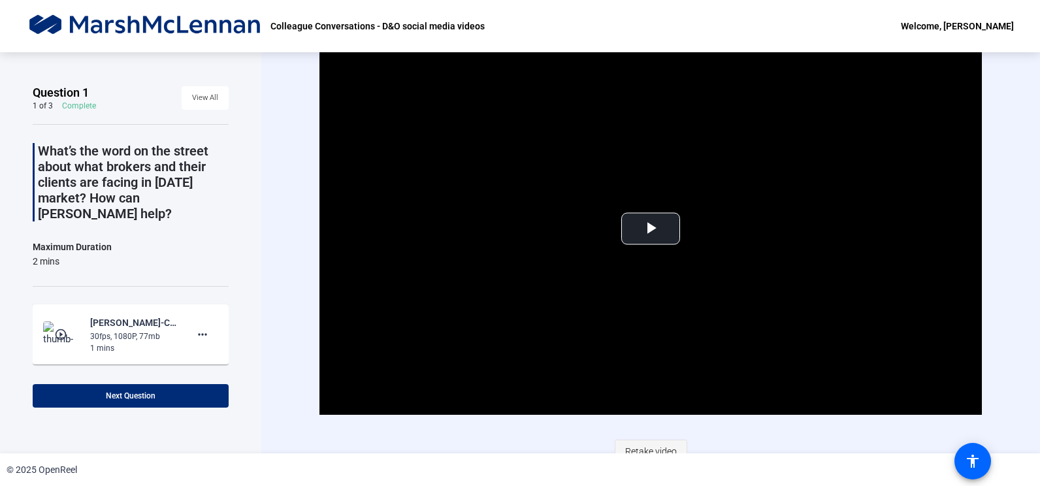
click at [631, 447] on span "Retake video" at bounding box center [651, 451] width 52 height 25
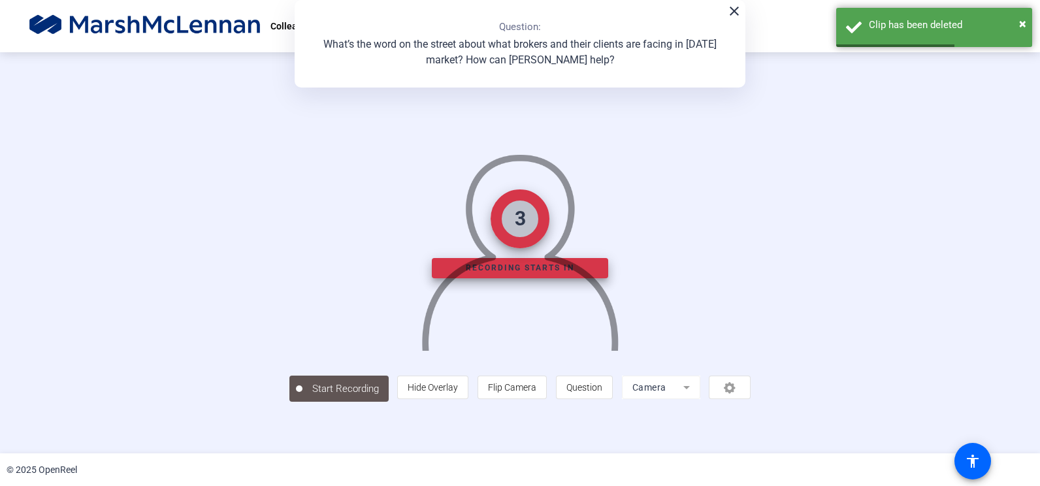
scroll to position [35, 0]
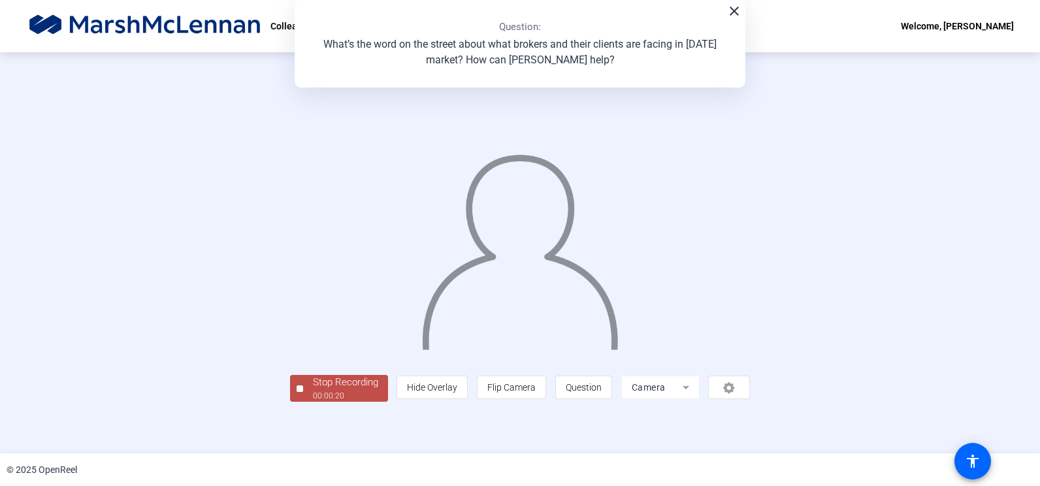
click at [293, 362] on div at bounding box center [520, 233] width 460 height 259
click at [313, 390] on div "Stop Recording" at bounding box center [345, 382] width 65 height 15
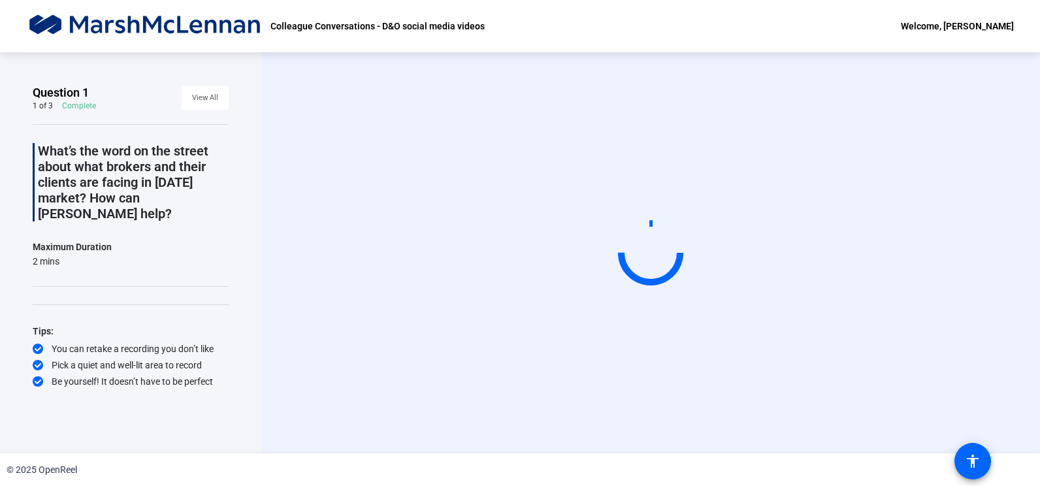
scroll to position [0, 0]
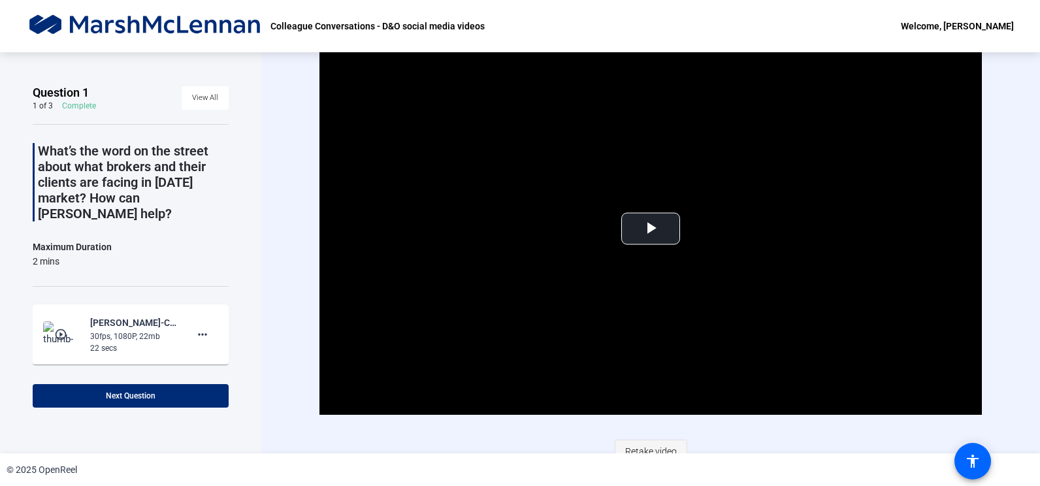
click at [640, 443] on span "Retake video" at bounding box center [651, 451] width 52 height 25
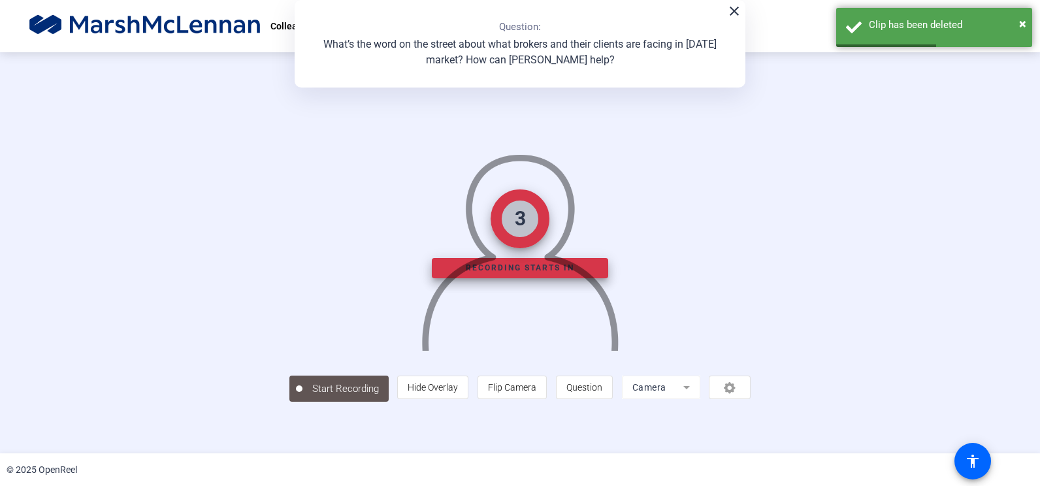
scroll to position [35, 0]
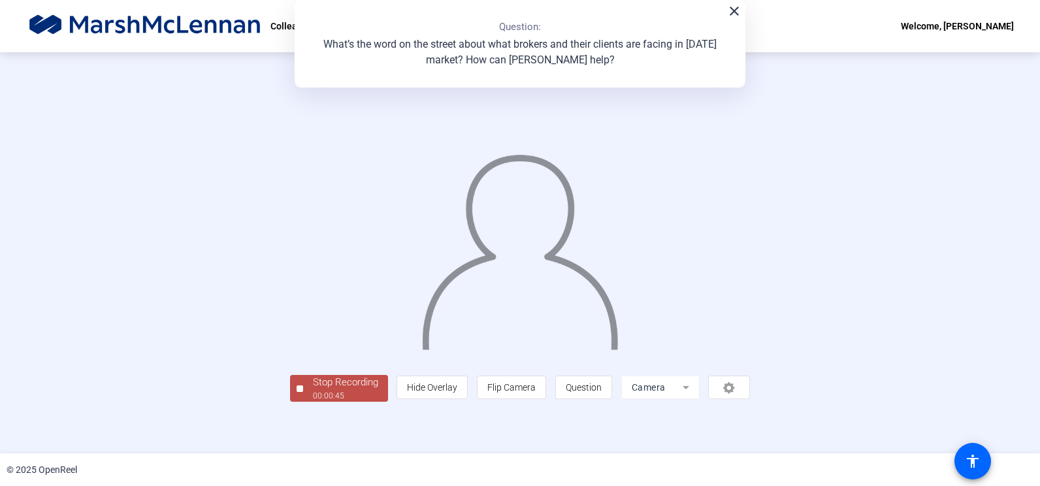
click at [290, 402] on div "Stop Recording 00:00:45 person Hide Overlay flip Flip Camera question_mark Ques…" at bounding box center [520, 387] width 460 height 29
click at [313, 390] on div "Stop Recording" at bounding box center [345, 382] width 65 height 15
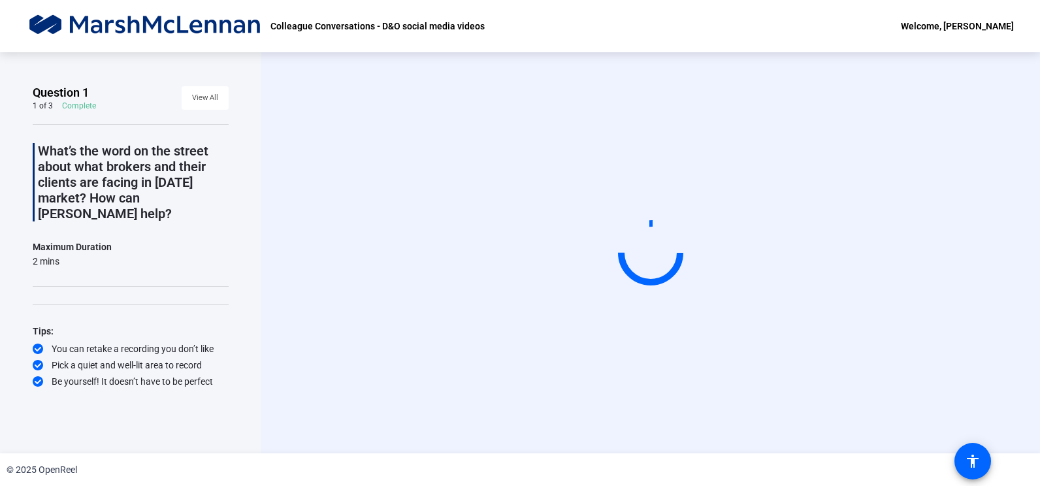
scroll to position [0, 0]
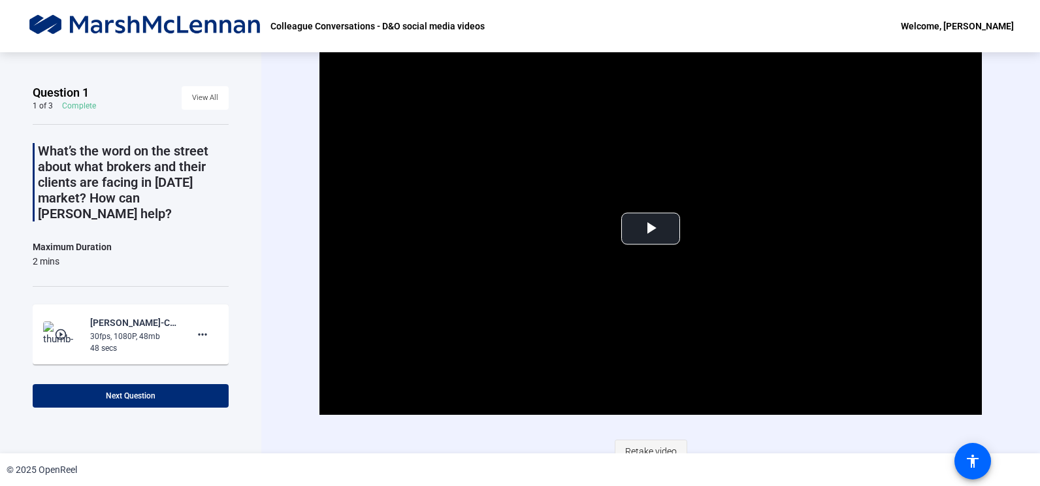
click at [639, 449] on span "Retake video" at bounding box center [651, 451] width 52 height 25
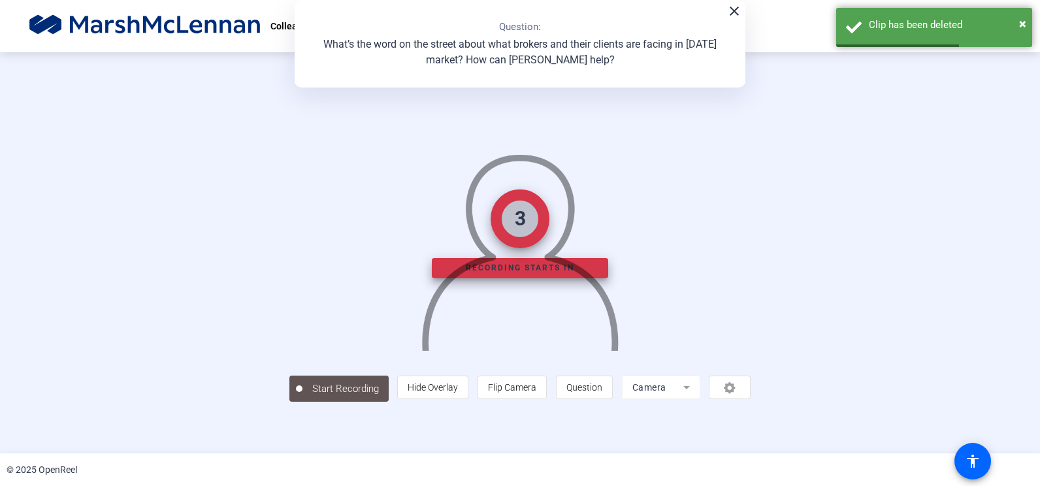
scroll to position [35, 0]
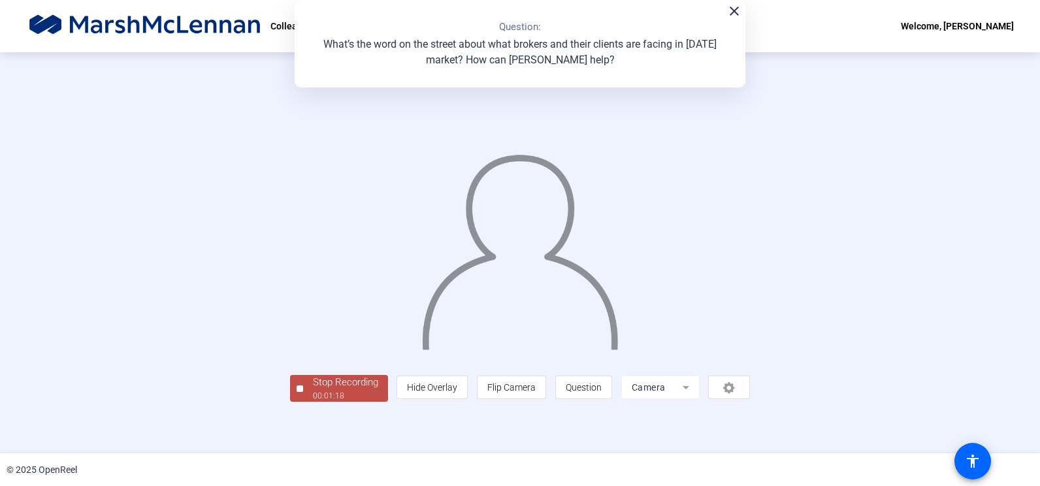
click at [313, 390] on div "Stop Recording" at bounding box center [345, 382] width 65 height 15
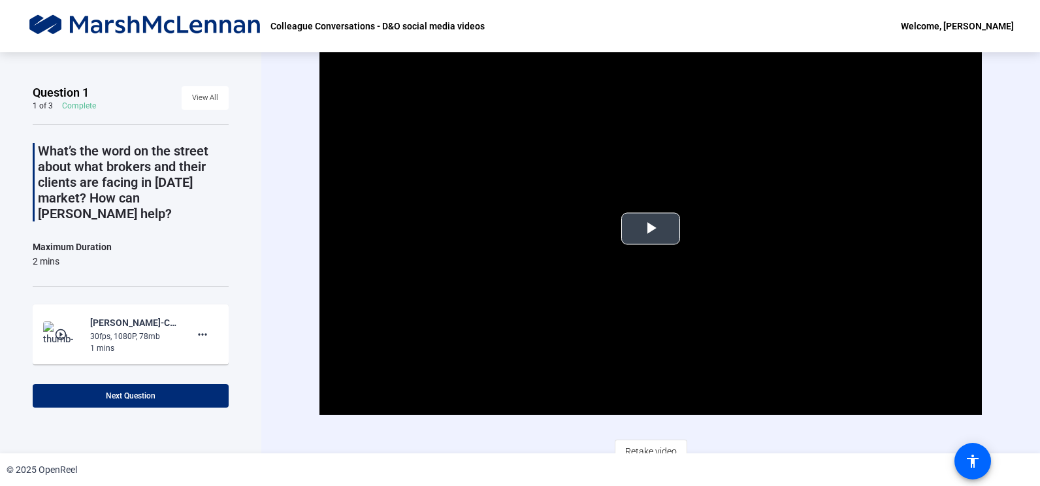
click at [650, 229] on span "Video Player" at bounding box center [650, 229] width 0 height 0
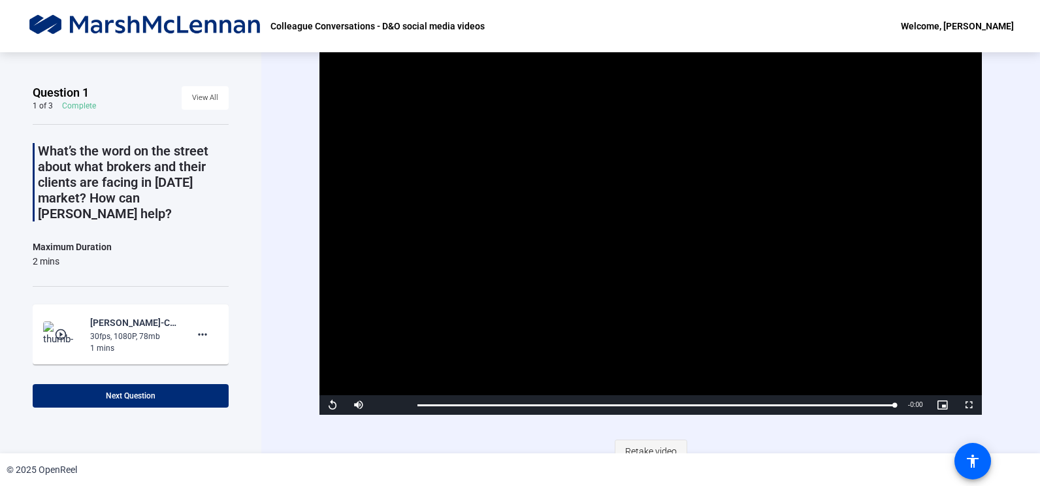
click at [639, 448] on span "Retake video" at bounding box center [651, 451] width 52 height 25
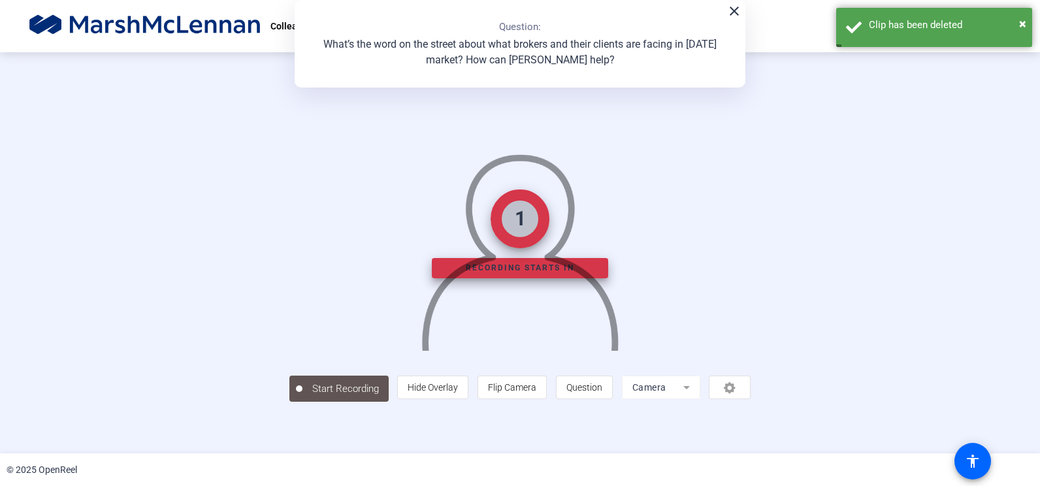
scroll to position [35, 0]
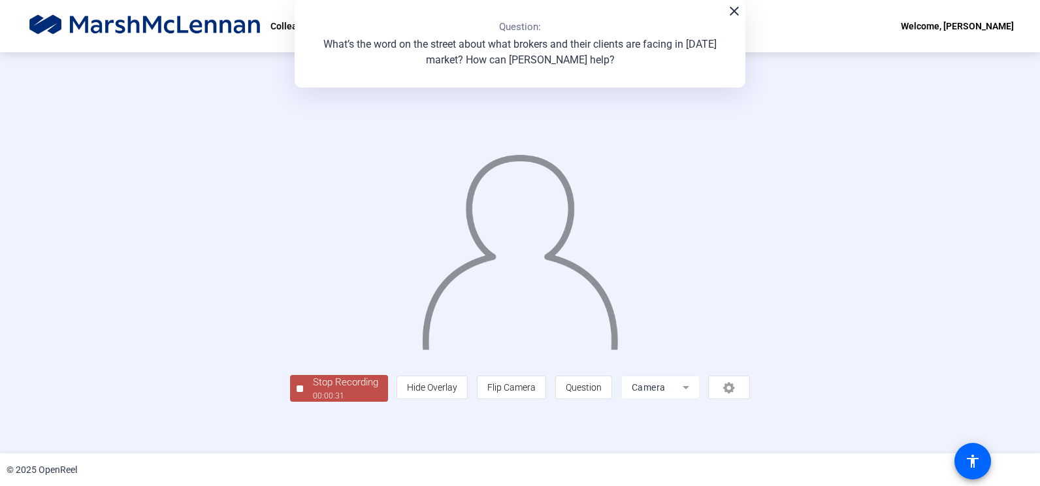
click at [313, 390] on div "Stop Recording" at bounding box center [345, 382] width 65 height 15
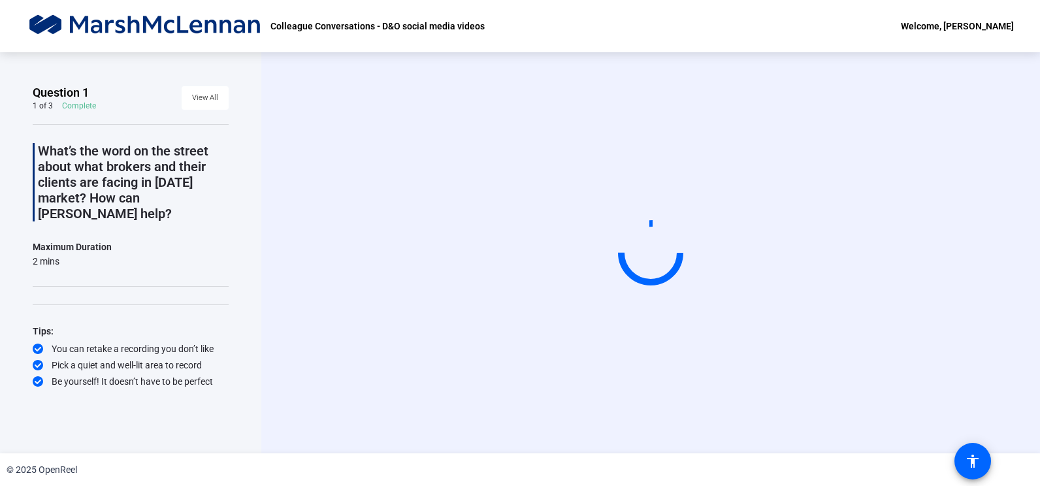
scroll to position [0, 0]
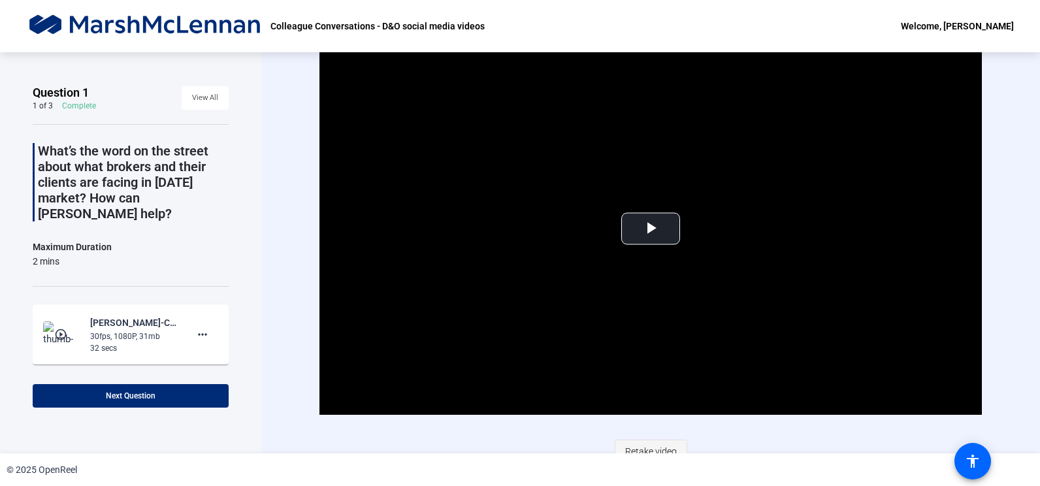
click at [652, 450] on span "Retake video" at bounding box center [651, 451] width 52 height 25
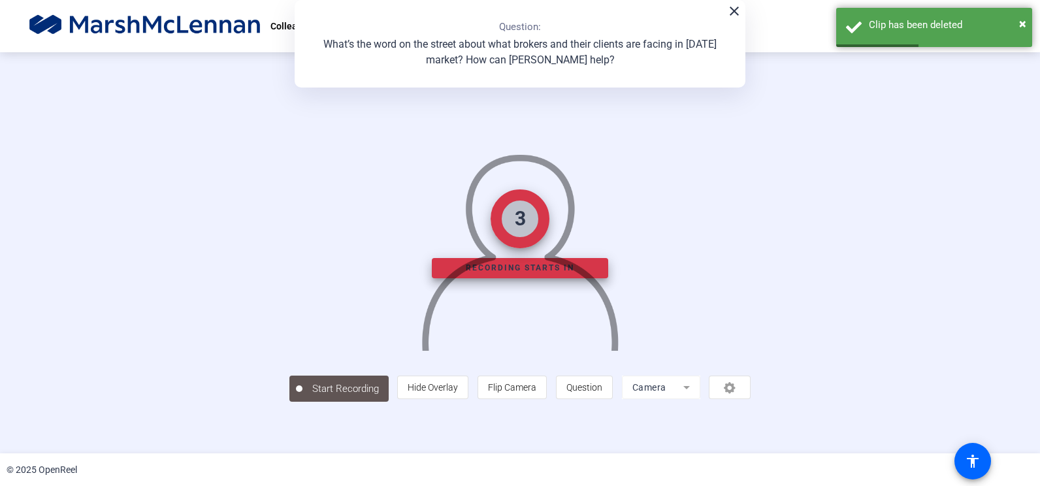
scroll to position [35, 0]
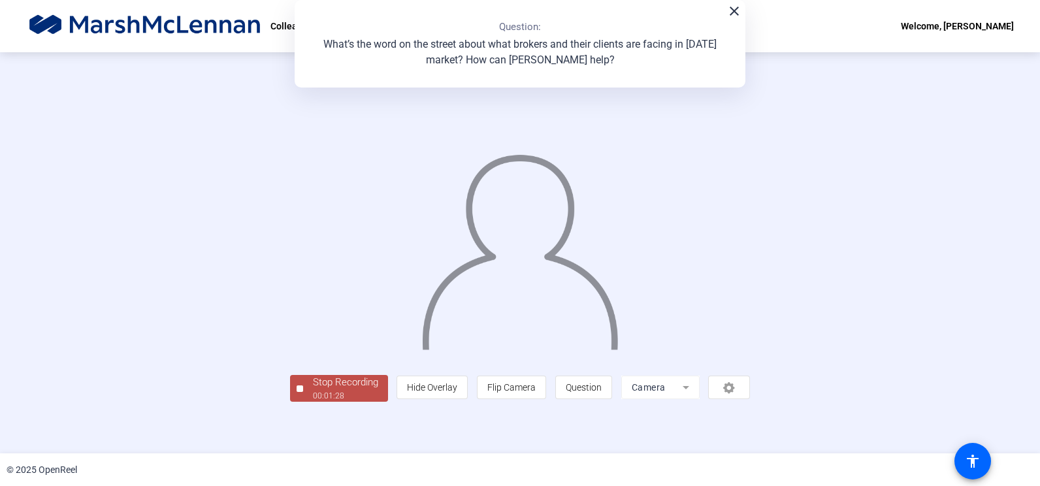
click at [313, 390] on div "Stop Recording" at bounding box center [345, 382] width 65 height 15
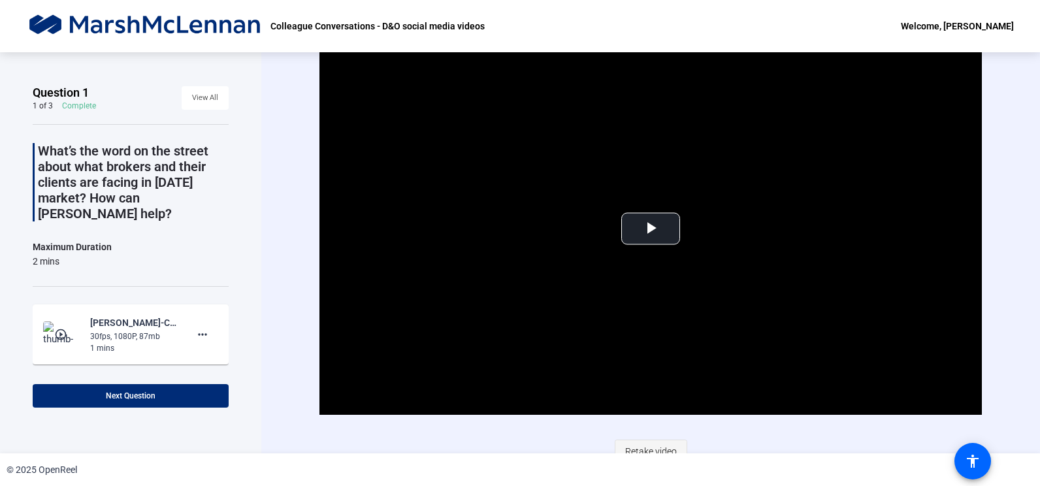
click at [650, 445] on span "Retake video" at bounding box center [651, 451] width 52 height 25
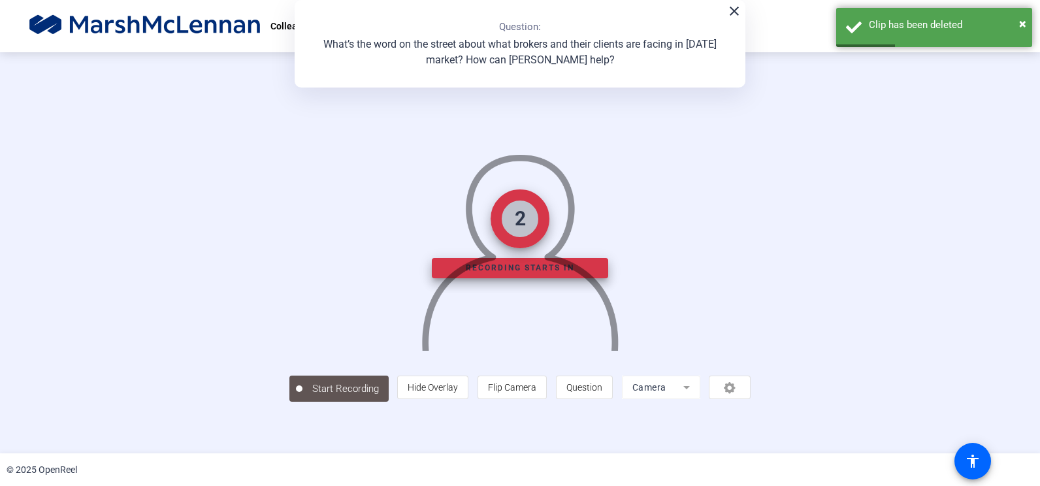
scroll to position [35, 0]
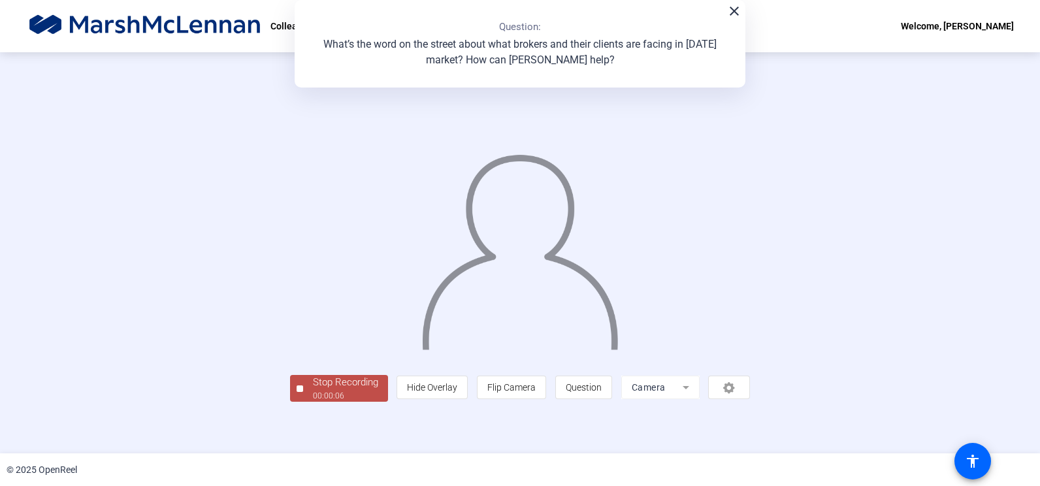
click at [303, 402] on span "Stop Recording 00:00:06" at bounding box center [345, 388] width 85 height 27
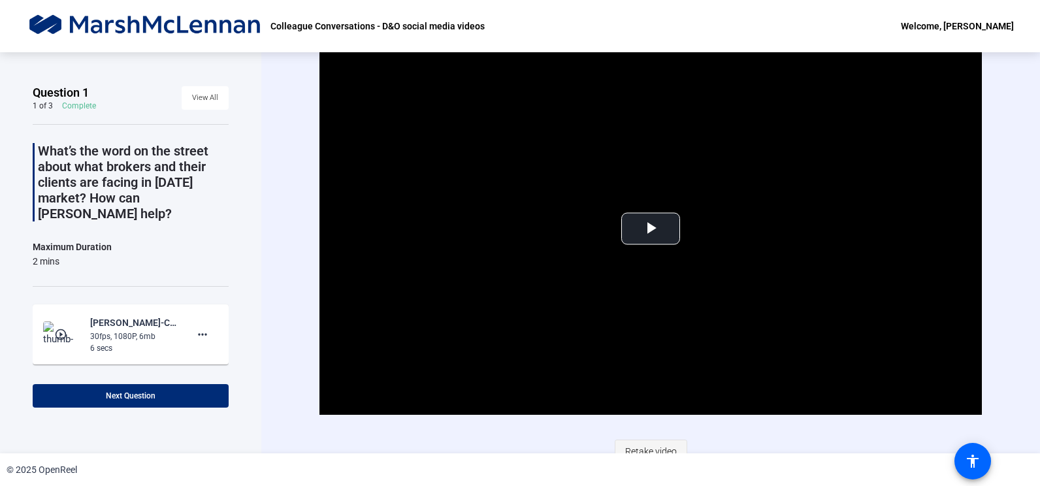
click at [646, 452] on span "Retake video" at bounding box center [651, 451] width 52 height 25
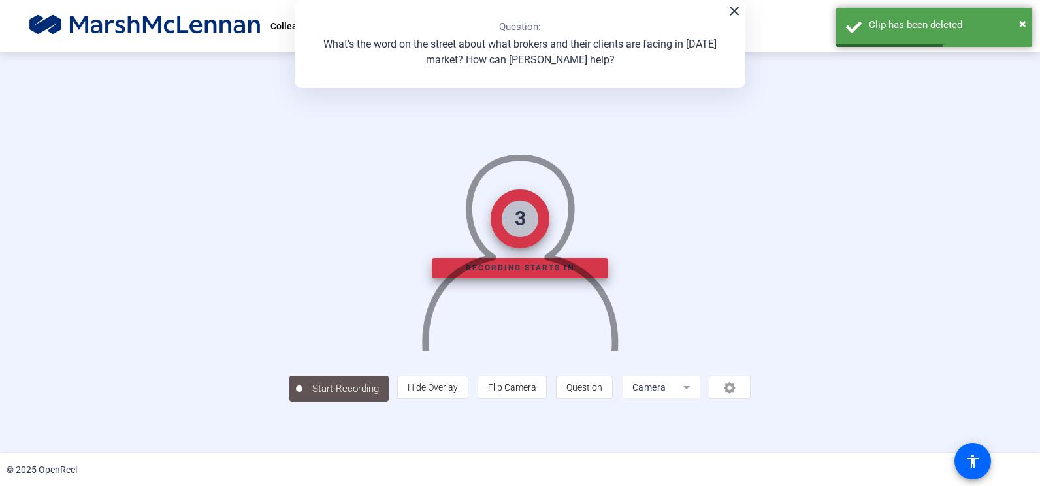
scroll to position [35, 0]
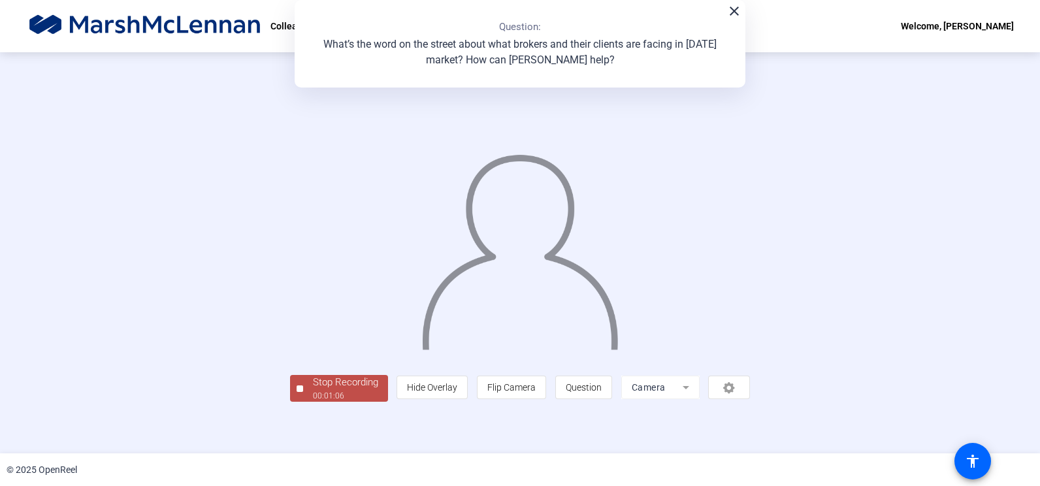
click at [313, 390] on div "Stop Recording" at bounding box center [345, 382] width 65 height 15
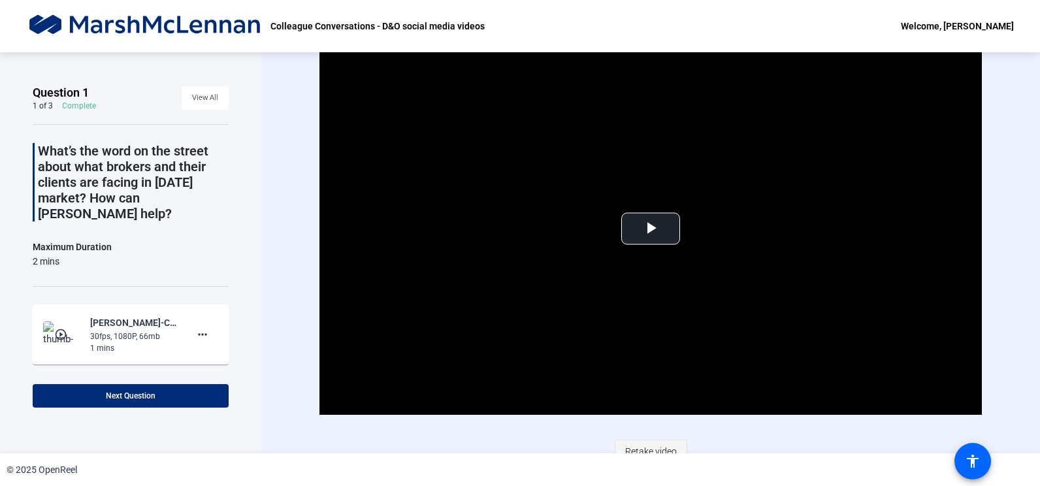
click at [666, 450] on span "Retake video" at bounding box center [651, 451] width 52 height 25
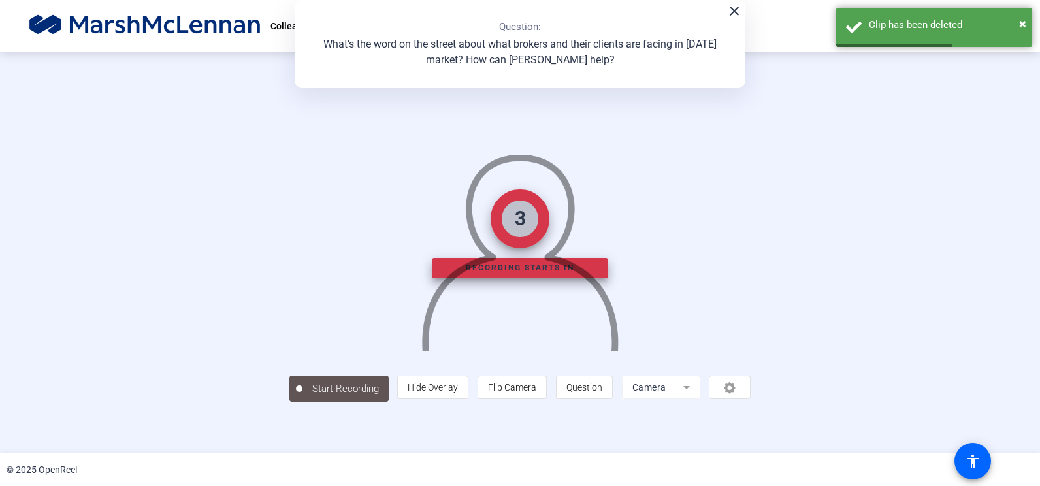
scroll to position [35, 0]
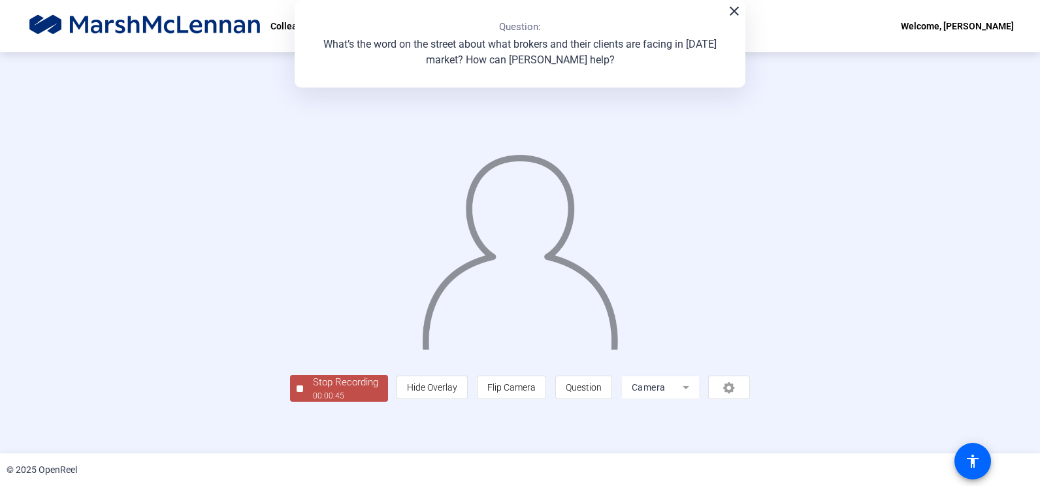
click at [313, 390] on div "Stop Recording" at bounding box center [345, 382] width 65 height 15
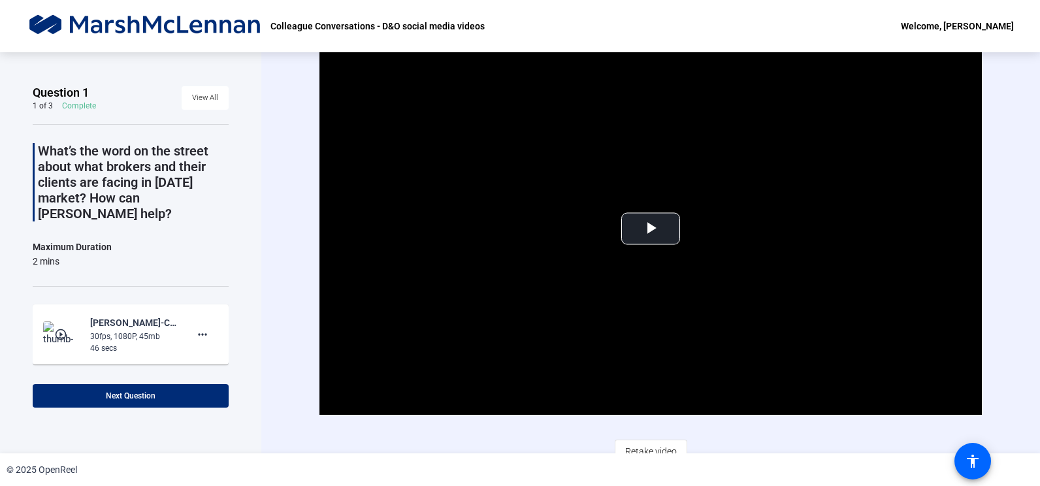
click at [639, 454] on div "© 2025 OpenReel" at bounding box center [520, 469] width 1040 height 33
click at [641, 450] on span "Retake video" at bounding box center [651, 451] width 52 height 25
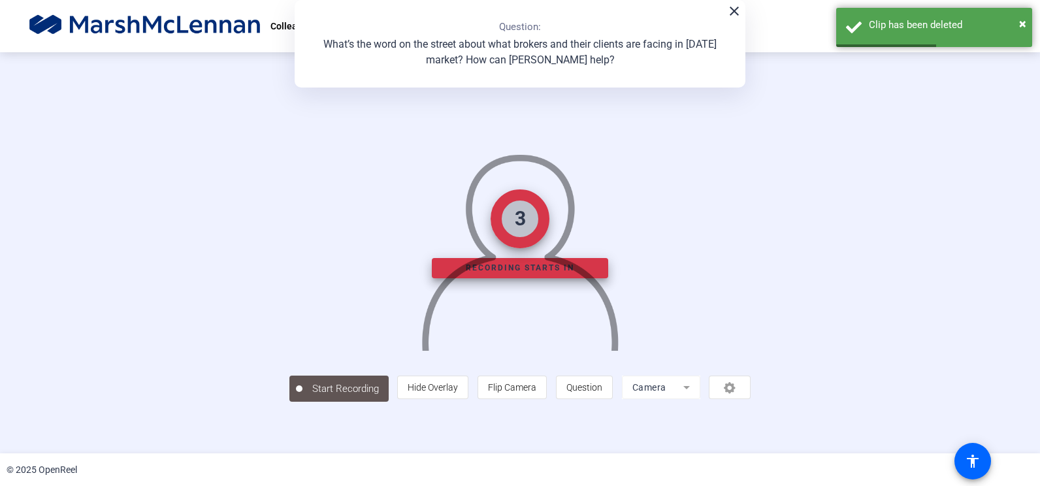
scroll to position [35, 0]
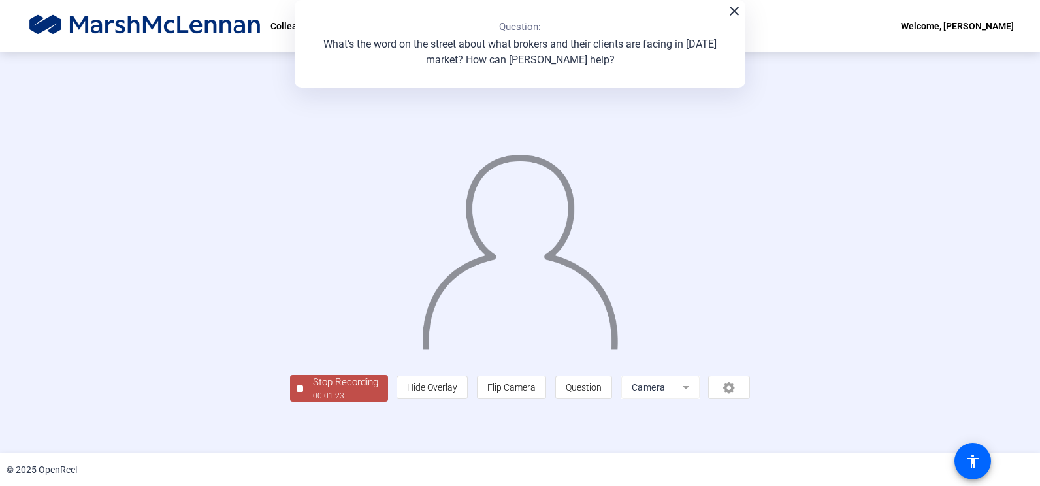
click at [313, 390] on div "Stop Recording" at bounding box center [345, 382] width 65 height 15
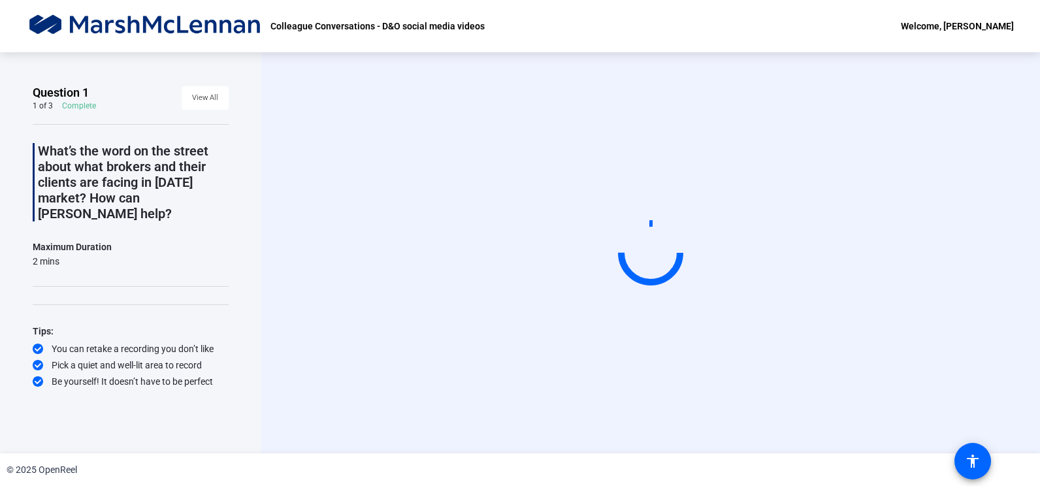
scroll to position [0, 0]
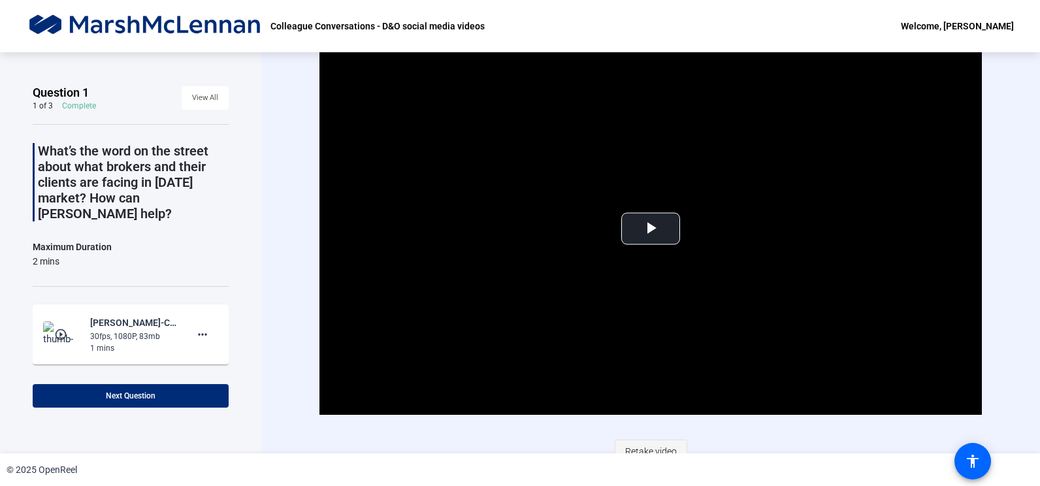
click at [629, 451] on span "Retake video" at bounding box center [651, 451] width 52 height 25
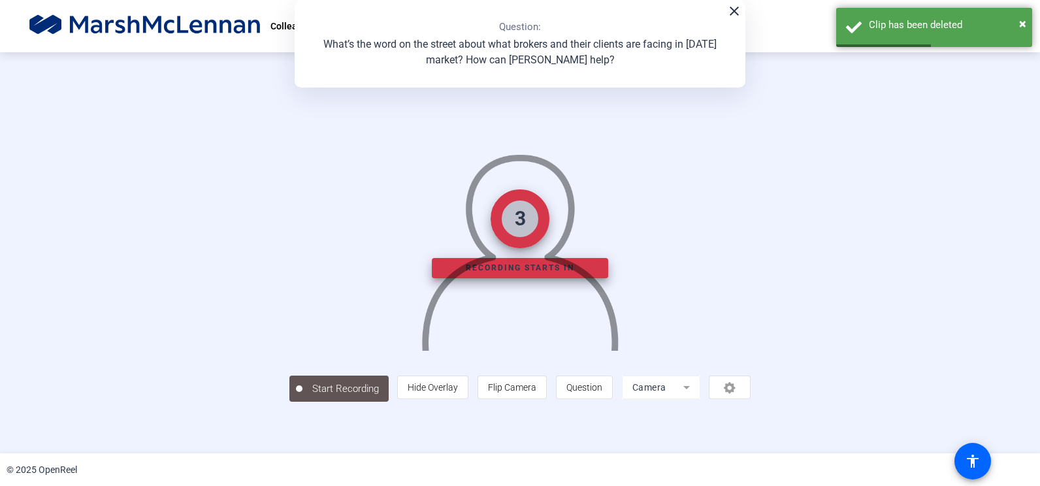
scroll to position [35, 0]
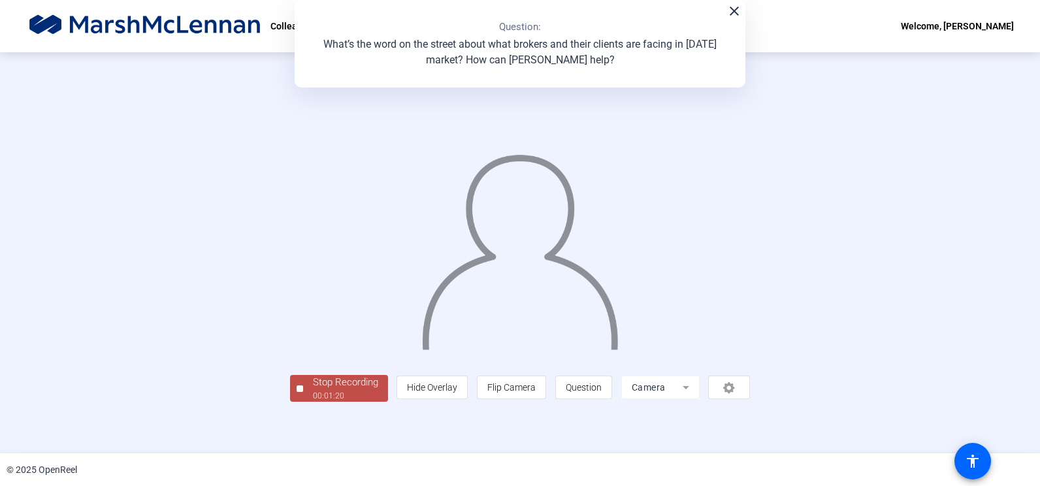
click at [313, 390] on div "Stop Recording" at bounding box center [345, 382] width 65 height 15
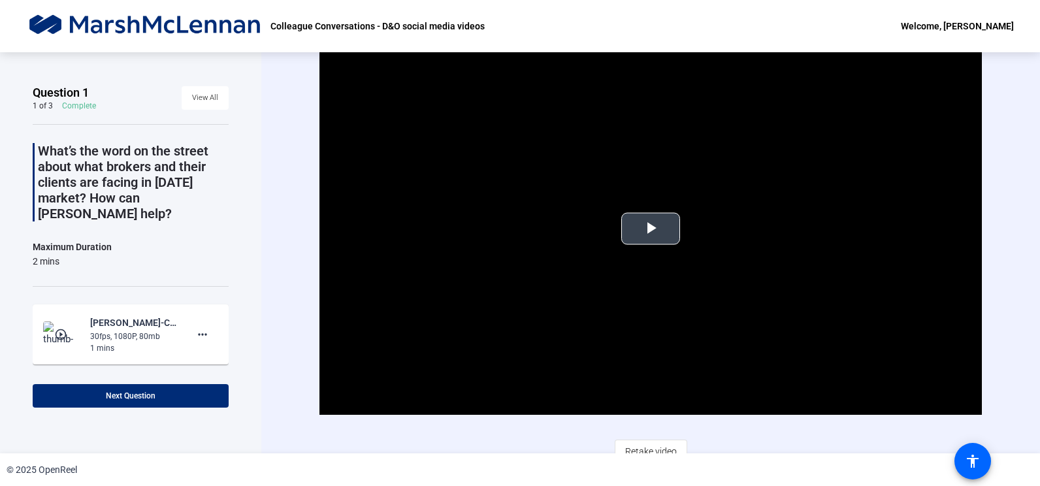
click at [650, 229] on span "Video Player" at bounding box center [650, 229] width 0 height 0
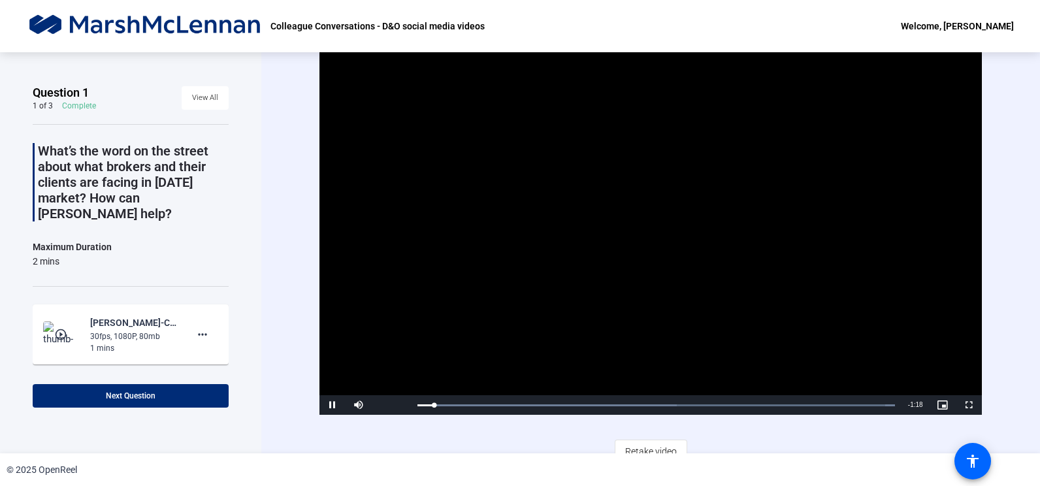
click at [663, 441] on span "Retake video" at bounding box center [651, 451] width 52 height 25
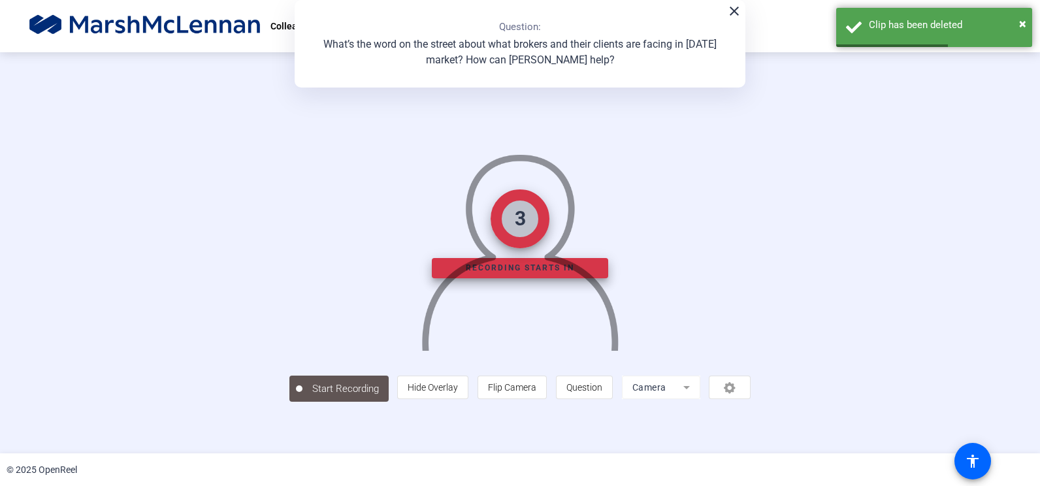
scroll to position [35, 0]
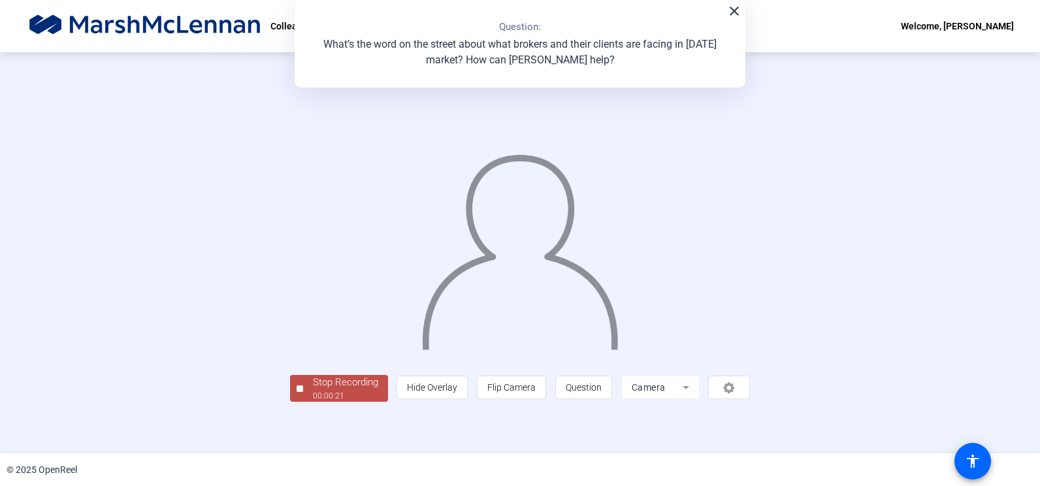
click at [290, 402] on div "Stop Recording 00:00:21 person Hide Overlay flip Flip Camera question_mark Ques…" at bounding box center [520, 387] width 460 height 29
click at [313, 390] on div "Stop Recording" at bounding box center [345, 382] width 65 height 15
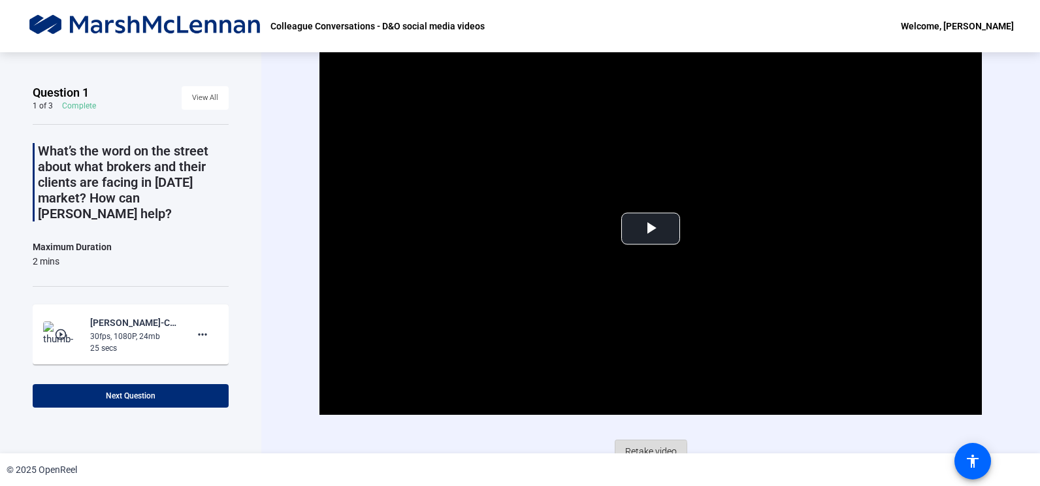
click at [634, 450] on span "Retake video" at bounding box center [651, 451] width 52 height 25
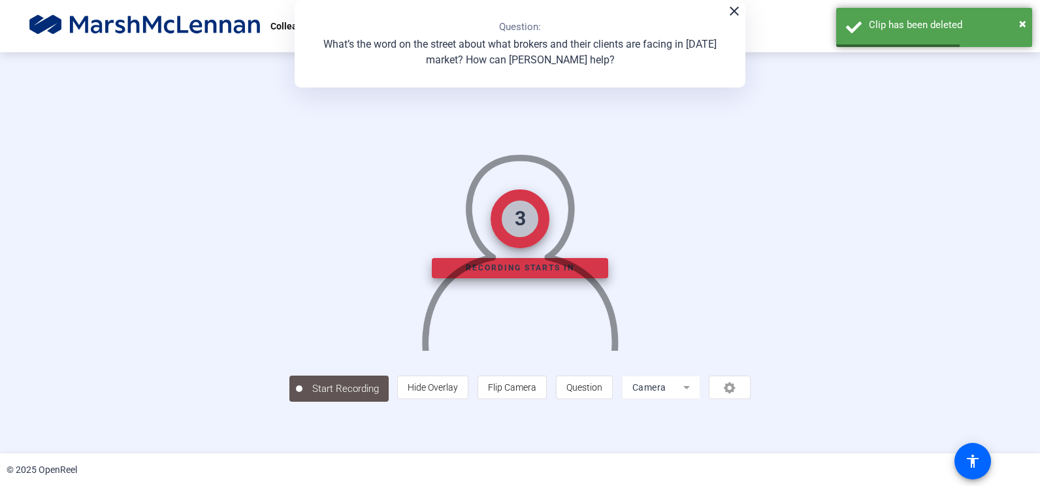
scroll to position [35, 0]
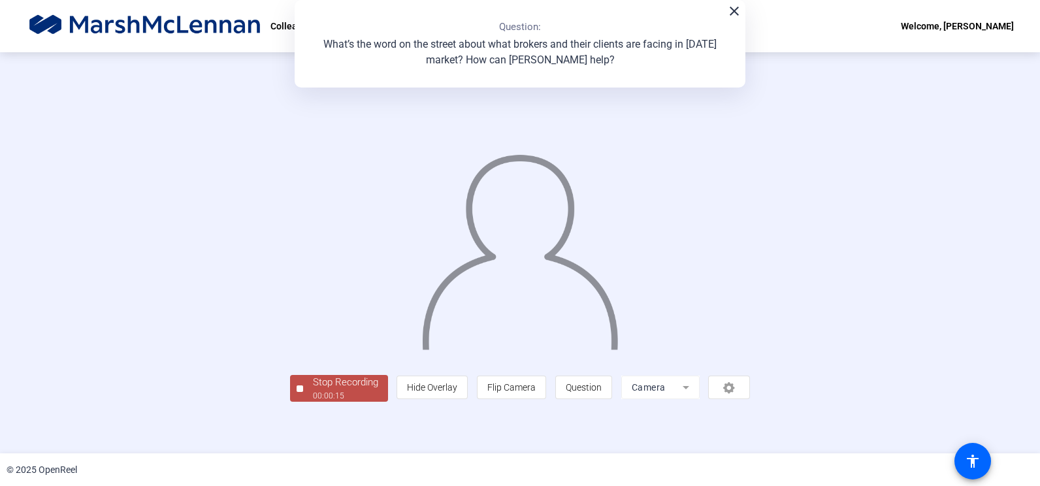
click at [313, 390] on div "Stop Recording" at bounding box center [345, 382] width 65 height 15
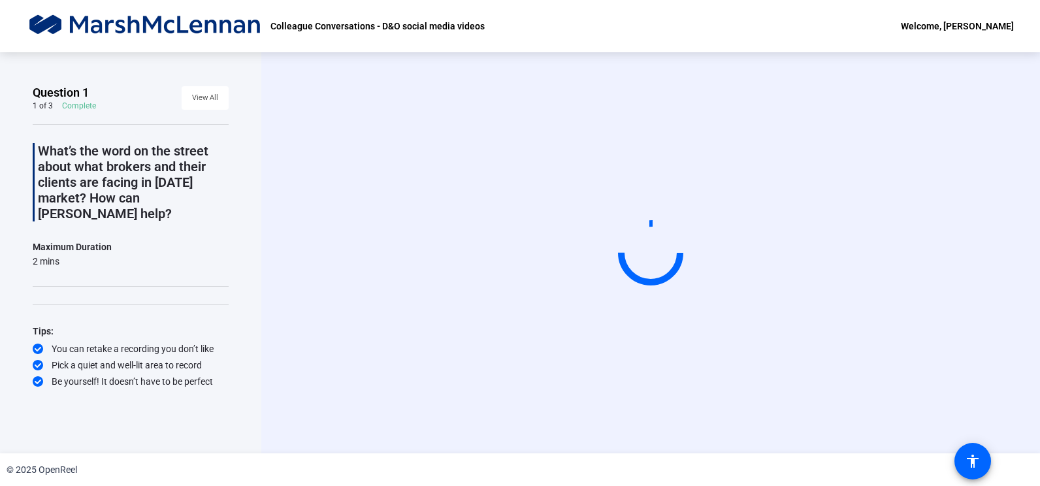
scroll to position [0, 0]
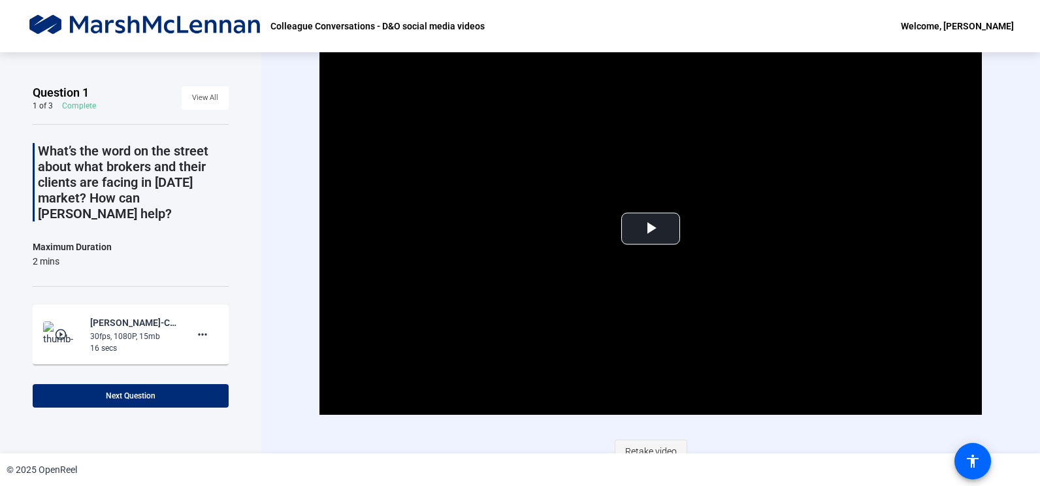
click at [642, 439] on span "Retake video" at bounding box center [651, 451] width 52 height 25
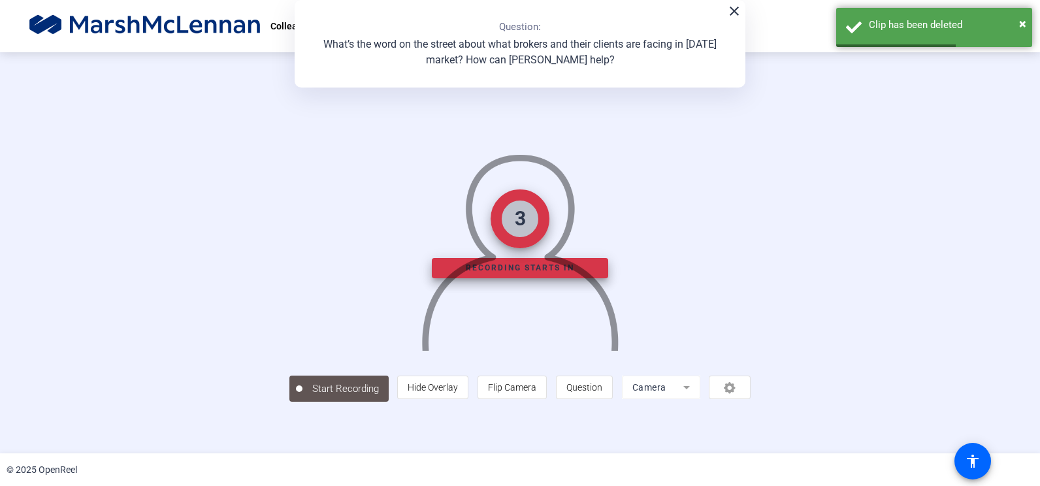
scroll to position [35, 0]
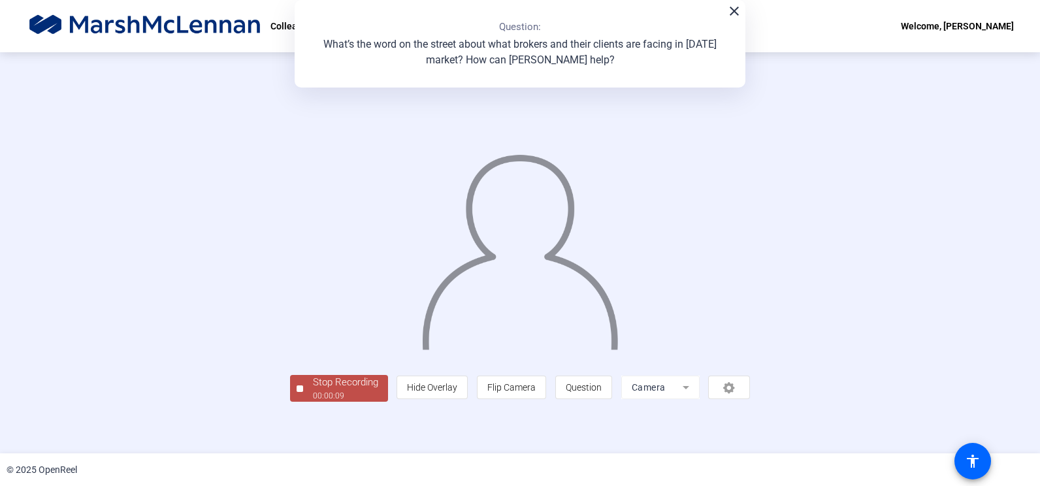
click at [313, 390] on div "Stop Recording" at bounding box center [345, 382] width 65 height 15
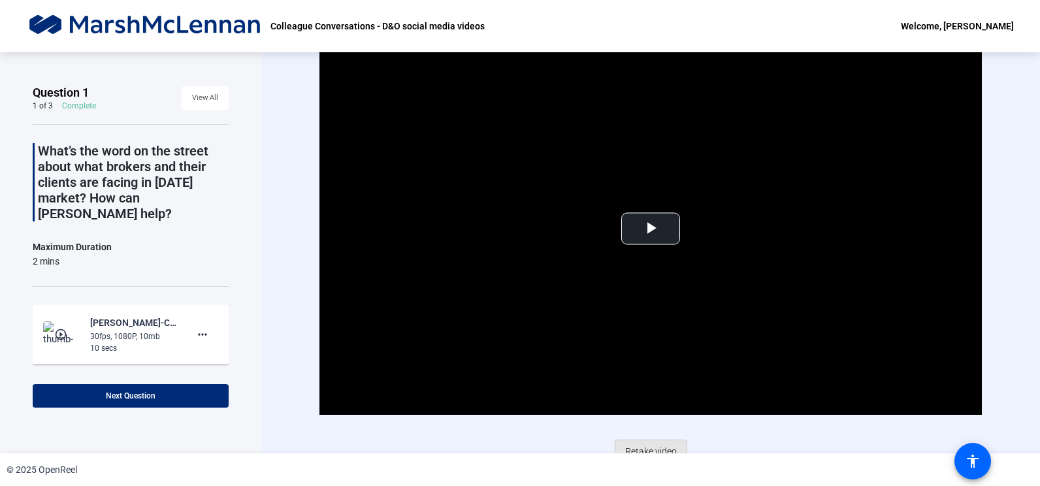
click at [649, 446] on span "Retake video" at bounding box center [651, 451] width 52 height 25
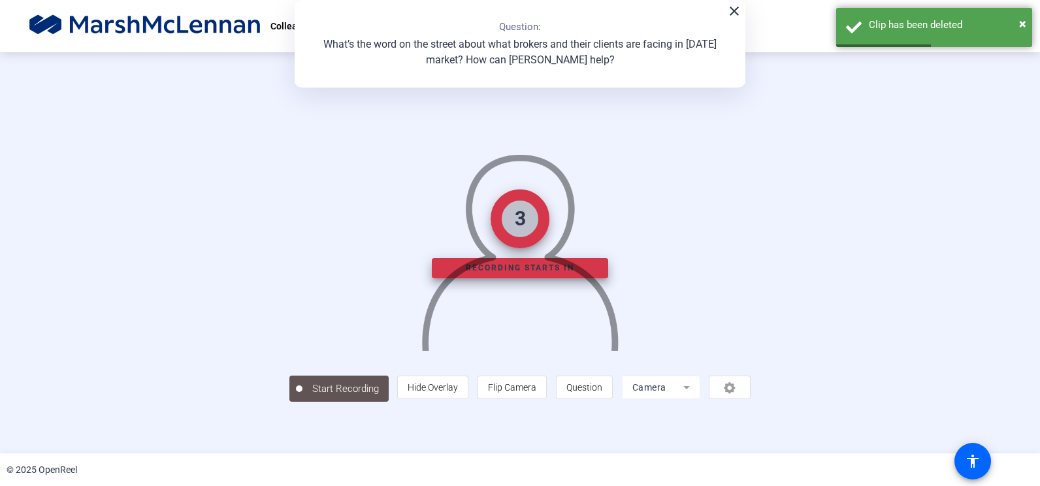
scroll to position [35, 0]
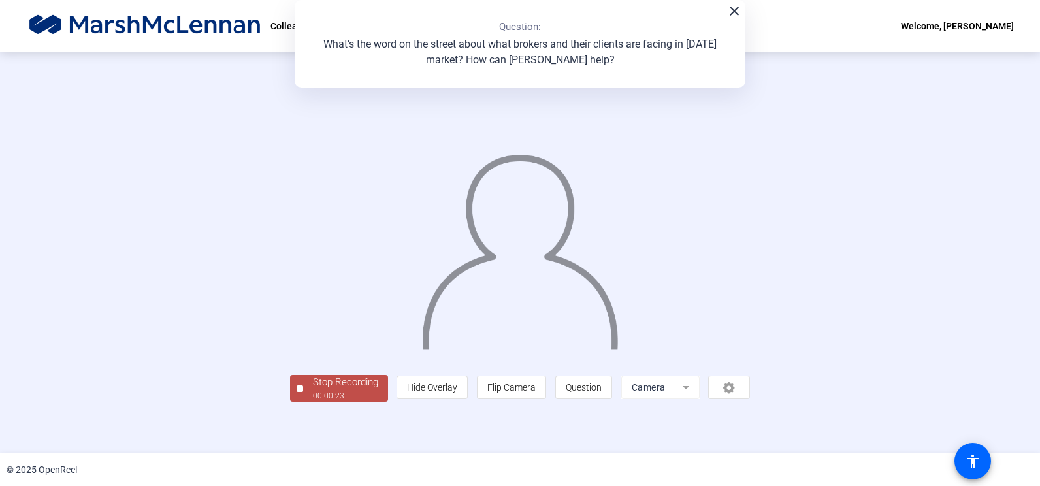
click at [313, 390] on div "Stop Recording" at bounding box center [345, 382] width 65 height 15
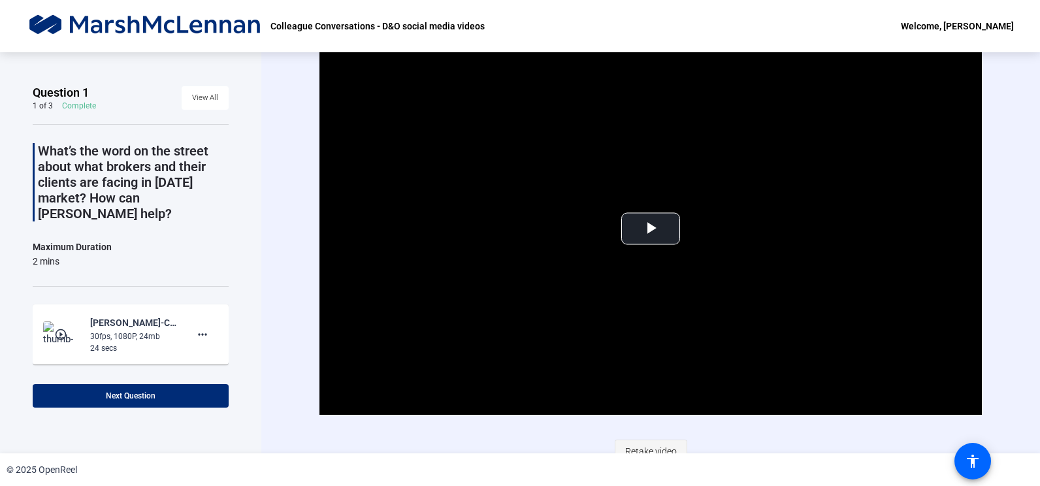
click at [643, 448] on span "Retake video" at bounding box center [651, 451] width 52 height 25
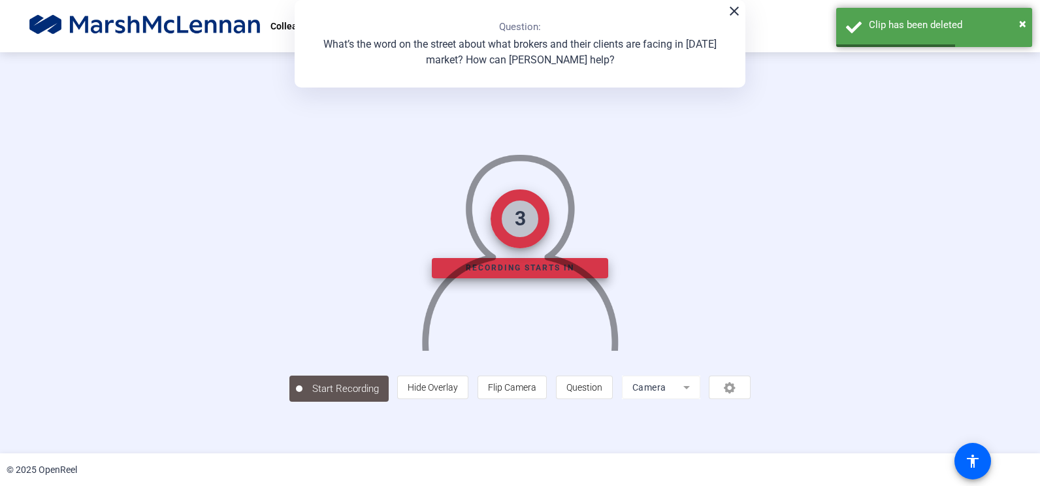
scroll to position [15, 0]
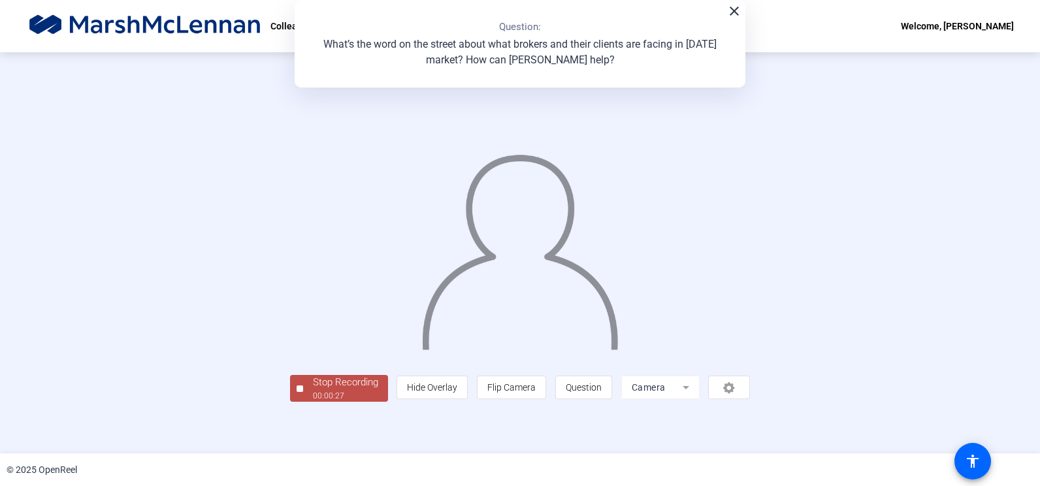
click at [313, 390] on div "Stop Recording" at bounding box center [345, 382] width 65 height 15
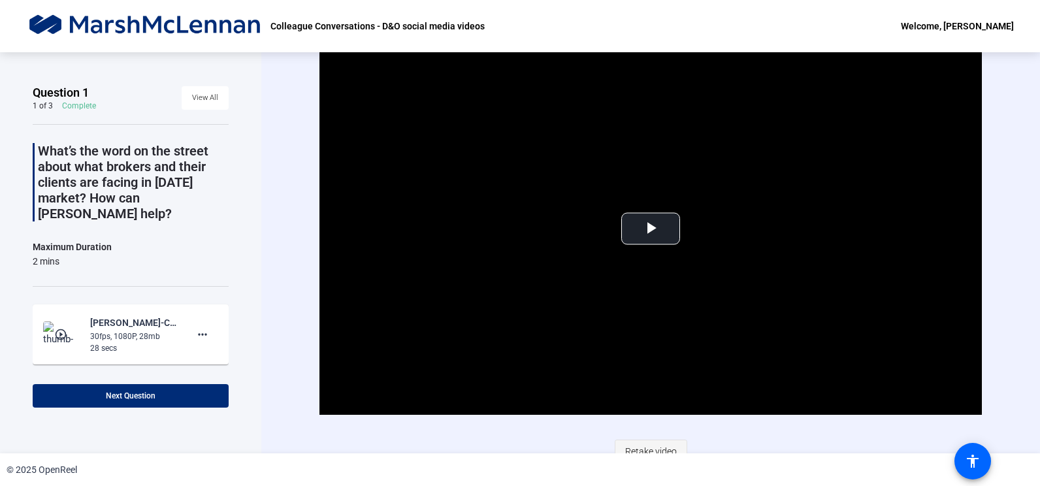
click at [665, 447] on span "Retake video" at bounding box center [651, 451] width 52 height 25
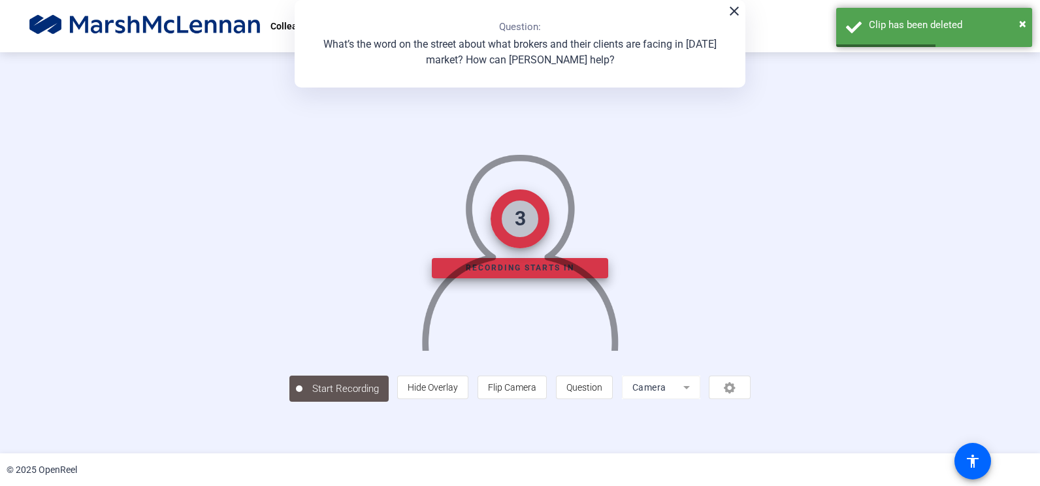
scroll to position [35, 0]
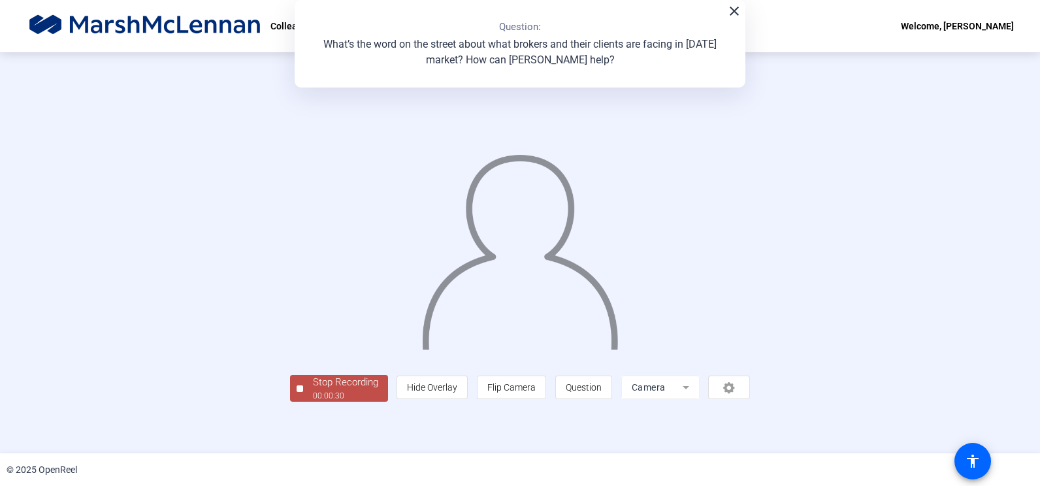
click at [313, 402] on div "00:00:30" at bounding box center [345, 396] width 65 height 12
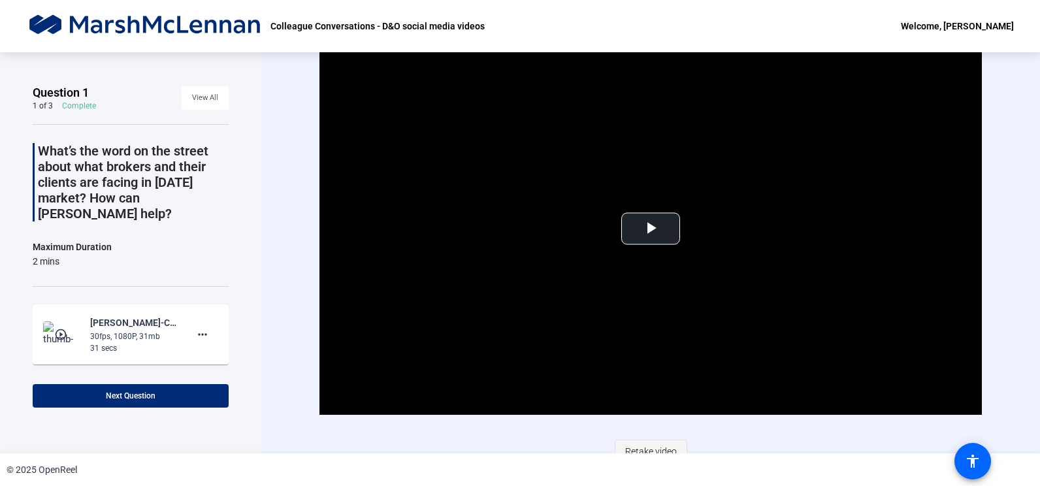
click at [643, 451] on span "Retake video" at bounding box center [651, 451] width 52 height 25
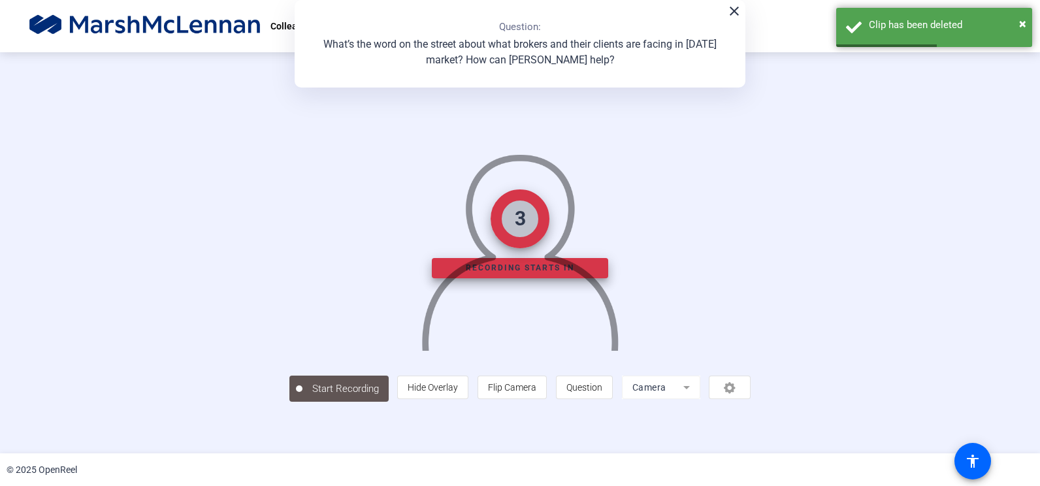
scroll to position [35, 0]
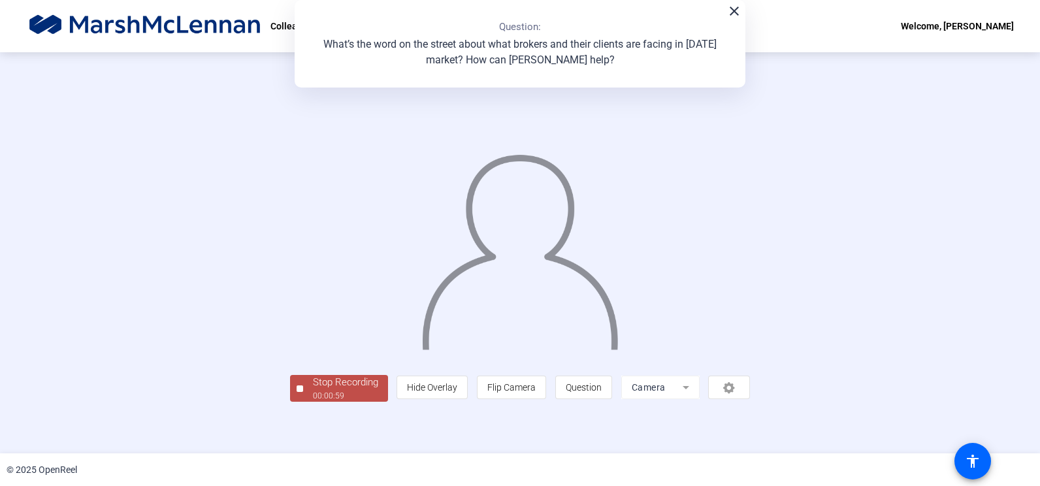
click at [313, 390] on div "Stop Recording" at bounding box center [345, 382] width 65 height 15
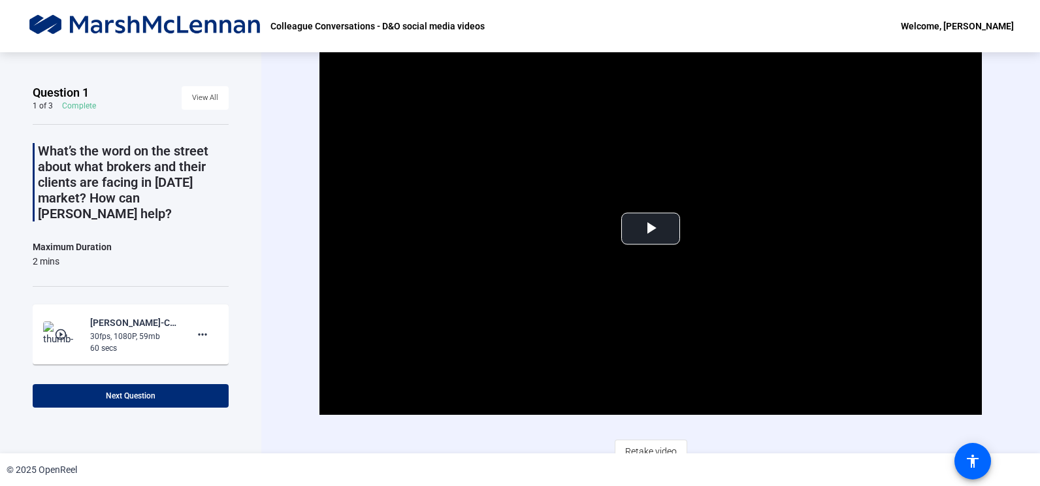
scroll to position [12, 0]
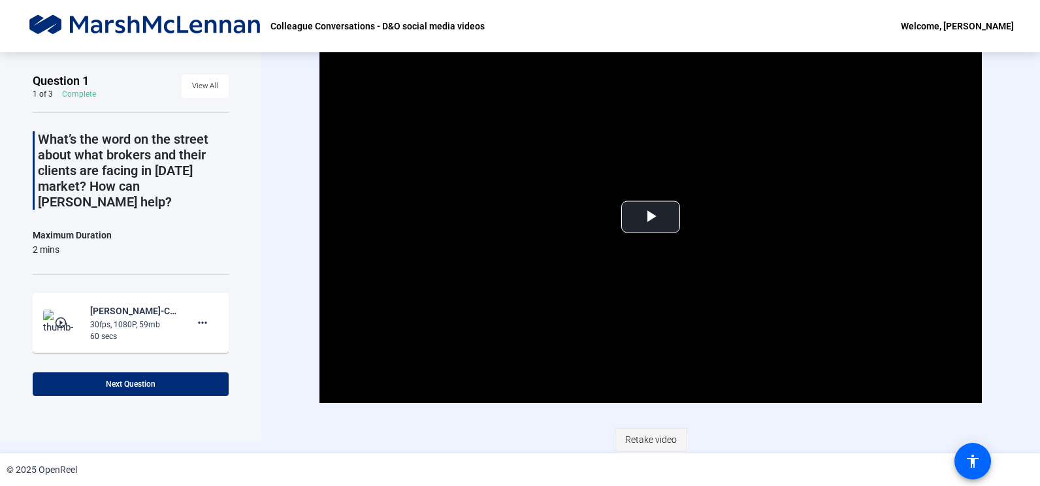
click at [656, 436] on span "Retake video" at bounding box center [651, 439] width 52 height 25
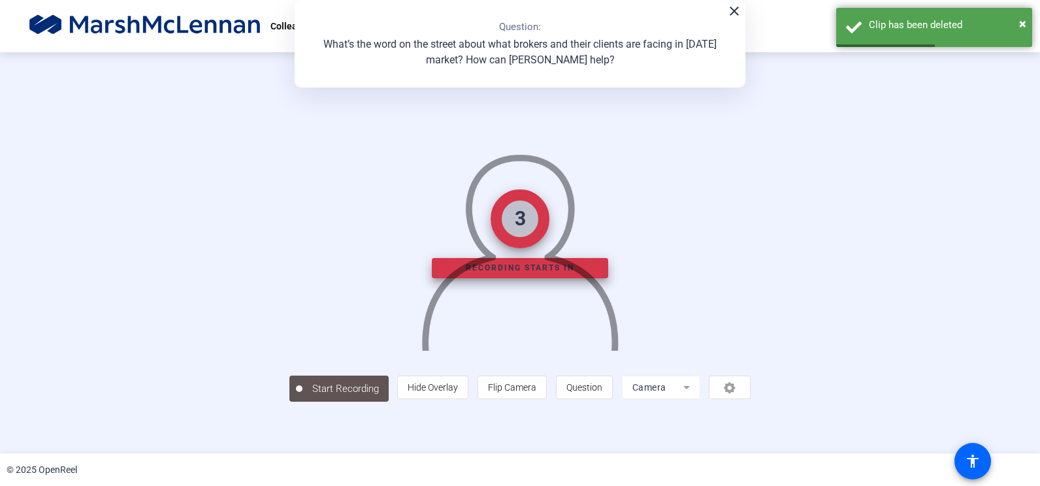
scroll to position [35, 0]
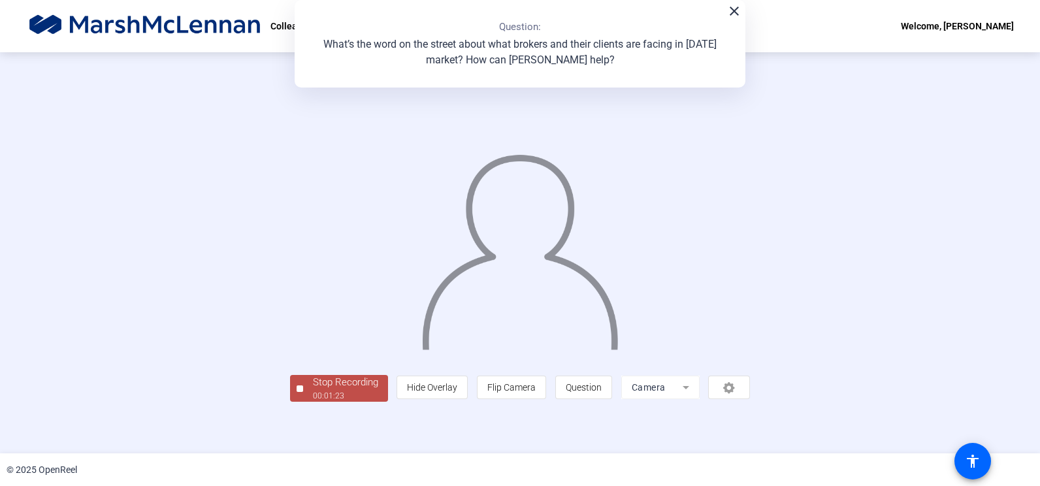
click at [313, 402] on div "00:01:23" at bounding box center [345, 396] width 65 height 12
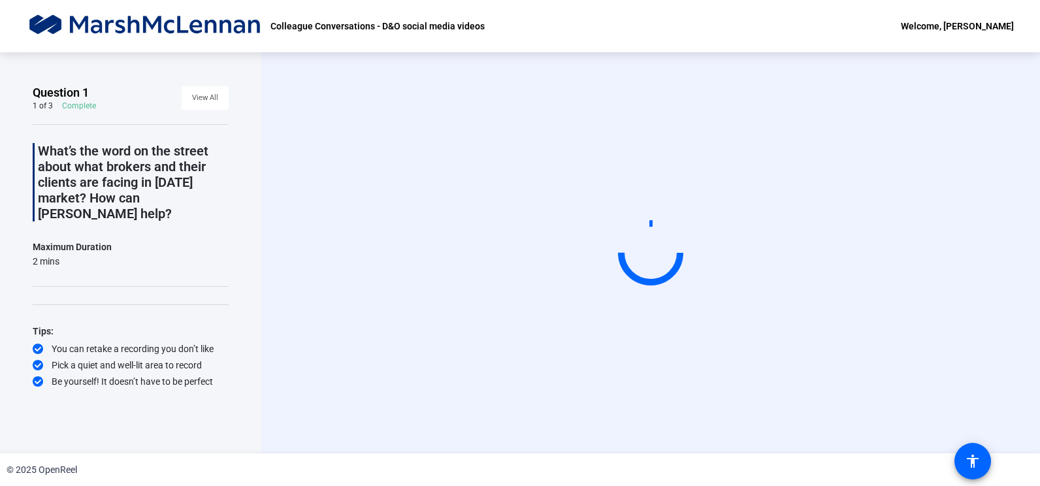
scroll to position [0, 0]
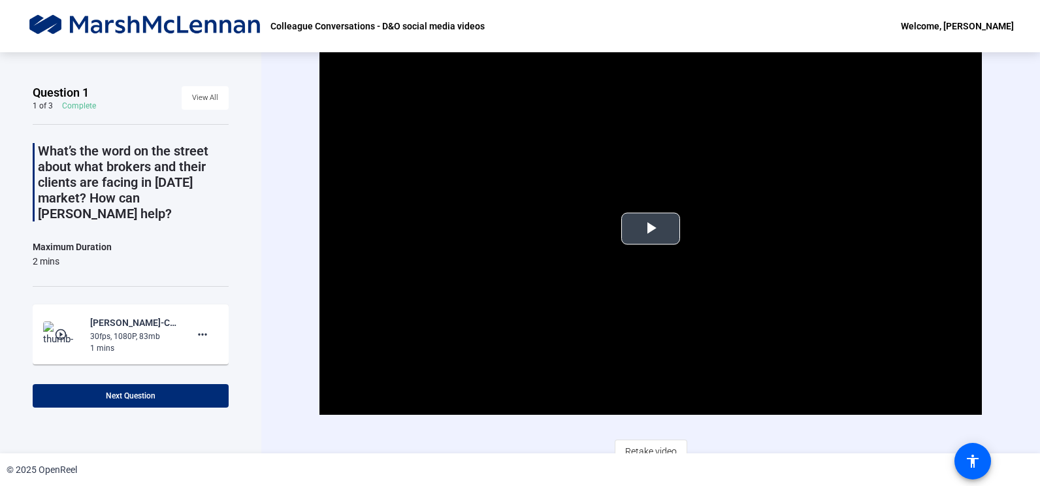
click at [650, 229] on span "Video Player" at bounding box center [650, 229] width 0 height 0
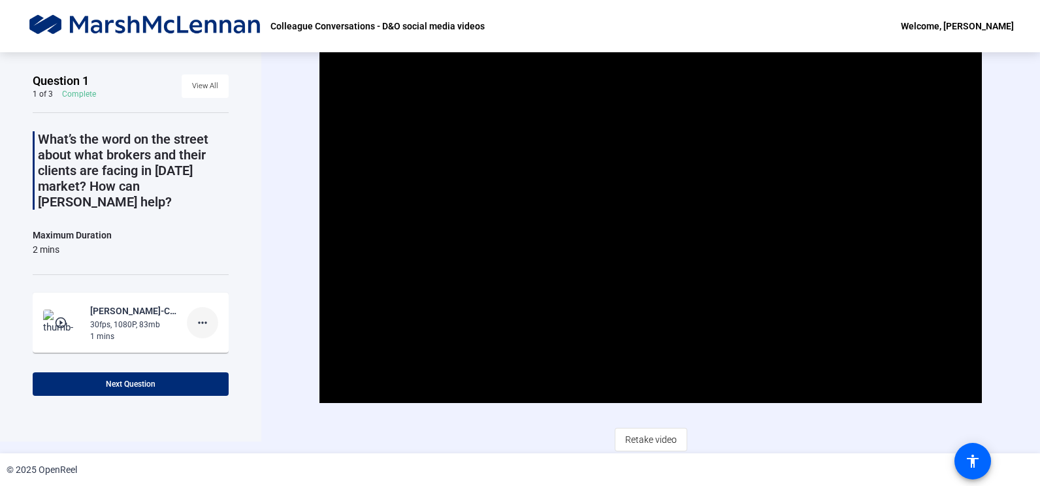
click at [198, 315] on mat-icon "more_horiz" at bounding box center [203, 323] width 16 height 16
click at [267, 210] on div at bounding box center [520, 243] width 1040 height 486
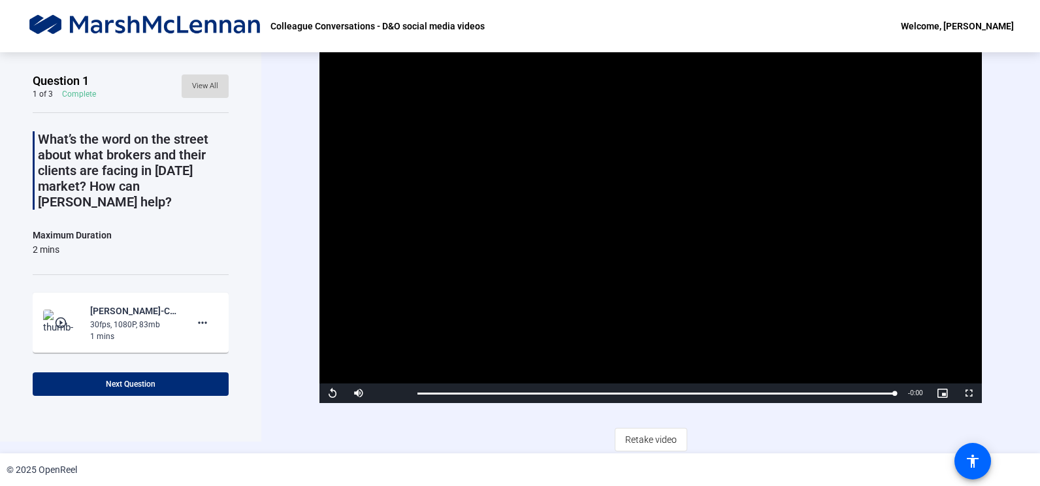
click at [206, 83] on span "View All" at bounding box center [205, 86] width 26 height 20
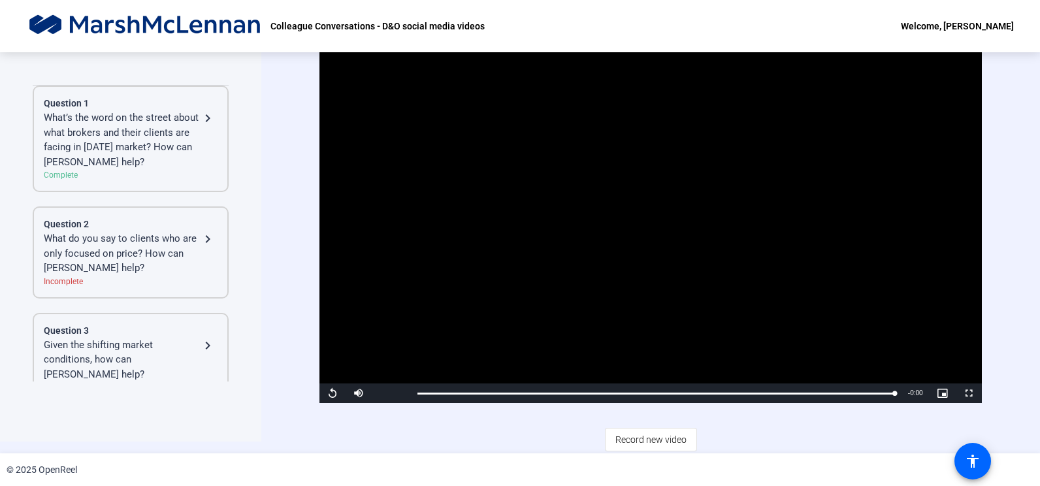
scroll to position [27, 0]
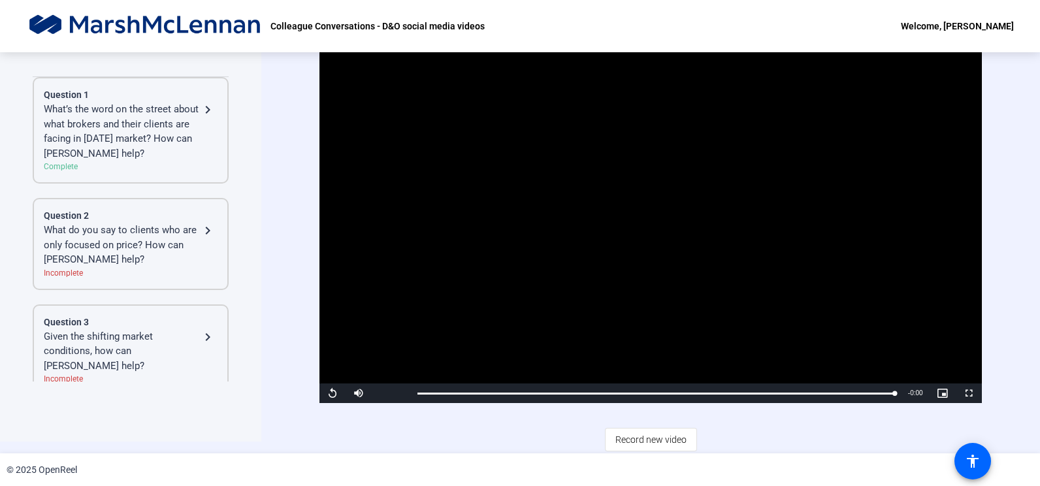
click at [960, 27] on div "Welcome, [PERSON_NAME]" at bounding box center [956, 26] width 113 height 16
click at [276, 150] on div at bounding box center [520, 243] width 1040 height 486
click at [943, 24] on div "Welcome, [PERSON_NAME]" at bounding box center [956, 26] width 113 height 16
click at [934, 40] on span "Logout" at bounding box center [946, 46] width 52 height 16
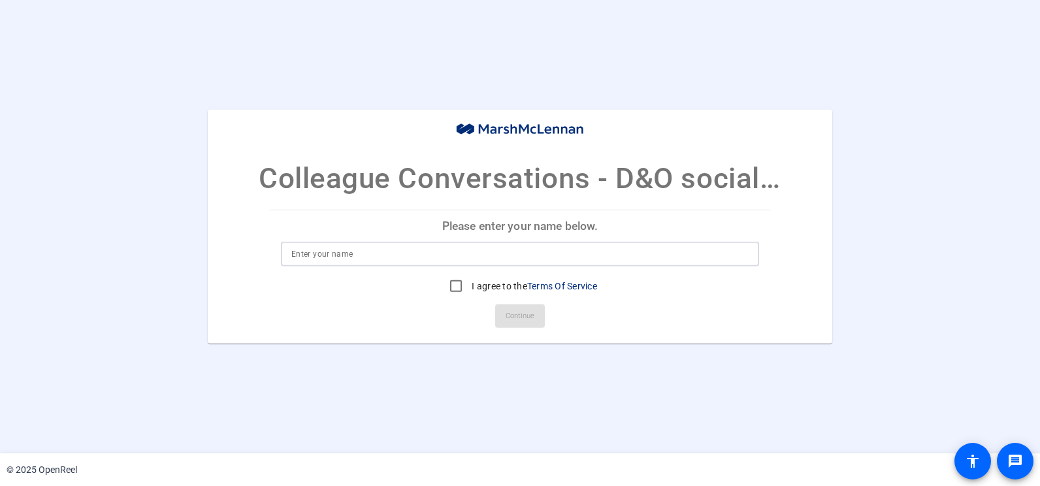
click at [383, 258] on input at bounding box center [519, 254] width 457 height 16
type input "[PERSON_NAME]"
drag, startPoint x: 451, startPoint y: 291, endPoint x: 492, endPoint y: 306, distance: 43.2
click at [452, 290] on input "I agree to the Terms Of Service" at bounding box center [456, 286] width 26 height 26
checkbox input "true"
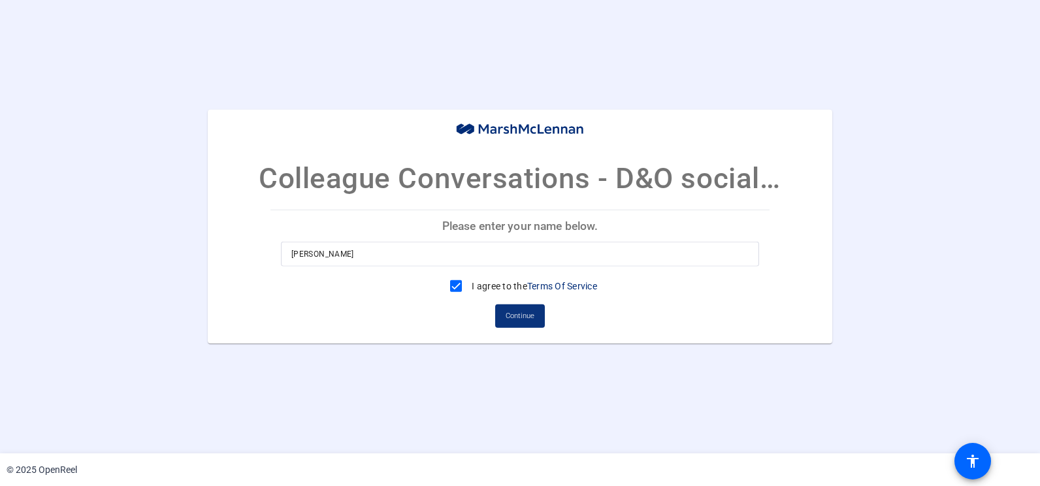
click at [511, 317] on span "Continue" at bounding box center [519, 316] width 29 height 20
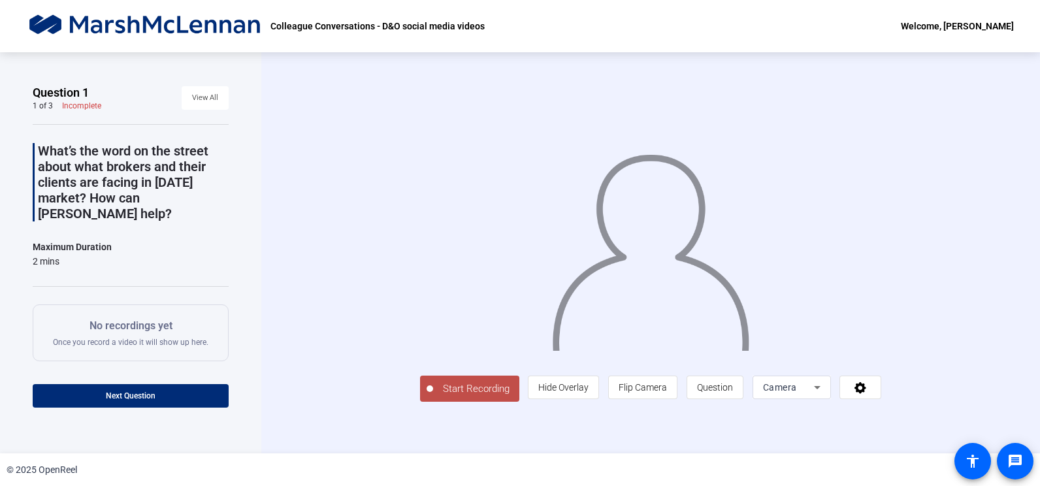
click at [1006, 193] on div "Start Recording person Hide Overlay flip Flip Camera question_mark Question Cam…" at bounding box center [650, 252] width 778 height 401
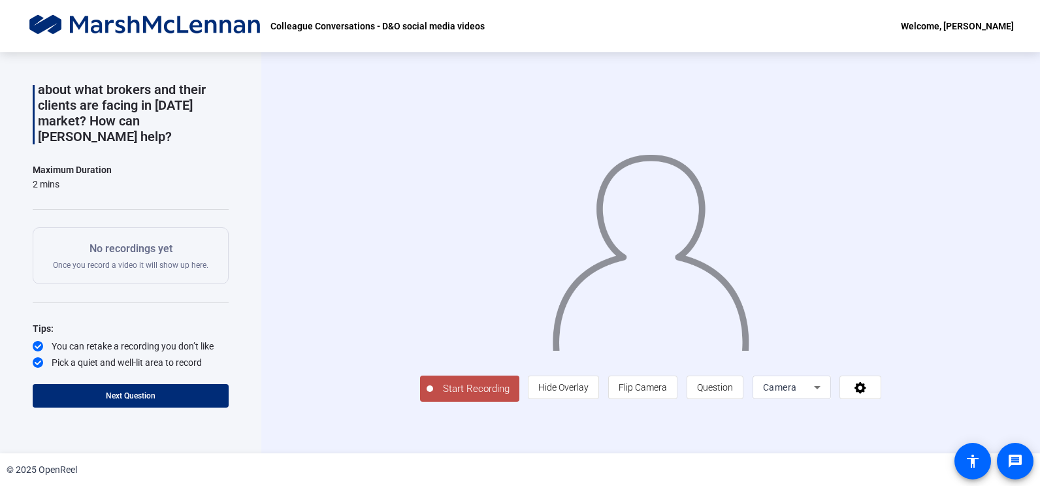
scroll to position [15, 0]
click at [433, 396] on span "Start Recording" at bounding box center [476, 388] width 86 height 15
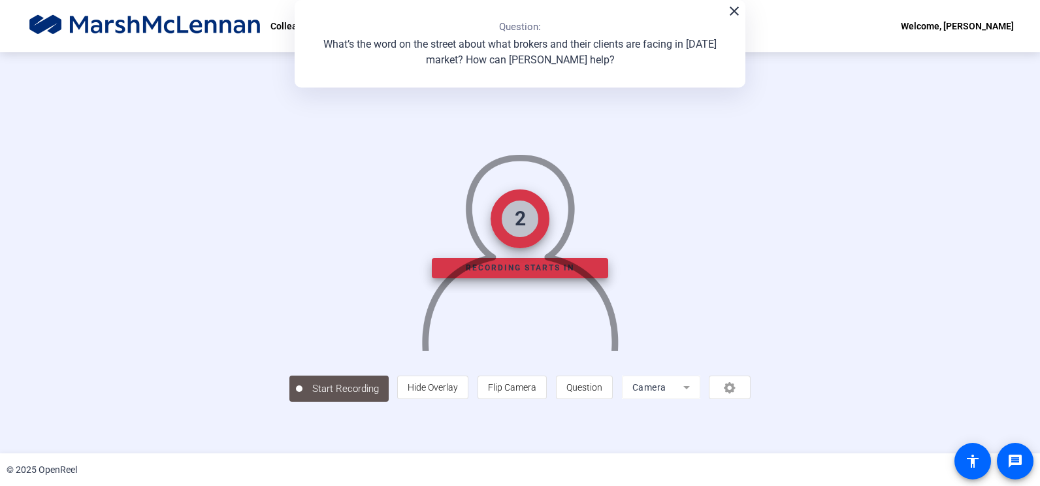
scroll to position [35, 0]
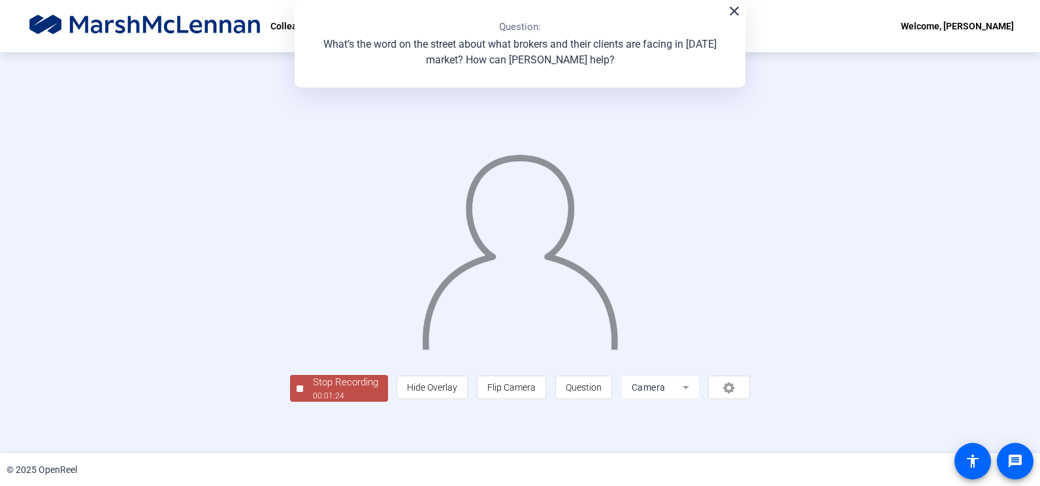
click at [313, 390] on div "Stop Recording" at bounding box center [345, 382] width 65 height 15
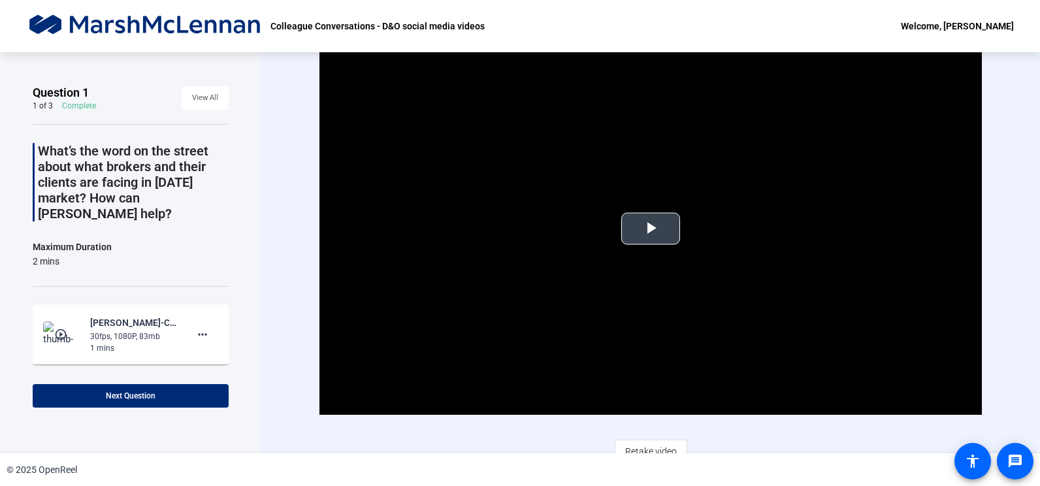
click at [650, 229] on span "Video Player" at bounding box center [650, 229] width 0 height 0
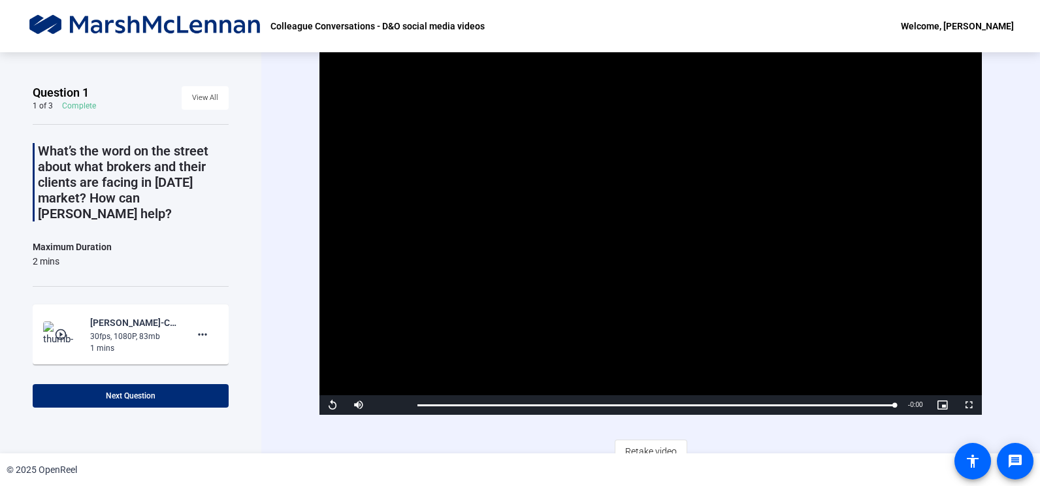
scroll to position [12, 0]
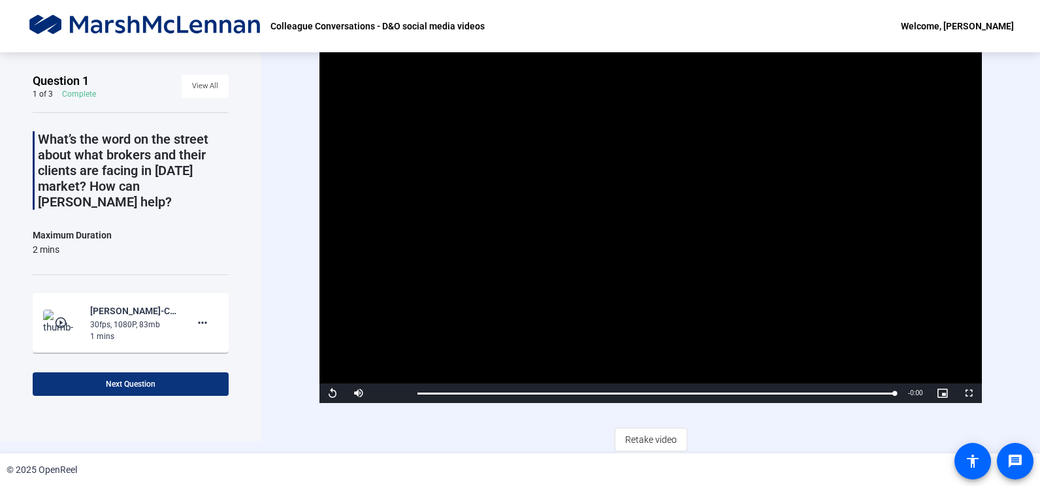
click at [129, 389] on span at bounding box center [131, 383] width 196 height 31
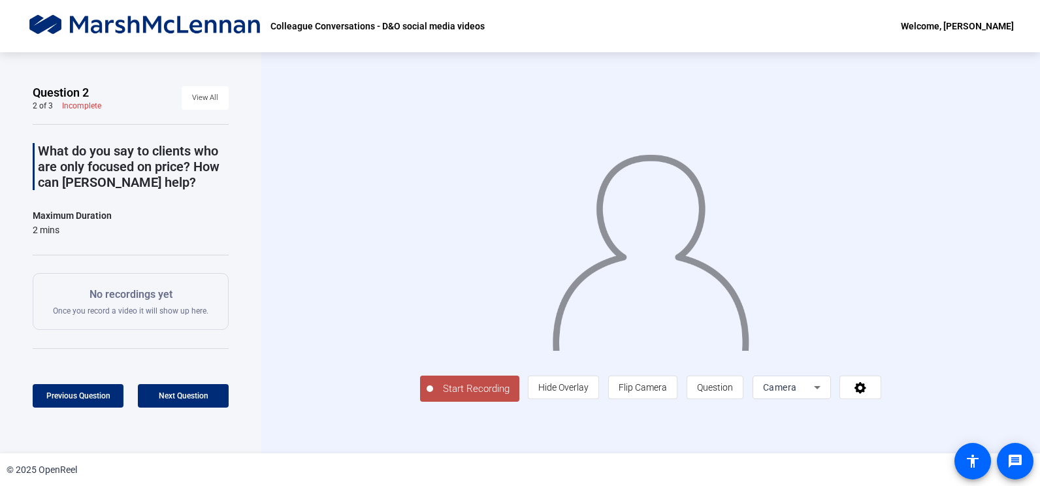
scroll to position [15, 0]
click at [588, 392] on span "Hide Overlay" at bounding box center [563, 387] width 50 height 10
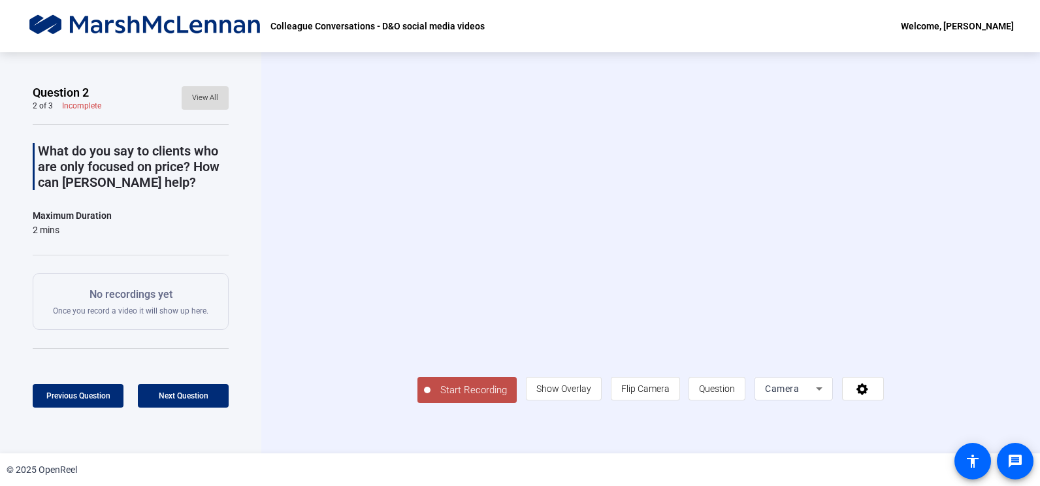
click at [193, 88] on span "View All" at bounding box center [205, 98] width 26 height 20
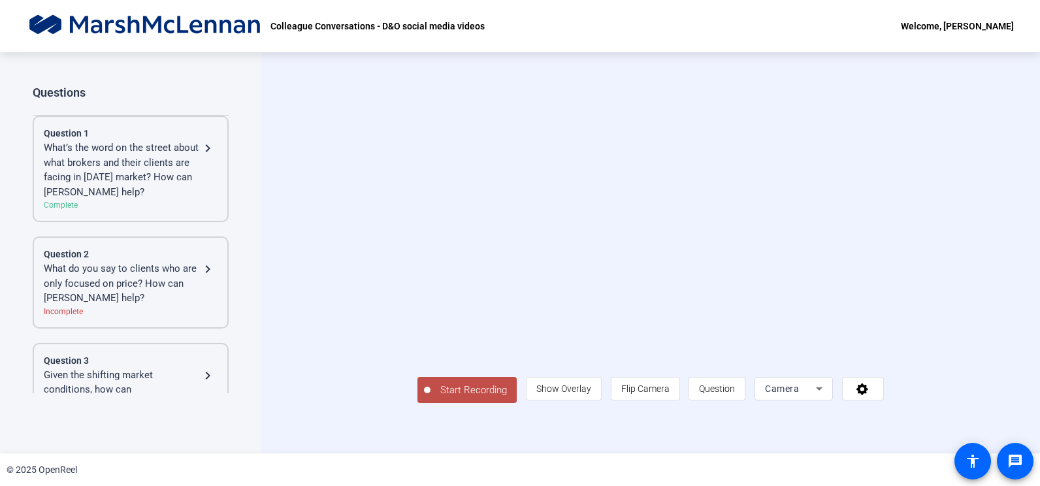
click at [202, 140] on mat-icon "navigate_next" at bounding box center [208, 148] width 16 height 16
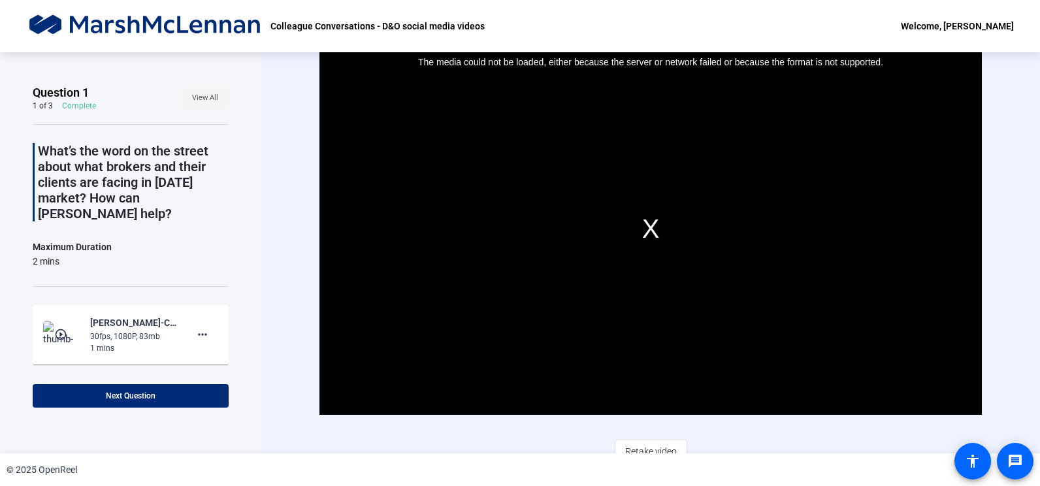
click at [192, 91] on span "View All" at bounding box center [205, 98] width 26 height 20
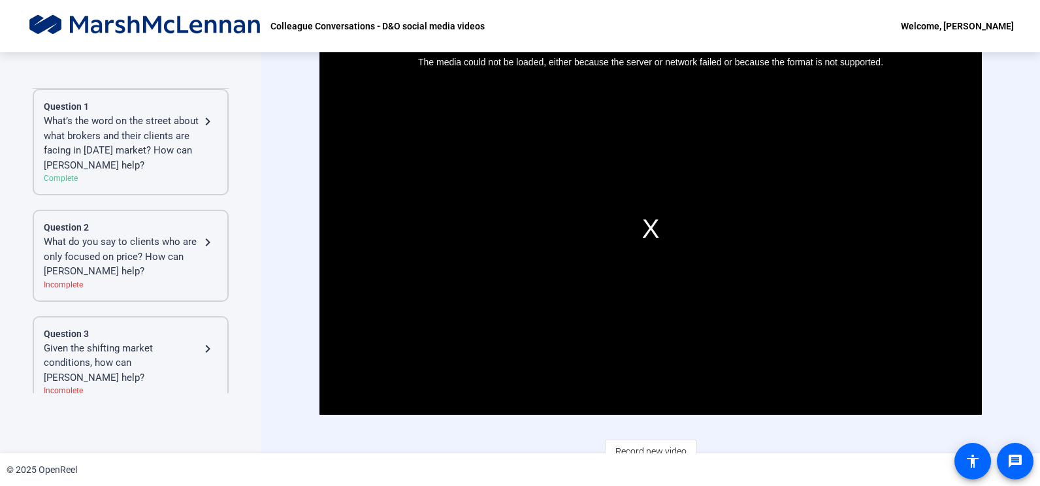
scroll to position [12, 0]
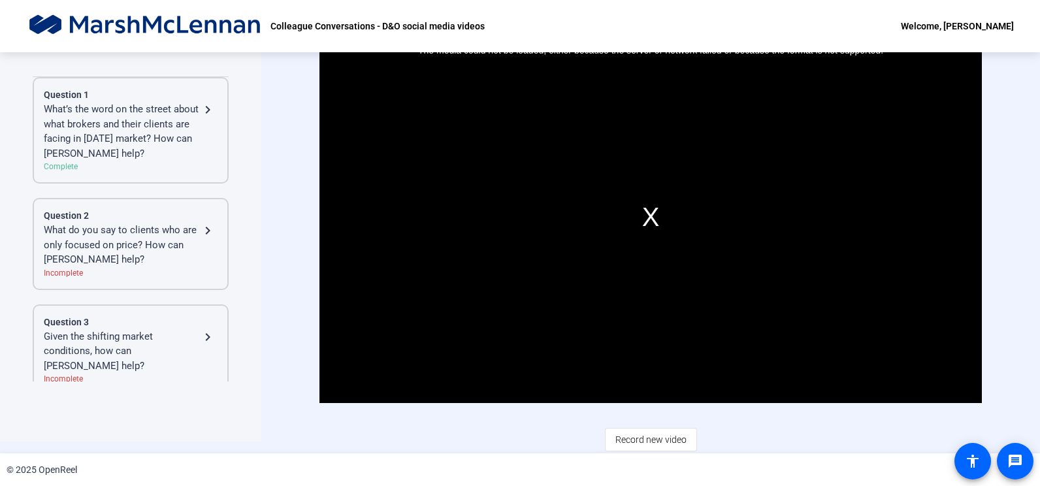
click at [160, 235] on div "What do you say to clients who are only focused on price? How can [PERSON_NAME]…" at bounding box center [122, 245] width 156 height 44
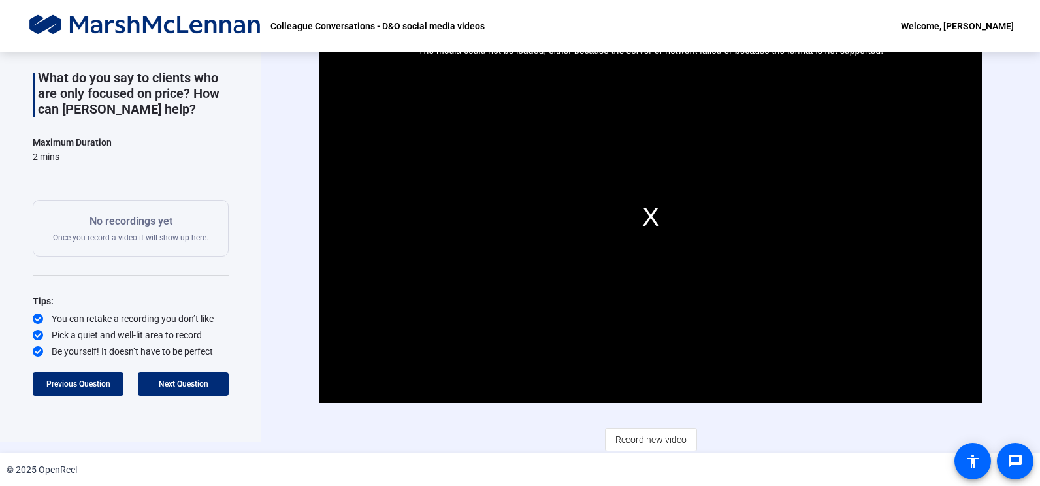
scroll to position [0, 0]
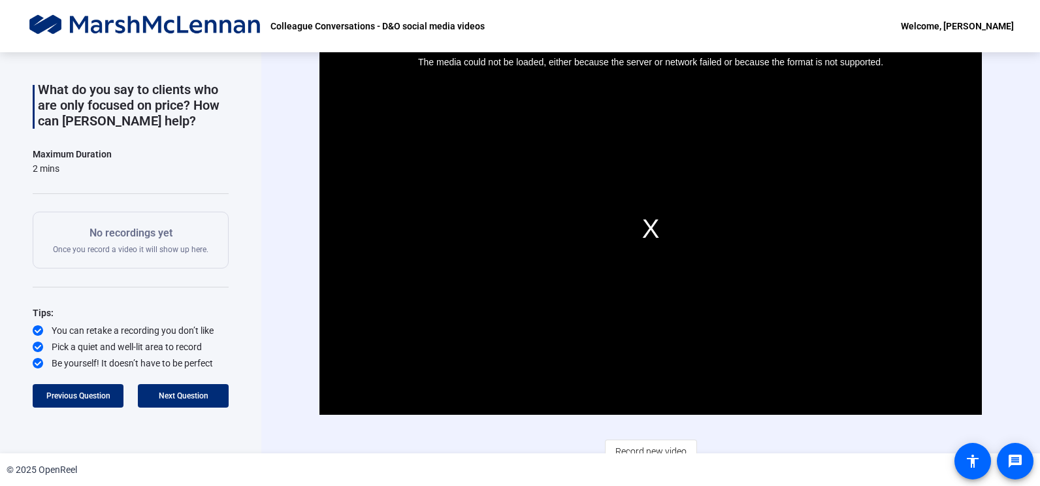
click at [342, 24] on p "Colleague Conversations - D&O social media videos" at bounding box center [377, 26] width 214 height 16
click at [180, 27] on img at bounding box center [145, 26] width 238 height 26
click at [261, 206] on div "Video Player is loading. Play Video Play Mute Current Time 0:00 / Duration -:- …" at bounding box center [650, 252] width 778 height 401
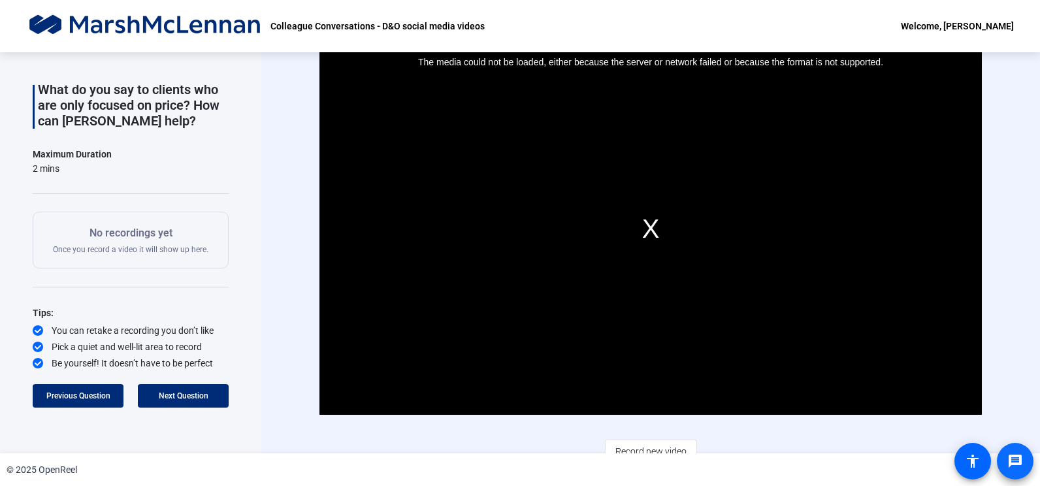
click at [1012, 462] on mat-icon "message" at bounding box center [1015, 461] width 16 height 16
click at [125, 121] on p "What do you say to clients who are only focused on price? How can [PERSON_NAME]…" at bounding box center [133, 105] width 191 height 47
click at [404, 23] on p "Colleague Conversations - D&O social media videos" at bounding box center [377, 26] width 214 height 16
drag, startPoint x: 312, startPoint y: 33, endPoint x: 301, endPoint y: 31, distance: 11.3
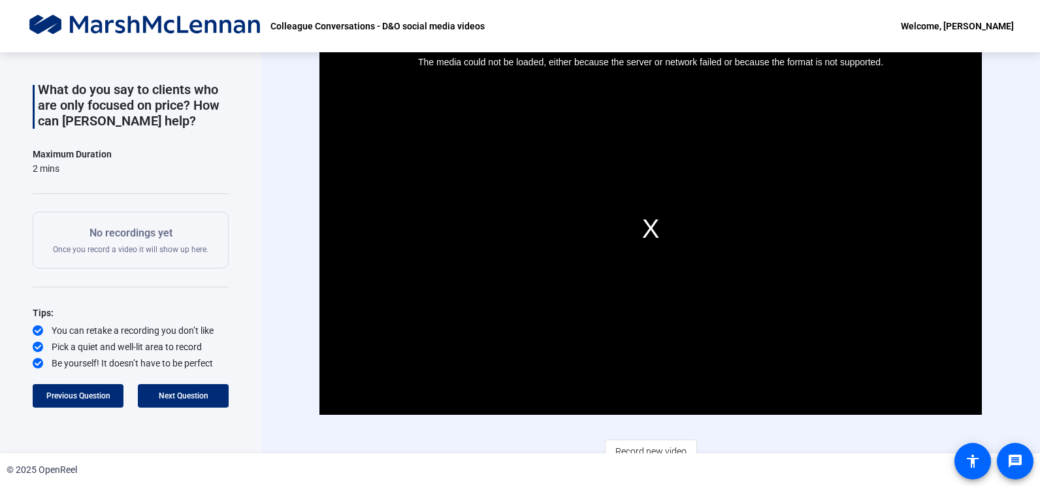
click at [315, 33] on p "Colleague Conversations - D&O social media videos" at bounding box center [377, 26] width 214 height 16
click at [183, 28] on img at bounding box center [145, 26] width 238 height 26
click at [970, 29] on div "Welcome, [PERSON_NAME]" at bounding box center [956, 26] width 113 height 16
click at [946, 21] on div at bounding box center [520, 243] width 1040 height 486
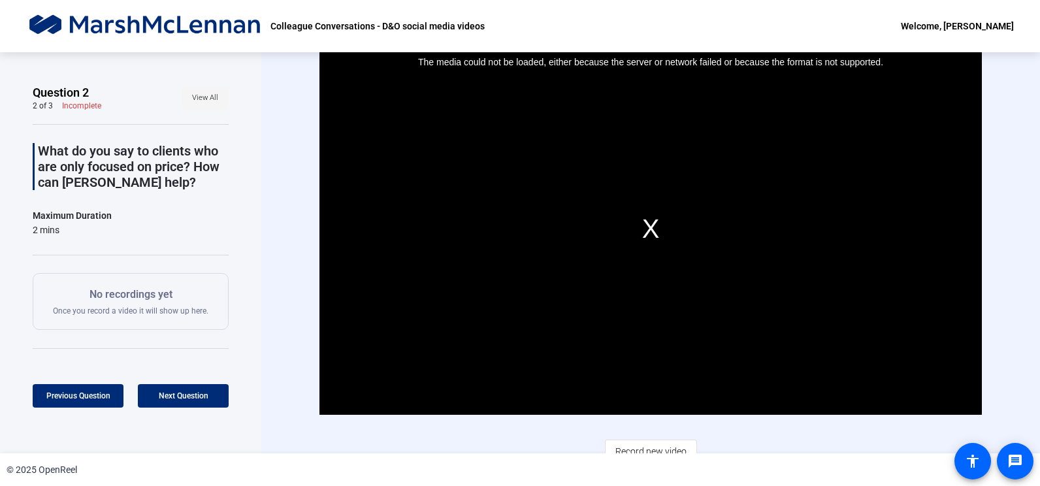
click at [198, 99] on span "View All" at bounding box center [205, 98] width 26 height 20
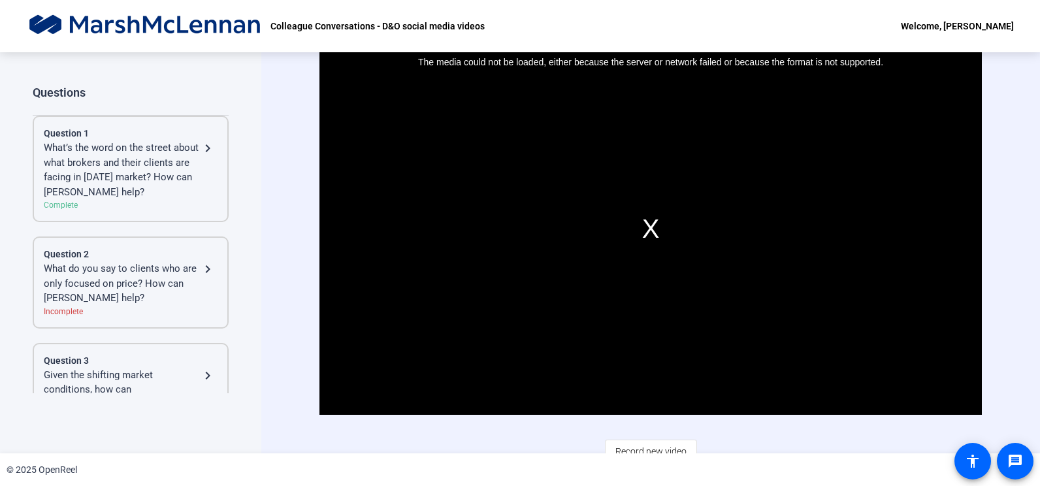
click at [117, 151] on div "What’s the word on the street about what brokers and their clients are facing i…" at bounding box center [122, 169] width 156 height 59
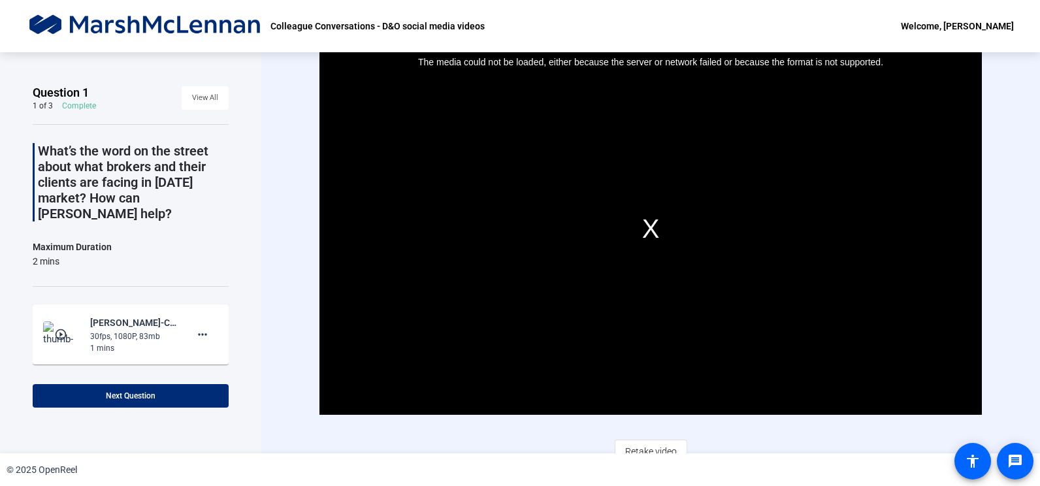
click at [115, 330] on div "30fps, 1080P, 83mb" at bounding box center [133, 336] width 87 height 12
click at [54, 328] on mat-icon "play_circle_outline" at bounding box center [62, 334] width 16 height 13
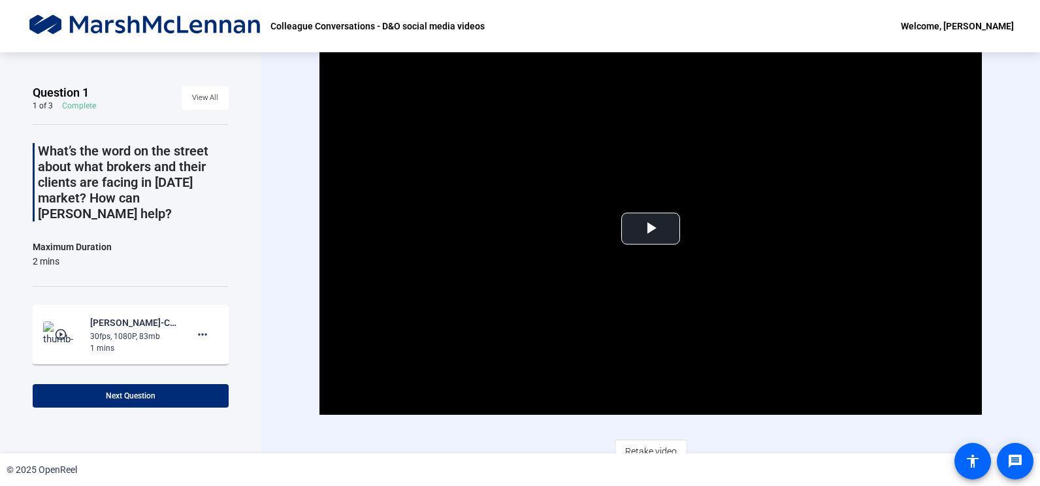
click at [54, 328] on mat-icon "play_circle_outline" at bounding box center [62, 334] width 16 height 13
click at [650, 229] on span "Video Player" at bounding box center [650, 229] width 0 height 0
drag, startPoint x: 496, startPoint y: 150, endPoint x: 268, endPoint y: 253, distance: 250.1
click at [268, 253] on div "Video Player is loading. Play Video Pause Mute Current Time 1:17 / Duration 1:2…" at bounding box center [650, 252] width 778 height 401
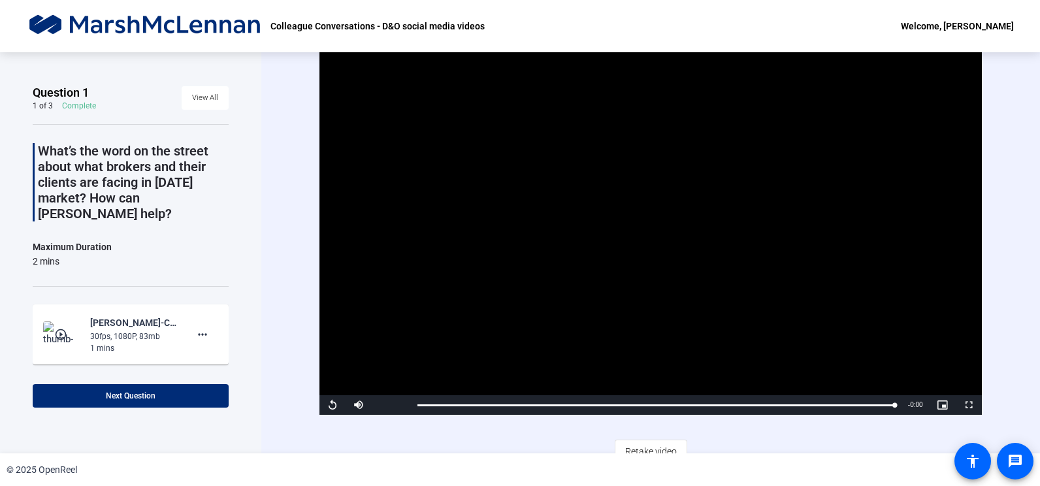
click at [1004, 162] on div "Video Player is loading. Play Video Replay Mute Current Time 1:24 / Duration 1:…" at bounding box center [650, 252] width 778 height 401
click at [194, 402] on span at bounding box center [131, 395] width 196 height 31
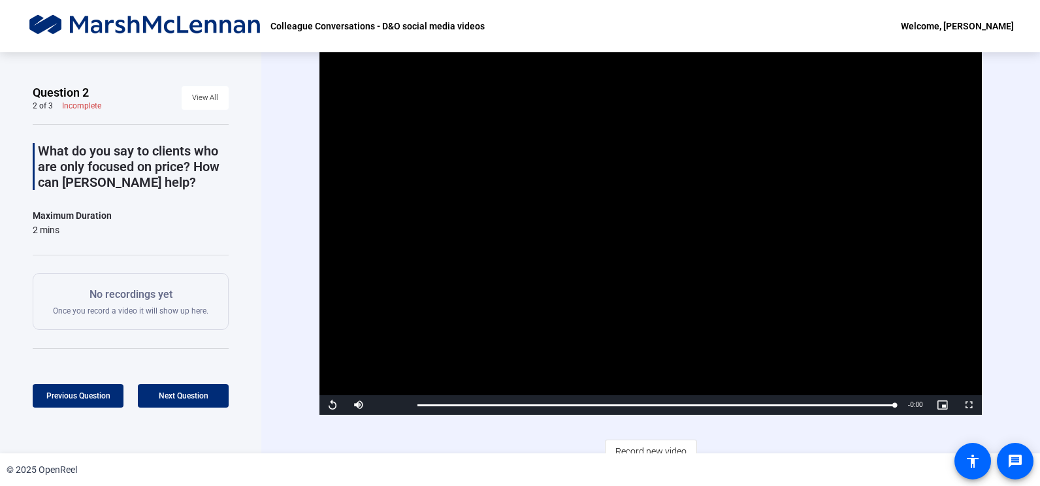
click at [966, 25] on div "Welcome, [PERSON_NAME]" at bounding box center [956, 26] width 113 height 16
click at [937, 44] on span "Logout" at bounding box center [946, 46] width 52 height 16
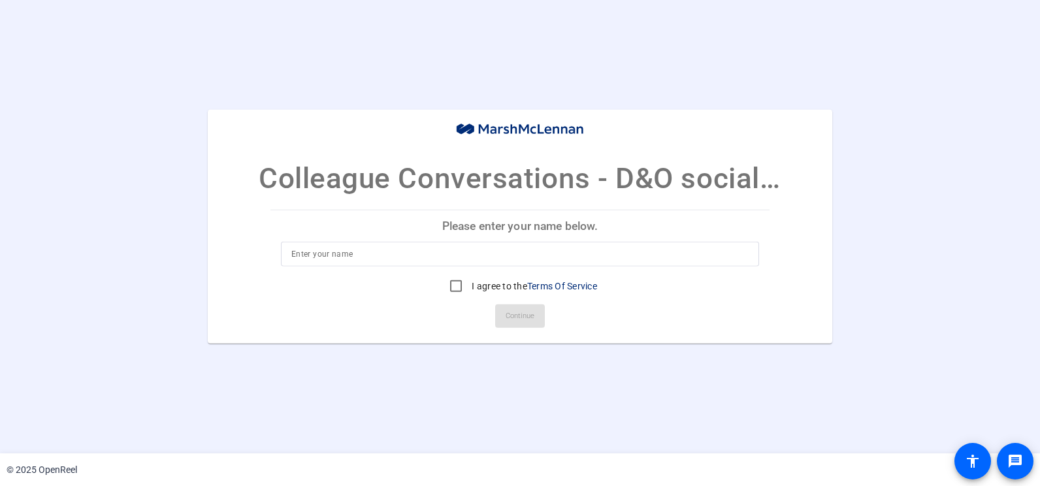
click at [359, 245] on div at bounding box center [519, 254] width 457 height 25
type input "[PERSON_NAME]"
click at [458, 286] on input "I agree to the Terms Of Service" at bounding box center [456, 286] width 26 height 26
checkbox input "true"
click at [514, 316] on span "Continue" at bounding box center [519, 316] width 29 height 20
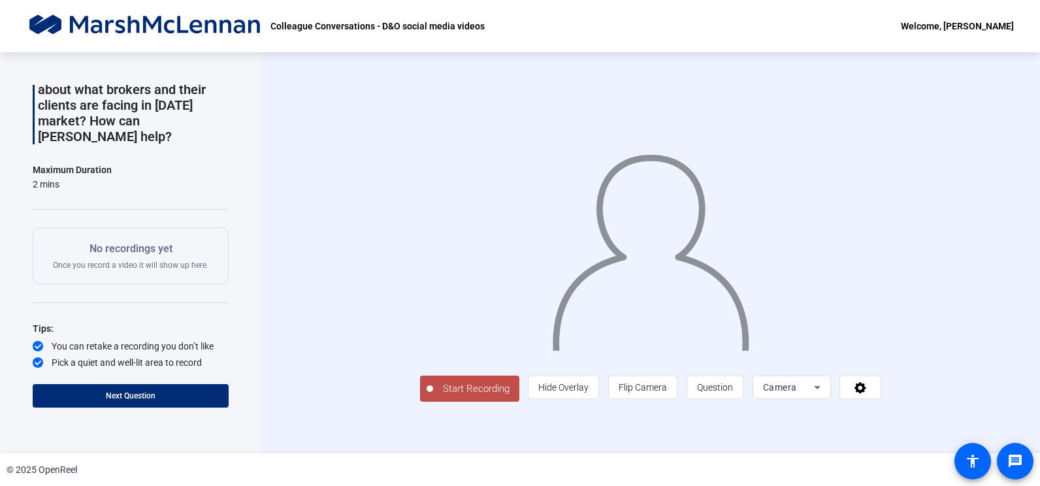
scroll to position [15, 0]
click at [140, 391] on span "Next Question" at bounding box center [131, 395] width 50 height 9
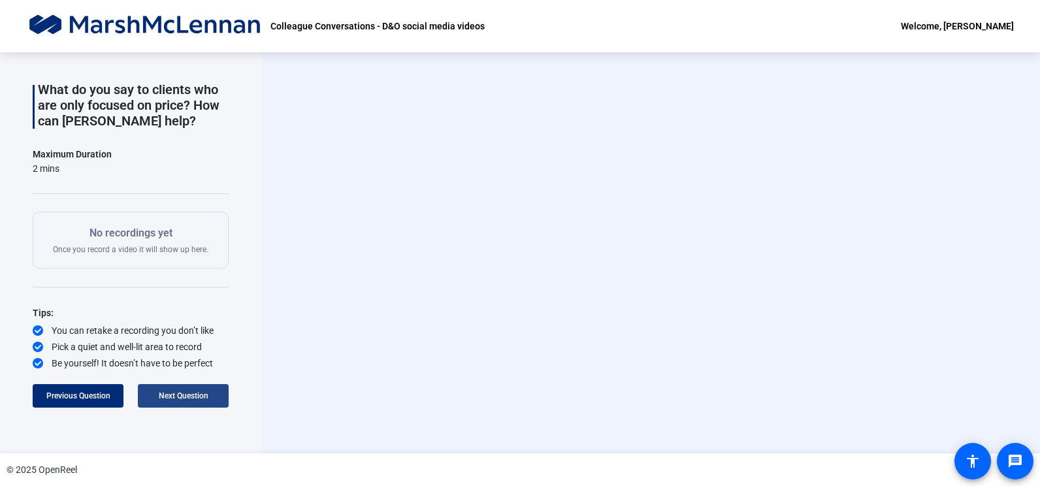
scroll to position [0, 0]
